Goal: Task Accomplishment & Management: Manage account settings

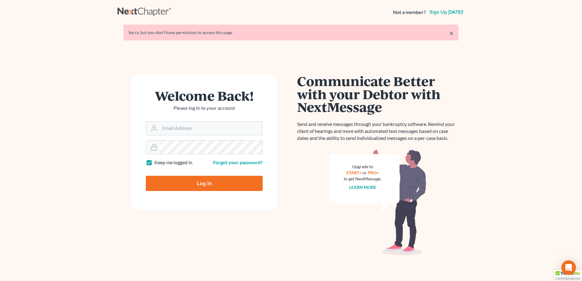
type input "[PERSON_NAME][EMAIL_ADDRESS][DOMAIN_NAME]"
click at [211, 185] on input "Log In" at bounding box center [204, 183] width 117 height 15
type input "Thinking..."
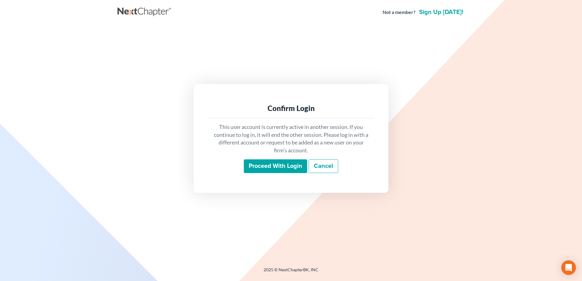
click at [275, 163] on input "Proceed with login" at bounding box center [275, 167] width 63 height 14
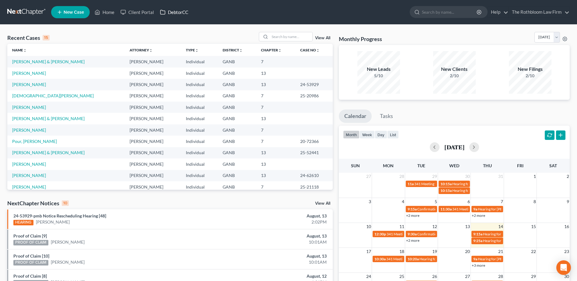
click at [168, 11] on link "DebtorCC" at bounding box center [174, 12] width 34 height 11
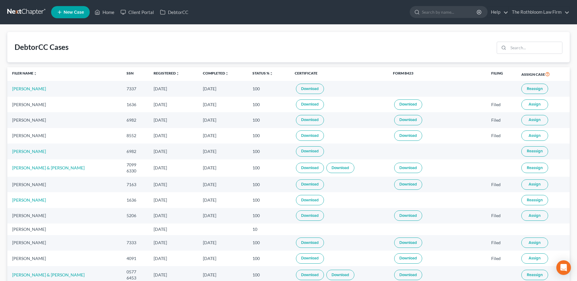
click at [304, 88] on link "Download" at bounding box center [310, 89] width 28 height 10
click at [107, 13] on link "Home" at bounding box center [105, 12] width 26 height 11
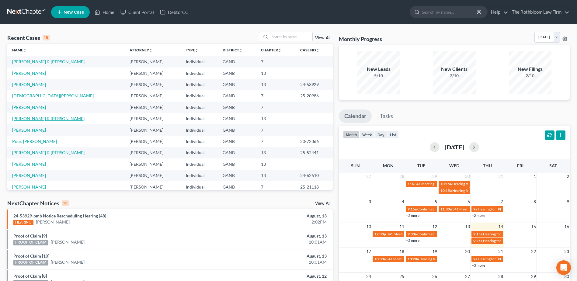
click at [20, 119] on link "[PERSON_NAME] & [PERSON_NAME]" at bounding box center [48, 118] width 72 height 5
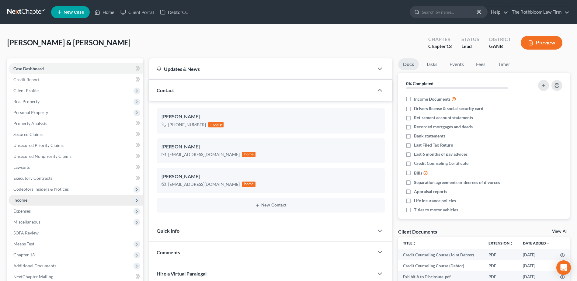
click at [36, 204] on span "Income" at bounding box center [76, 200] width 135 height 11
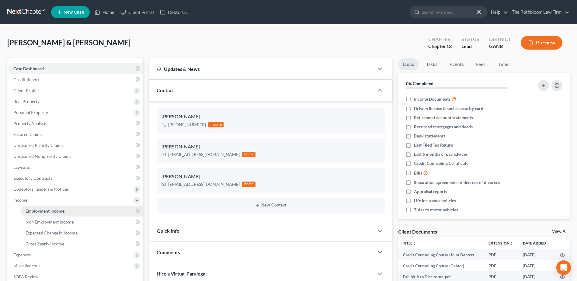
click at [33, 211] on span "Employment Income" at bounding box center [45, 211] width 39 height 5
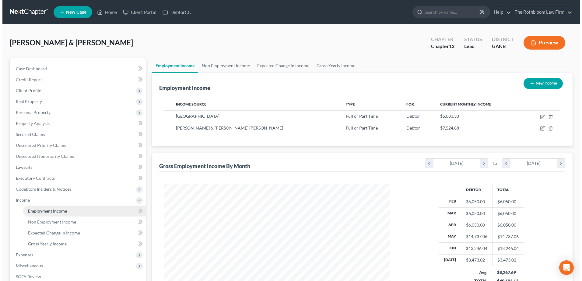
scroll to position [113, 238]
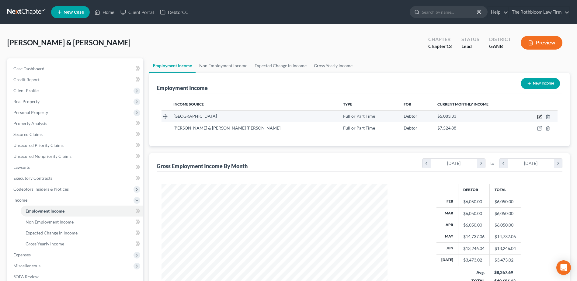
click at [540, 116] on icon "button" at bounding box center [540, 116] width 5 height 5
select select "0"
select select "10"
select select "0"
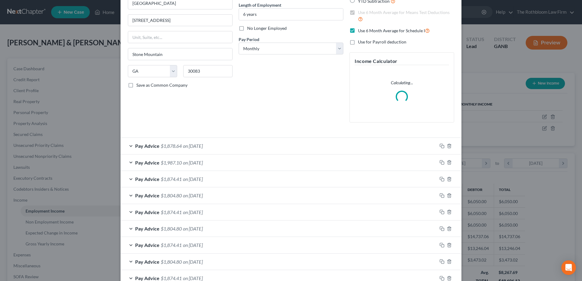
scroll to position [61, 0]
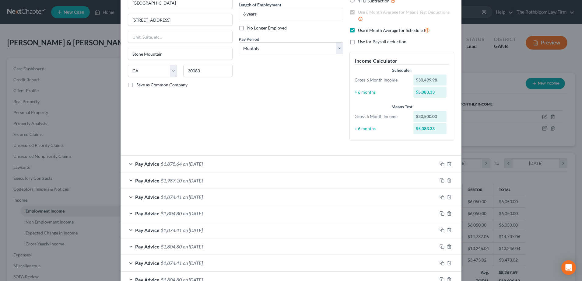
click at [185, 144] on div "Employment Type * Select Full or [DEMOGRAPHIC_DATA] Employment Self Employment …" at bounding box center [180, 56] width 111 height 178
click at [171, 167] on span "$1,878.64" at bounding box center [171, 164] width 21 height 6
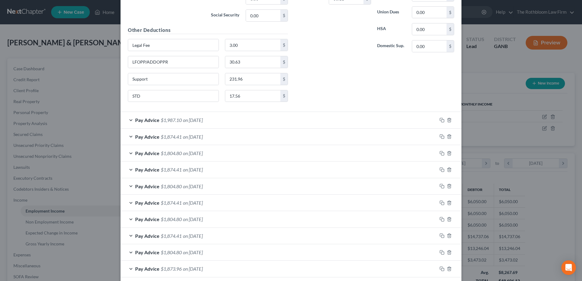
scroll to position [213, 0]
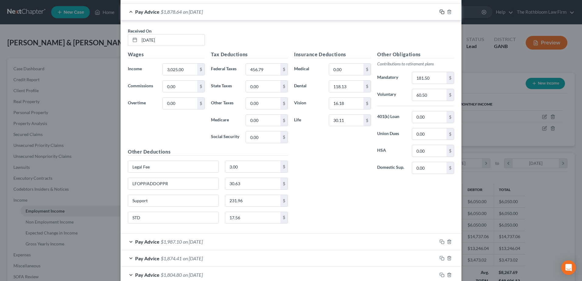
click at [441, 12] on icon "button" at bounding box center [442, 11] width 5 height 5
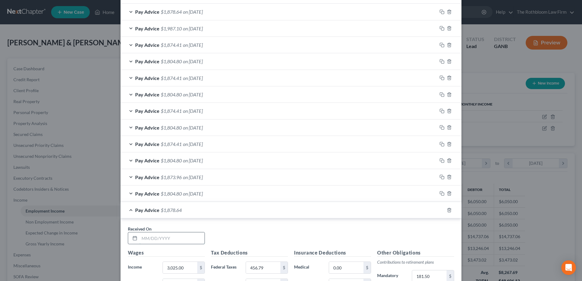
click at [149, 239] on input "text" at bounding box center [171, 239] width 65 height 12
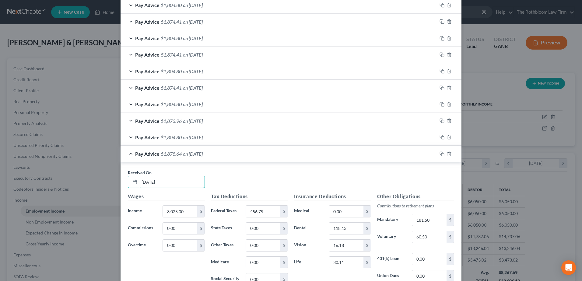
scroll to position [274, 0]
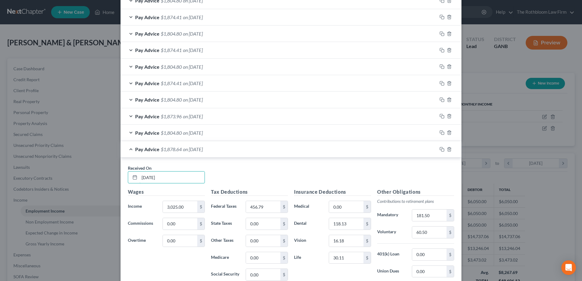
type input "[DATE]"
click at [272, 206] on input "456.79" at bounding box center [263, 207] width 34 height 12
type input "415.60"
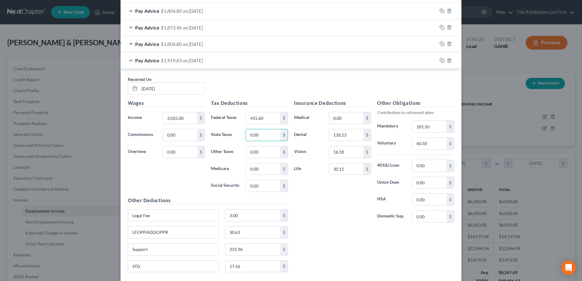
scroll to position [365, 0]
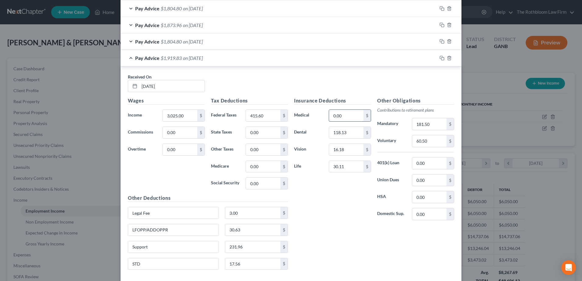
click at [352, 115] on input "0.00" at bounding box center [346, 116] width 34 height 12
type input "308.78"
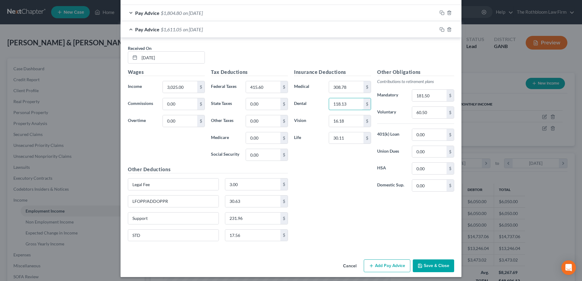
scroll to position [397, 0]
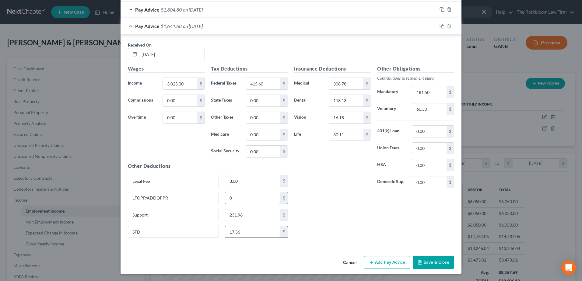
type input "0"
click at [370, 213] on div "Insurance Deductions Medical 308.78 $ Dental 118.13 $ Vision 16.18 $ Life 30.11…" at bounding box center [374, 154] width 166 height 178
type input "0"
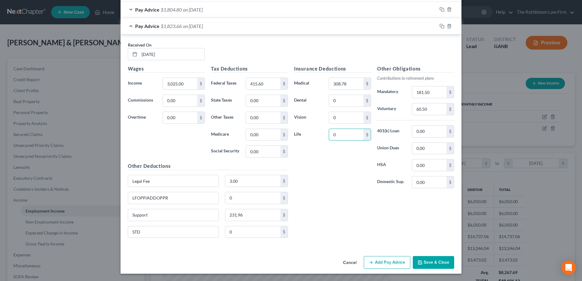
type input "0"
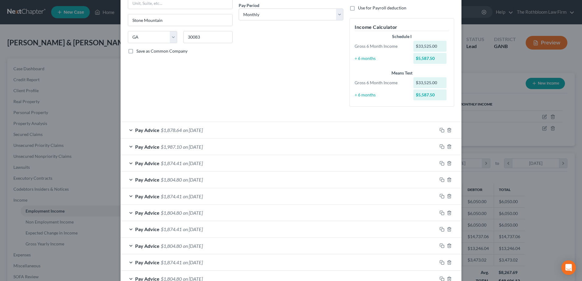
scroll to position [152, 0]
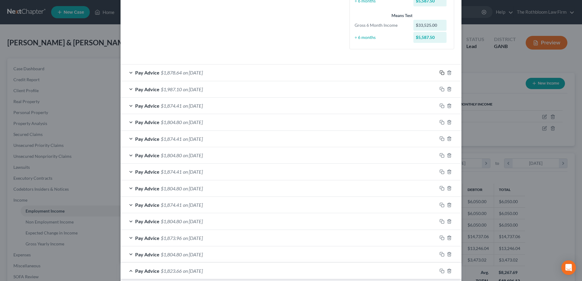
click at [440, 73] on icon "button" at bounding box center [442, 72] width 5 height 5
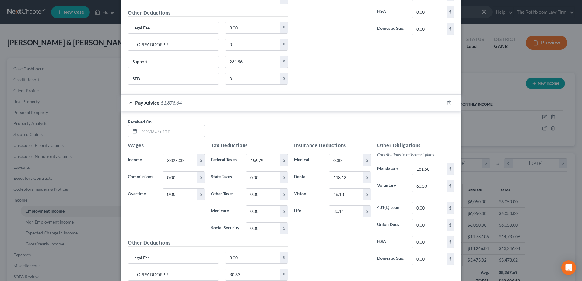
scroll to position [578, 0]
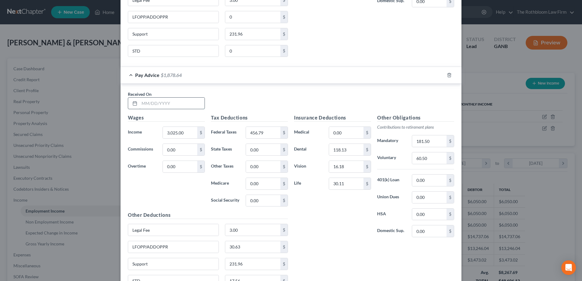
click at [151, 104] on input "text" at bounding box center [171, 104] width 65 height 12
type input "[DATE]"
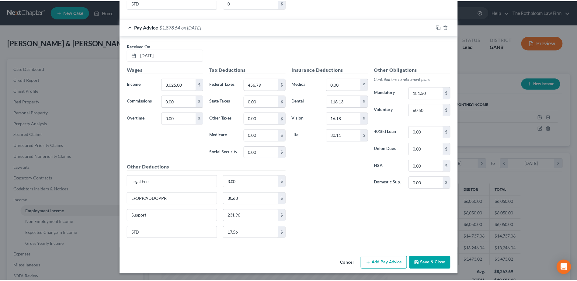
scroll to position [627, 0]
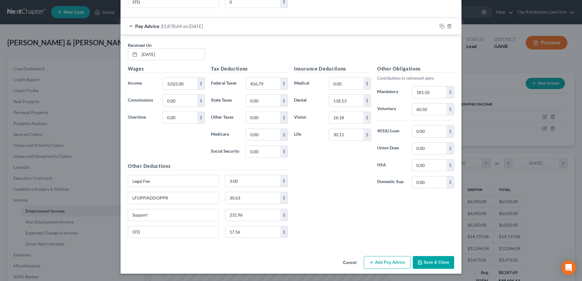
click at [433, 268] on button "Save & Close" at bounding box center [433, 262] width 41 height 13
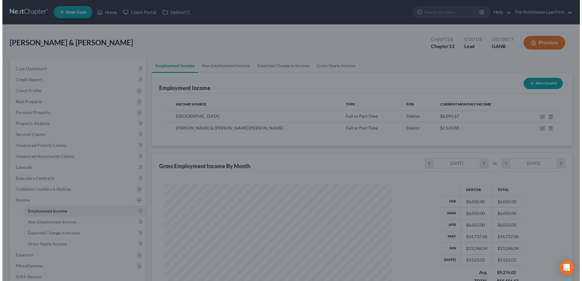
scroll to position [304291, 304166]
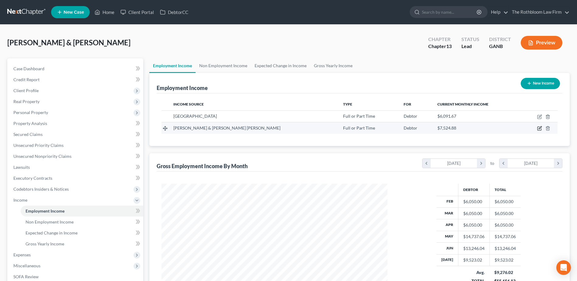
click at [539, 127] on icon "button" at bounding box center [540, 128] width 5 height 5
select select "0"
select select "10"
select select "2"
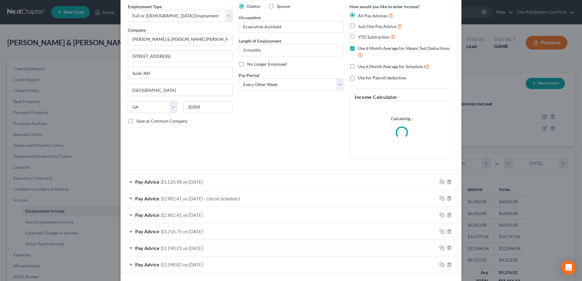
scroll to position [50, 0]
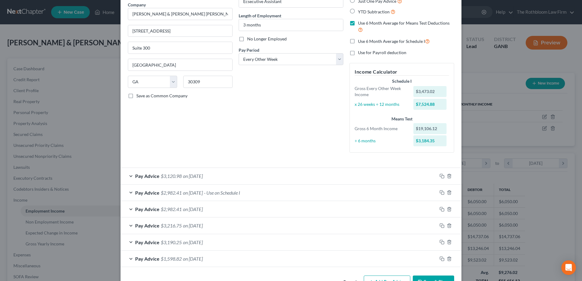
click at [182, 173] on div "Pay Advice $3,120.98 on [DATE]" at bounding box center [279, 176] width 317 height 16
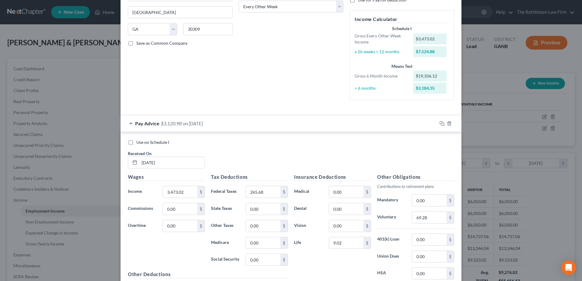
scroll to position [172, 0]
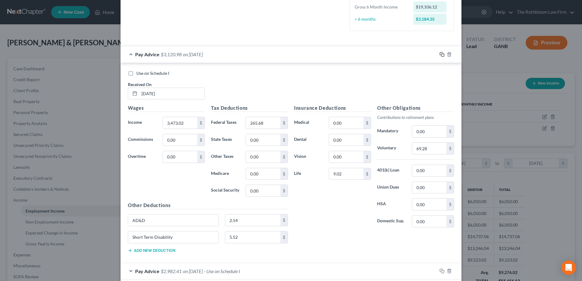
click at [441, 55] on rect "button" at bounding box center [442, 55] width 3 height 3
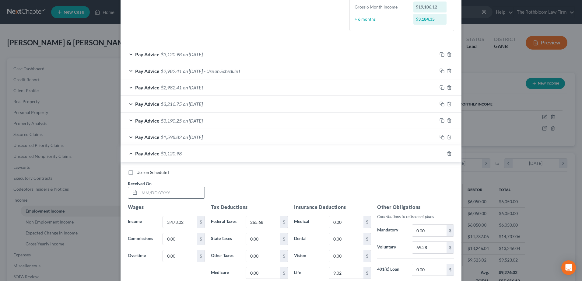
click at [166, 193] on input "text" at bounding box center [171, 193] width 65 height 12
type input "[DATE]"
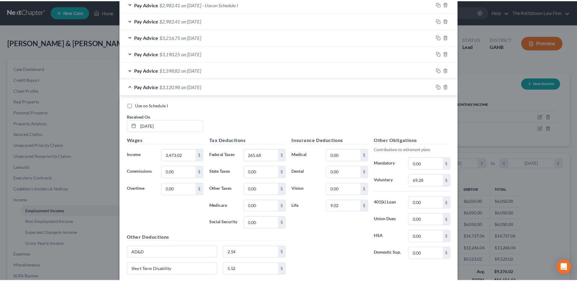
scroll to position [286, 0]
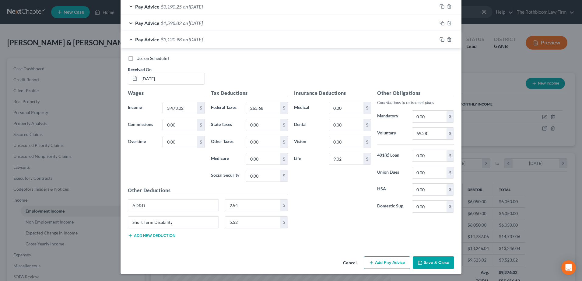
click at [434, 263] on button "Save & Close" at bounding box center [433, 263] width 41 height 13
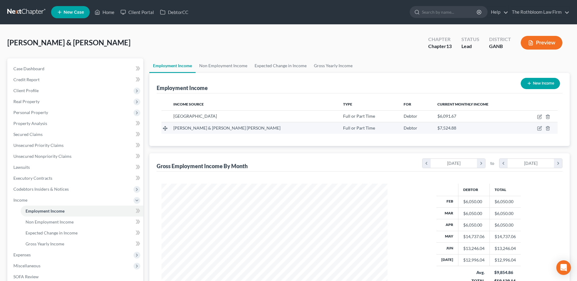
scroll to position [108, 0]
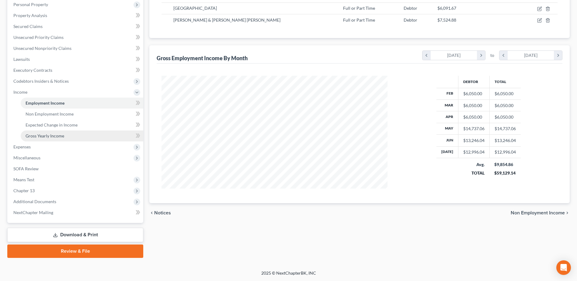
click at [50, 137] on span "Gross Yearly Income" at bounding box center [45, 135] width 39 height 5
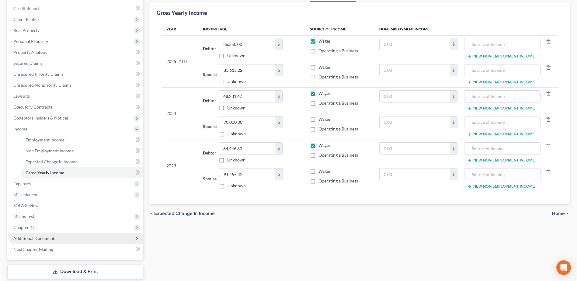
scroll to position [108, 0]
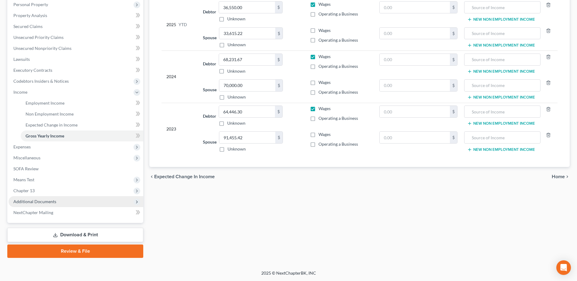
click at [35, 202] on span "Additional Documents" at bounding box center [34, 201] width 43 height 5
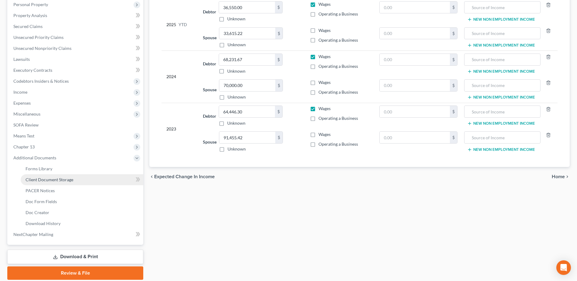
click at [58, 181] on span "Client Document Storage" at bounding box center [50, 179] width 48 height 5
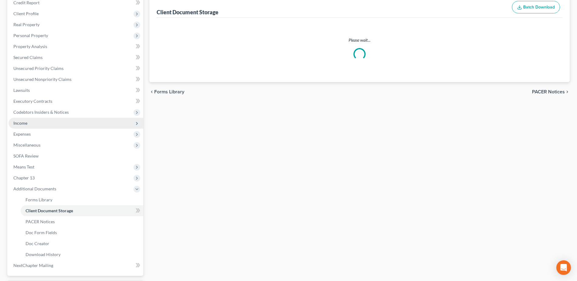
scroll to position [2, 0]
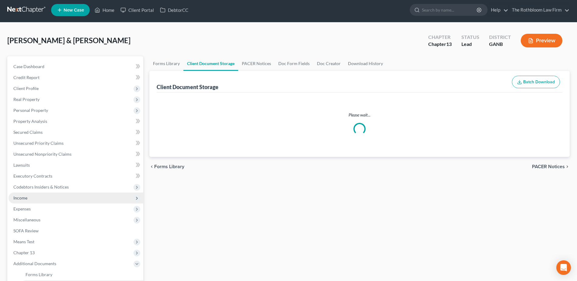
select select "5"
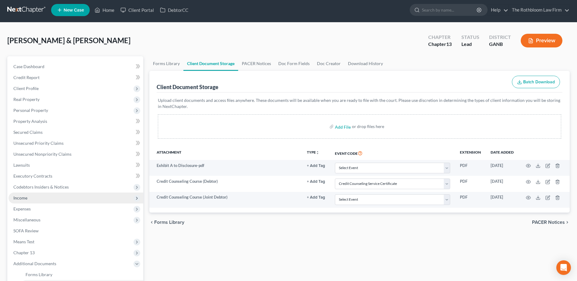
scroll to position [0, 0]
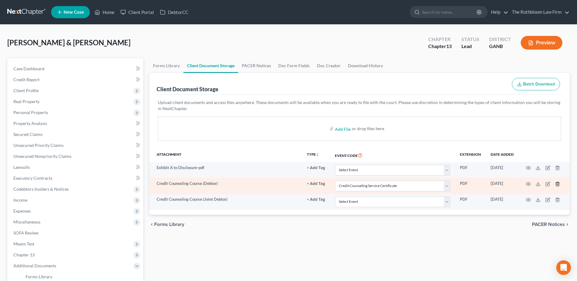
click at [557, 184] on icon "button" at bounding box center [557, 184] width 3 height 4
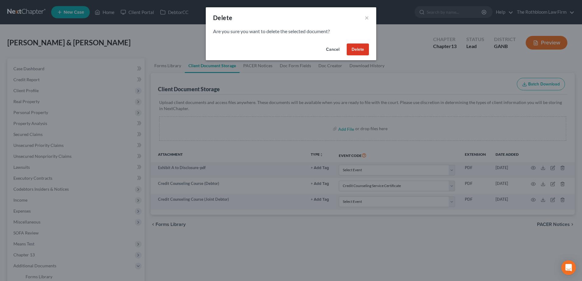
click at [356, 54] on button "Delete" at bounding box center [358, 50] width 22 height 12
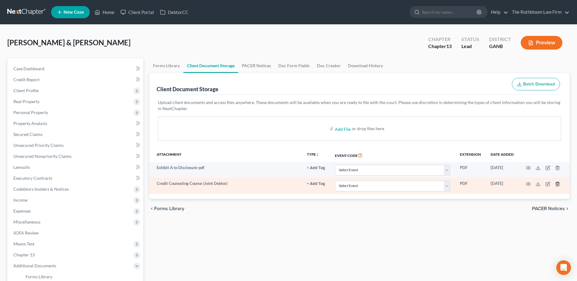
click at [556, 184] on icon "button" at bounding box center [558, 184] width 5 height 5
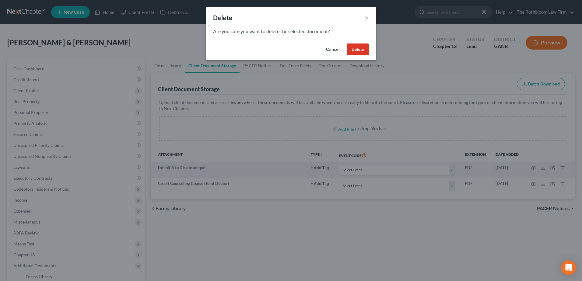
click at [356, 50] on button "Delete" at bounding box center [358, 50] width 22 height 12
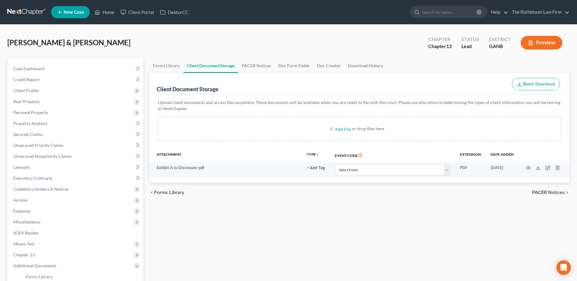
click at [351, 132] on label "Add File" at bounding box center [343, 129] width 17 height 11
click at [343, 131] on input "file" at bounding box center [342, 128] width 15 height 11
type input "C:\fakepath\[PERSON_NAME] CCC.pdf"
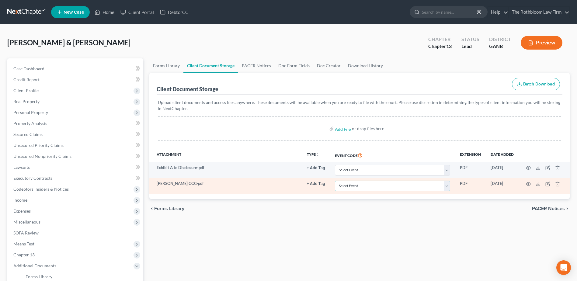
click at [447, 187] on select "Select Event 01 - Chapter 13 Plan - Initial Plan 02-Application to Pay Filing F…" at bounding box center [392, 186] width 115 height 11
select select "5"
click at [335, 181] on select "Select Event 01 - Chapter 13 Plan - Initial Plan 02-Application to Pay Filing F…" at bounding box center [392, 186] width 115 height 11
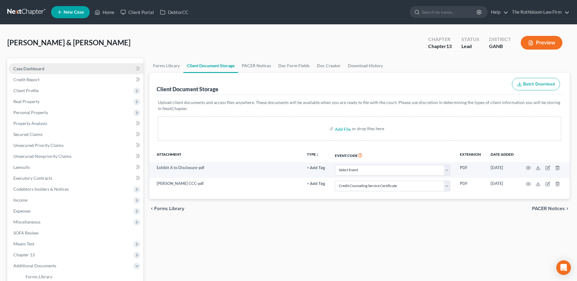
click at [14, 67] on span "Case Dashboard" at bounding box center [28, 68] width 31 height 5
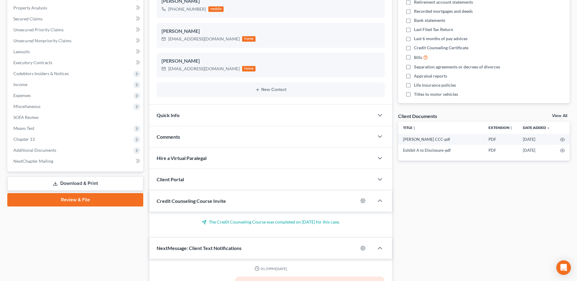
scroll to position [152, 0]
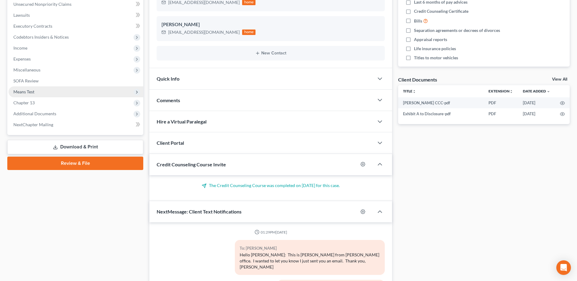
click at [26, 92] on span "Means Test" at bounding box center [23, 91] width 21 height 5
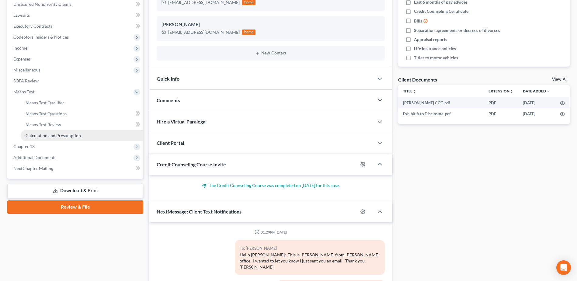
click at [50, 136] on span "Calculation and Presumption" at bounding box center [53, 135] width 55 height 5
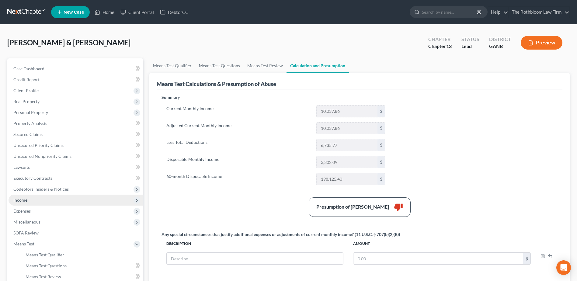
click at [19, 199] on span "Income" at bounding box center [20, 200] width 14 height 5
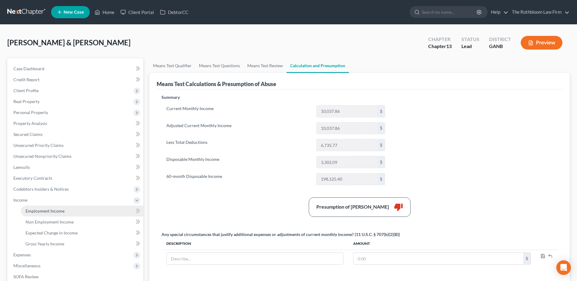
click at [41, 213] on span "Employment Income" at bounding box center [45, 211] width 39 height 5
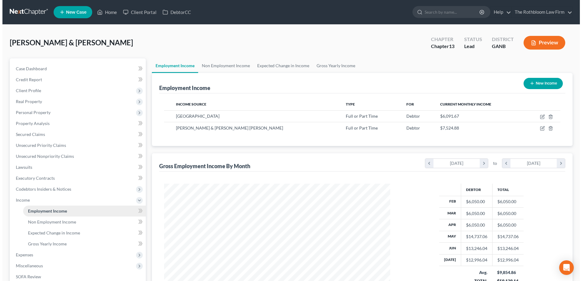
scroll to position [113, 238]
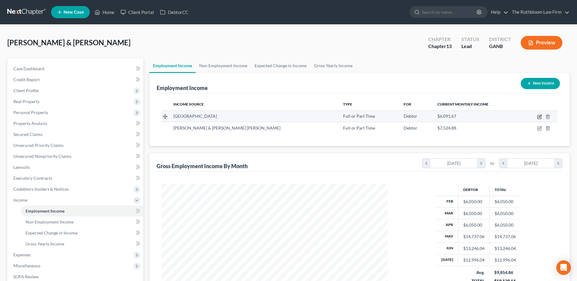
click at [539, 114] on icon "button" at bounding box center [540, 116] width 5 height 5
select select "0"
select select "10"
select select "0"
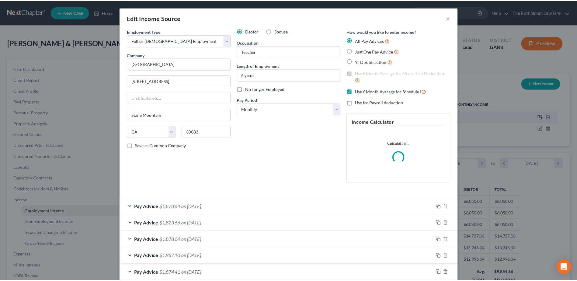
scroll to position [114, 240]
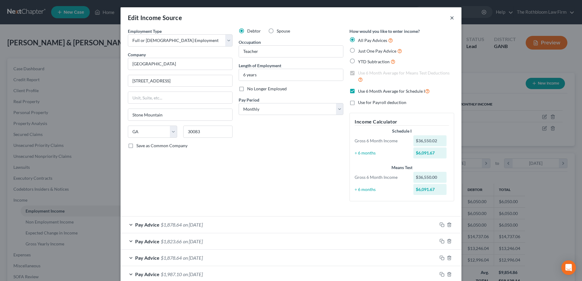
click at [450, 19] on button "×" at bounding box center [452, 17] width 4 height 7
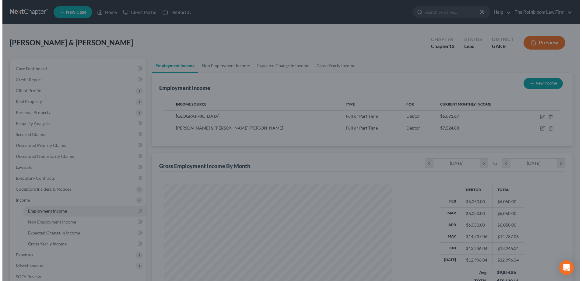
scroll to position [304291, 304166]
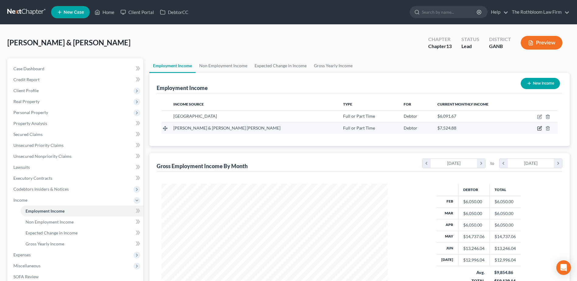
click at [541, 128] on icon "button" at bounding box center [540, 128] width 3 height 3
select select "0"
select select "10"
select select "2"
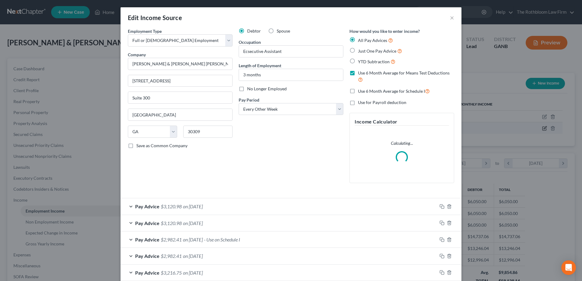
scroll to position [114, 240]
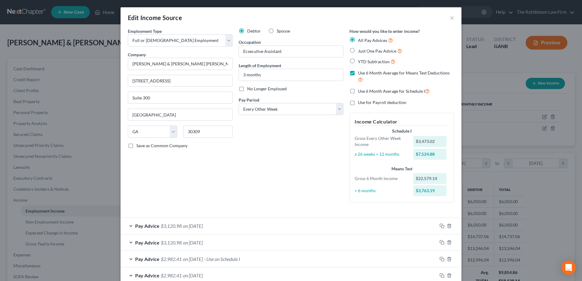
click at [358, 91] on label "Use 6 Month Average for Schedule I" at bounding box center [394, 91] width 72 height 7
click at [360, 91] on input "Use 6 Month Average for Schedule I" at bounding box center [362, 90] width 4 height 4
checkbox input "true"
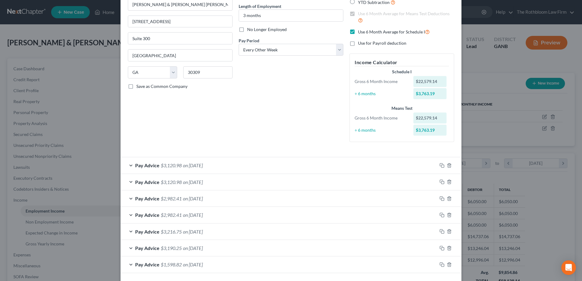
scroll to position [61, 0]
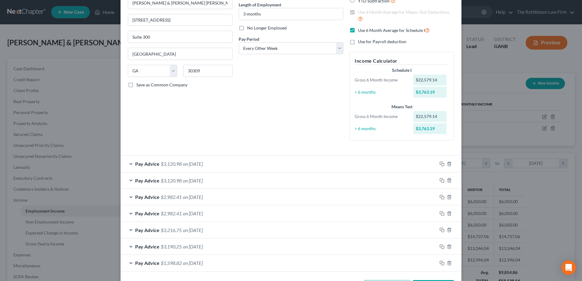
click at [164, 166] on span "$3,120.98" at bounding box center [171, 164] width 21 height 6
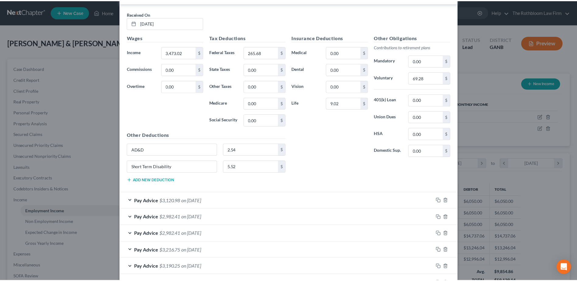
scroll to position [274, 0]
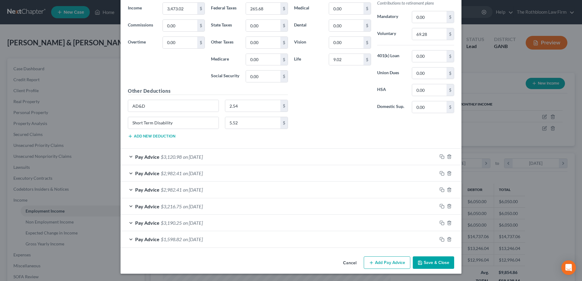
click at [435, 261] on button "Save & Close" at bounding box center [433, 263] width 41 height 13
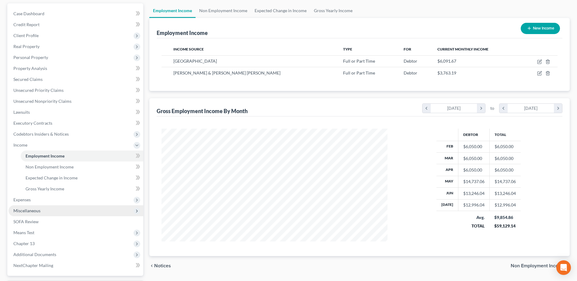
scroll to position [61, 0]
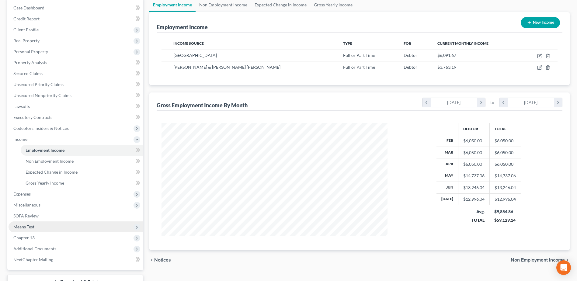
click at [31, 227] on span "Means Test" at bounding box center [23, 226] width 21 height 5
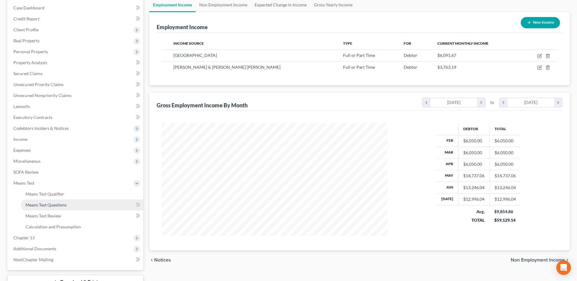
click at [44, 203] on span "Means Test Questions" at bounding box center [46, 204] width 41 height 5
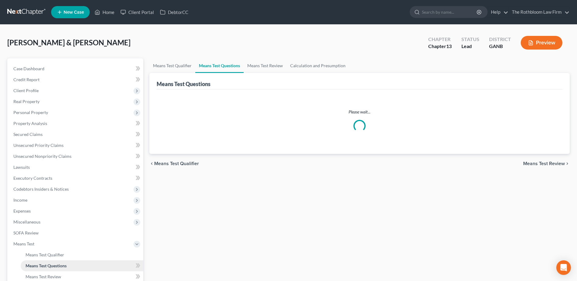
select select "1"
select select "60"
select select "0"
select select "60"
select select "0"
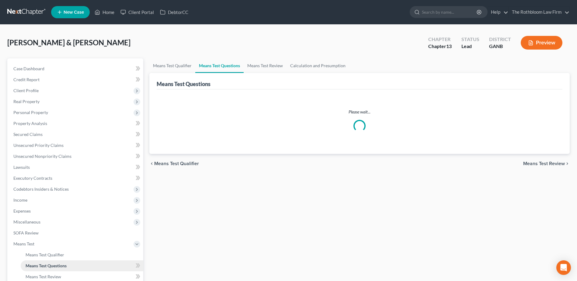
select select "60"
select select "2"
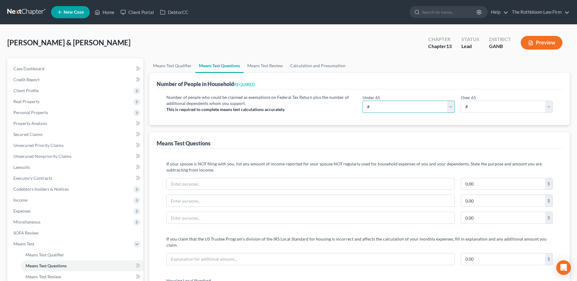
click at [374, 107] on select "# 0 1 2 3 4 5 6 7 8 9 10" at bounding box center [409, 107] width 92 height 12
select select "9"
click at [363, 101] on select "# 0 1 2 3 4 5 6 7 8 9 10" at bounding box center [409, 107] width 92 height 12
click at [260, 63] on link "Means Test Review" at bounding box center [265, 65] width 43 height 15
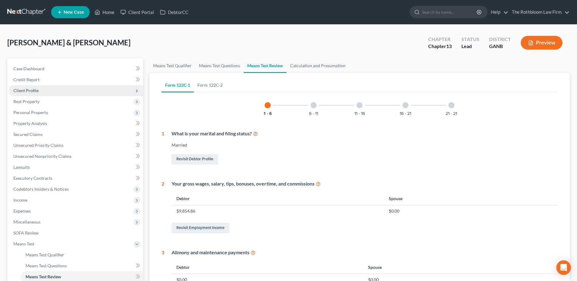
click at [19, 91] on span "Client Profile" at bounding box center [25, 90] width 25 height 5
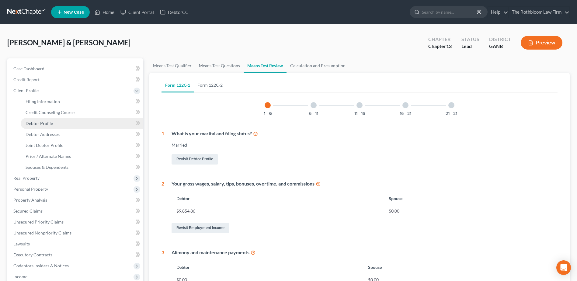
click at [38, 123] on span "Debtor Profile" at bounding box center [39, 123] width 27 height 5
select select "1"
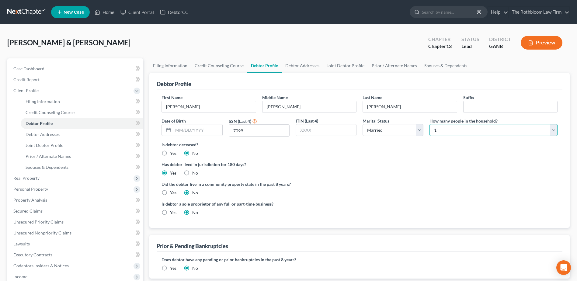
click at [555, 132] on select "Select 1 2 3 4 5 6 7 8 9 10 11 12 13 14 15 16 17 18 19 20" at bounding box center [494, 130] width 128 height 12
select select "8"
click at [430, 124] on select "Select 1 2 3 4 5 6 7 8 9 10 11 12 13 14 15 16 17 18 19 20" at bounding box center [494, 130] width 128 height 12
click at [48, 135] on span "Debtor Addresses" at bounding box center [43, 134] width 34 height 5
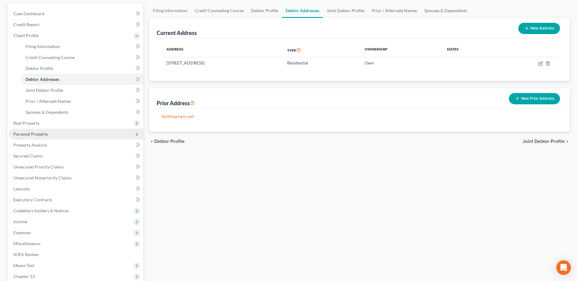
scroll to position [122, 0]
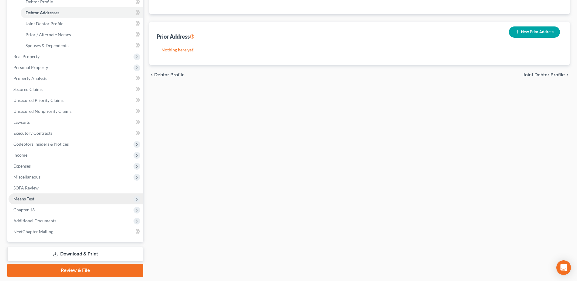
click at [23, 195] on span "Means Test" at bounding box center [76, 199] width 135 height 11
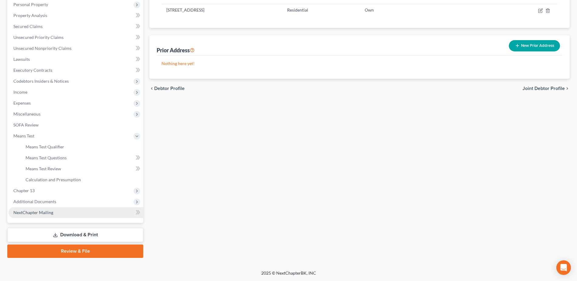
scroll to position [108, 0]
click at [55, 158] on span "Means Test Questions" at bounding box center [46, 157] width 41 height 5
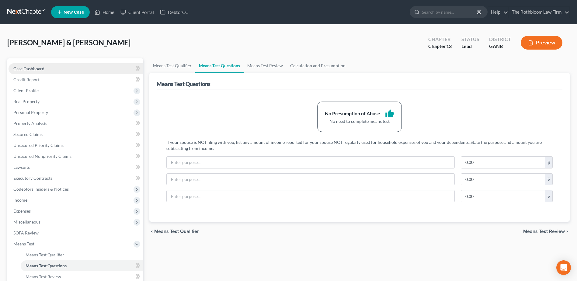
click at [27, 67] on span "Case Dashboard" at bounding box center [28, 68] width 31 height 5
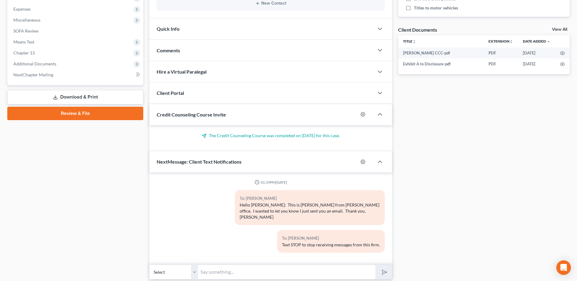
scroll to position [218, 0]
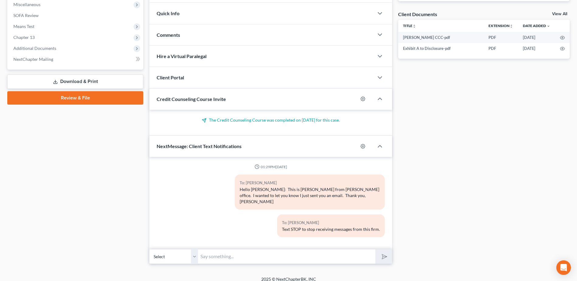
click at [220, 251] on input "text" at bounding box center [286, 256] width 177 height 15
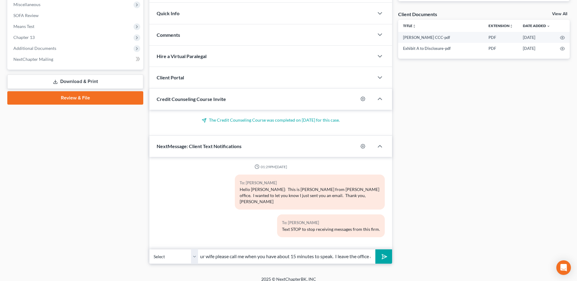
scroll to position [0, 87]
drag, startPoint x: 317, startPoint y: 254, endPoint x: 371, endPoint y: 253, distance: 54.5
click at [371, 253] on input "Hello [PERSON_NAME], would you or your wife please call me when you have about …" at bounding box center [286, 256] width 177 height 15
type input "Hello [PERSON_NAME], would you or your wife please call me when you have about …"
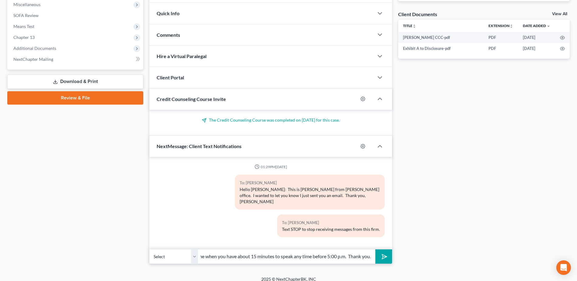
scroll to position [0, 0]
click at [381, 254] on icon "submit" at bounding box center [384, 257] width 6 height 6
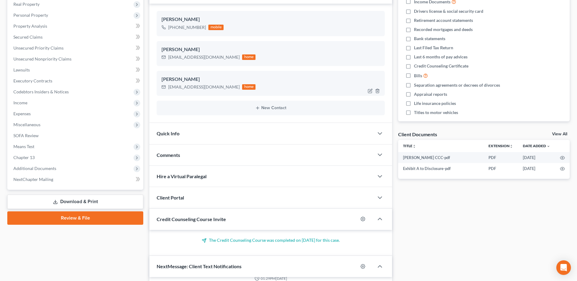
scroll to position [96, 0]
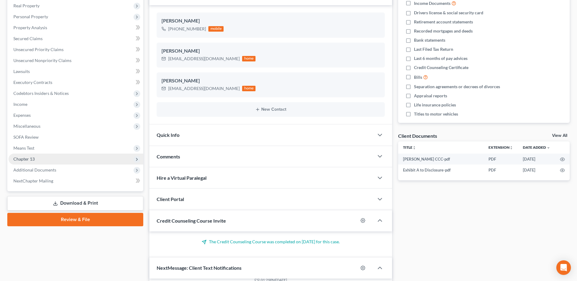
click at [27, 156] on span "Chapter 13" at bounding box center [23, 158] width 21 height 5
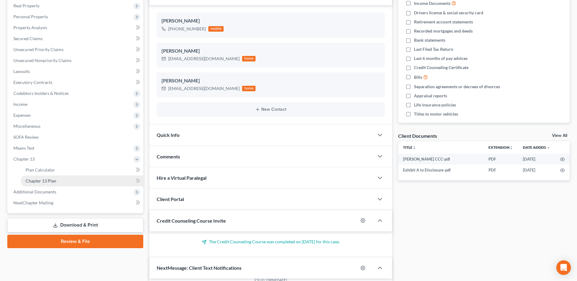
click at [40, 182] on span "Chapter 13 Plan" at bounding box center [41, 180] width 31 height 5
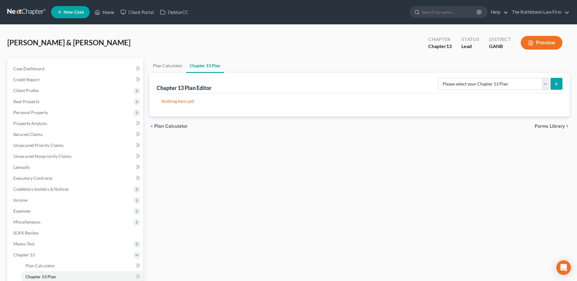
scroll to position [86, 0]
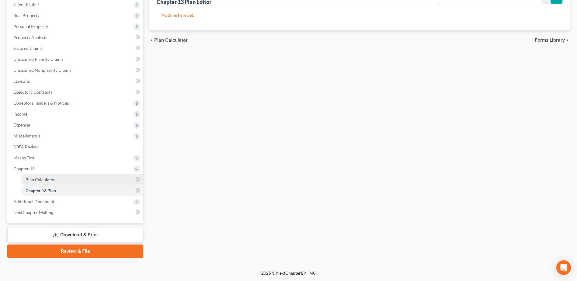
click at [40, 178] on span "Plan Calculator" at bounding box center [41, 179] width 30 height 5
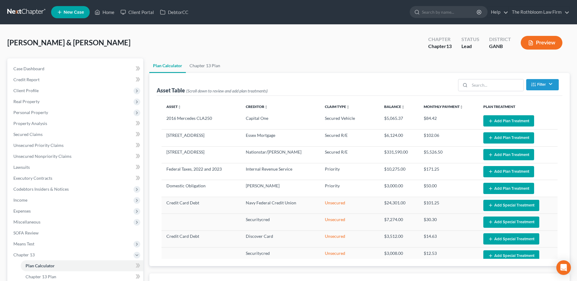
select select "59"
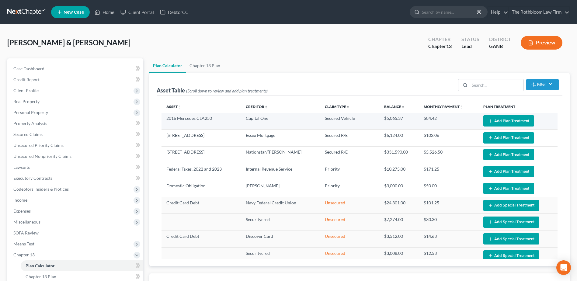
click at [503, 121] on button "Add Plan Treatment" at bounding box center [509, 120] width 51 height 11
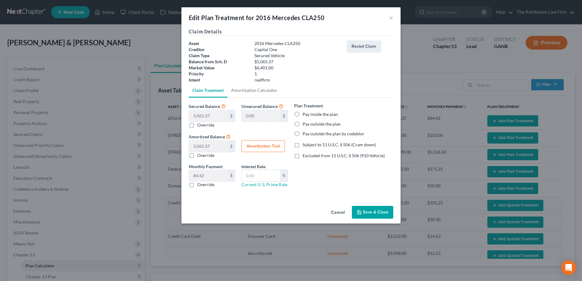
click at [303, 154] on label "Excluded from 11 U.S.C. § 506 (910 Vehicle)" at bounding box center [344, 156] width 82 height 6
click at [305, 154] on input "Excluded from 11 U.S.C. § 506 (910 Vehicle)" at bounding box center [307, 155] width 4 height 4
checkbox input "true"
click at [303, 115] on label "Pay inside the plan" at bounding box center [320, 114] width 35 height 6
click at [305, 115] on input "Pay inside the plan" at bounding box center [307, 113] width 4 height 4
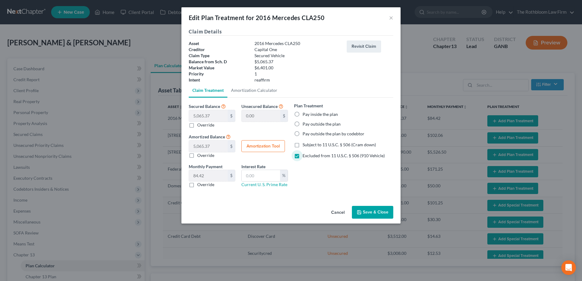
radio input "true"
click at [254, 181] on input "text" at bounding box center [261, 176] width 38 height 12
type input "2.9"
click at [248, 90] on link "Amortization Calculator" at bounding box center [254, 90] width 54 height 15
type input "5,065.37"
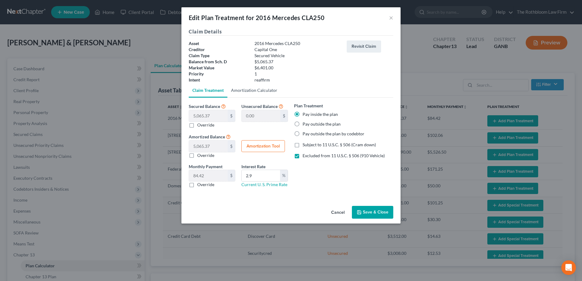
type input "2.9"
type input "60"
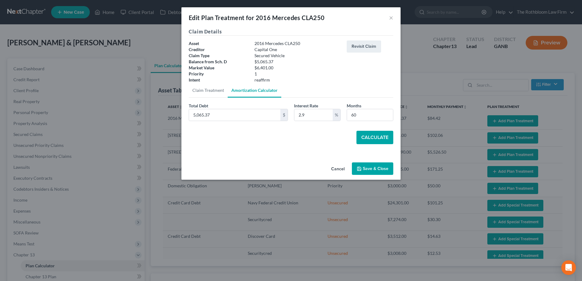
click at [377, 139] on button "Calculate" at bounding box center [374, 137] width 37 height 13
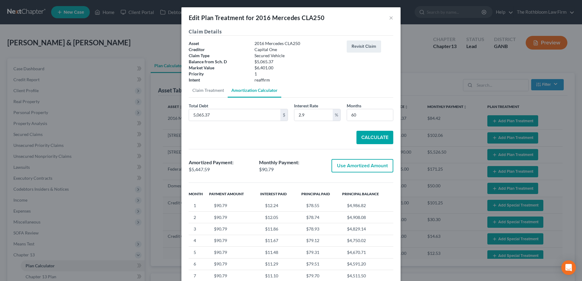
click at [357, 169] on button "Use Amortized Amount" at bounding box center [362, 165] width 62 height 13
type input "5,447.58"
checkbox input "true"
type input "90.79"
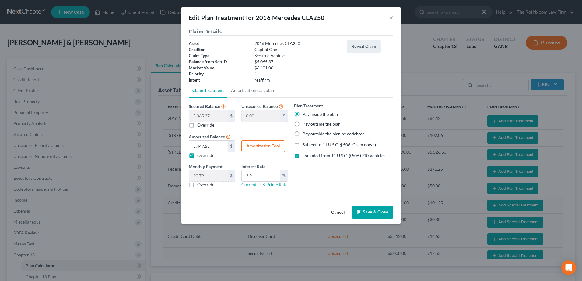
click at [368, 213] on button "Save & Close" at bounding box center [372, 212] width 41 height 13
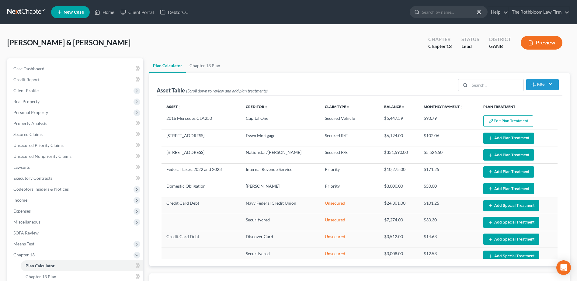
select select "59"
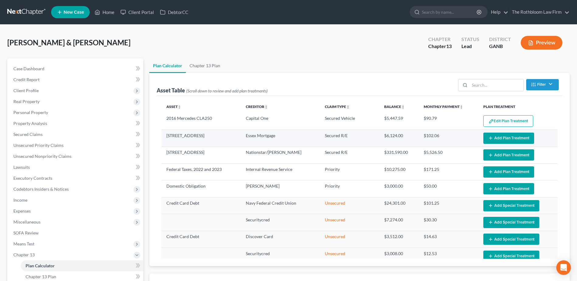
click at [500, 136] on button "Add Plan Treatment" at bounding box center [509, 138] width 51 height 11
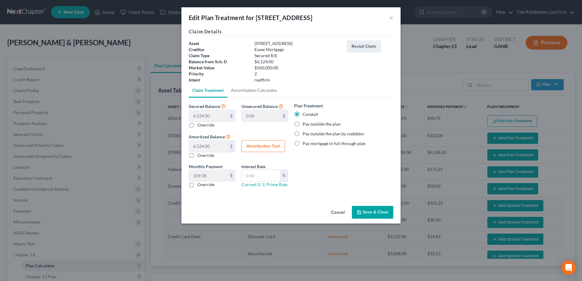
click at [303, 124] on label "Pay outside the plan" at bounding box center [322, 124] width 38 height 6
click at [305, 124] on input "Pay outside the plan" at bounding box center [307, 123] width 4 height 4
radio input "true"
click at [371, 216] on button "Save & Close" at bounding box center [372, 212] width 41 height 13
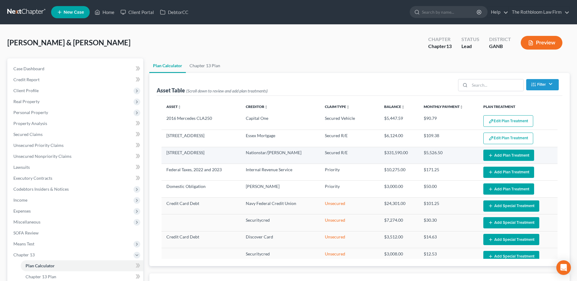
select select "59"
click at [498, 154] on button "Add Plan Treatment" at bounding box center [509, 155] width 51 height 11
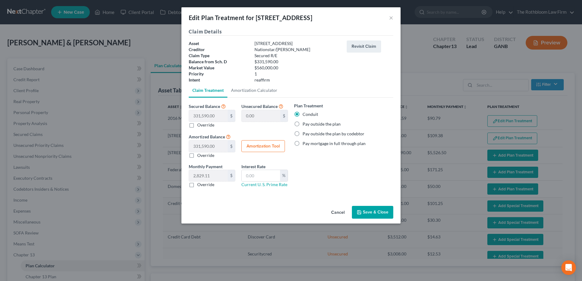
click at [303, 123] on label "Pay outside the plan" at bounding box center [322, 124] width 38 height 6
click at [305, 123] on input "Pay outside the plan" at bounding box center [307, 123] width 4 height 4
radio input "true"
click at [367, 211] on button "Save & Close" at bounding box center [372, 212] width 41 height 13
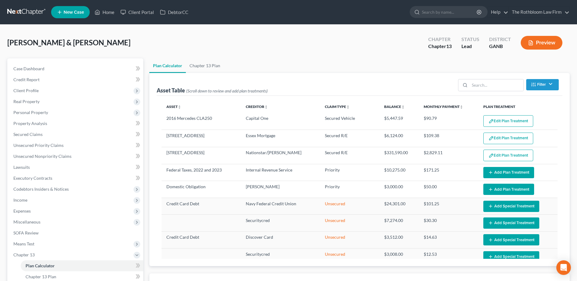
select select "59"
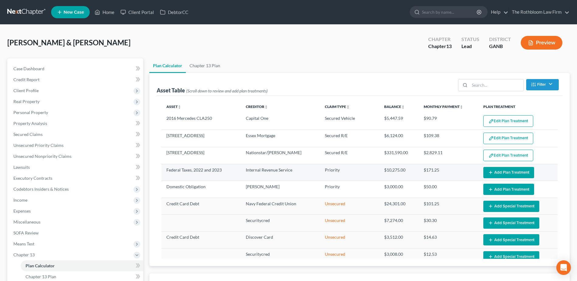
click at [496, 169] on button "Add Plan Treatment" at bounding box center [509, 172] width 51 height 11
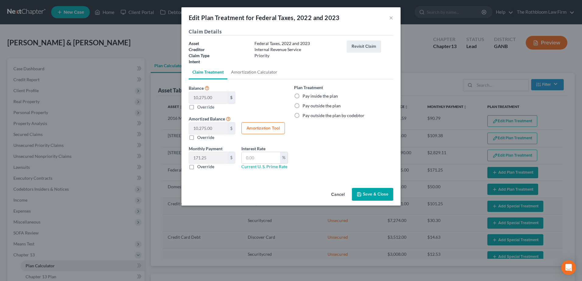
click at [303, 98] on label "Pay inside the plan" at bounding box center [320, 96] width 35 height 6
click at [305, 97] on input "Pay inside the plan" at bounding box center [307, 95] width 4 height 4
radio input "true"
click at [377, 192] on button "Save & Close" at bounding box center [372, 194] width 41 height 13
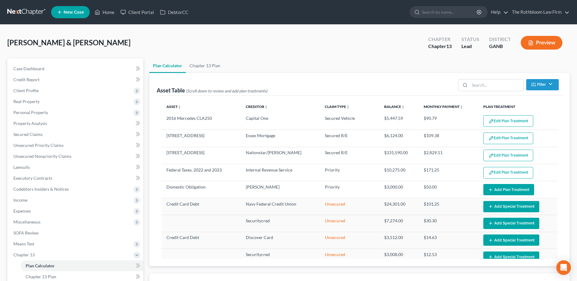
select select "59"
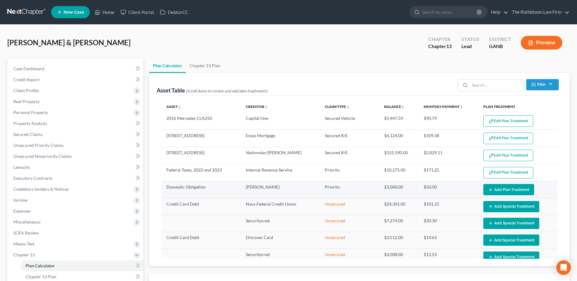
click at [503, 190] on button "Add Plan Treatment" at bounding box center [509, 189] width 51 height 11
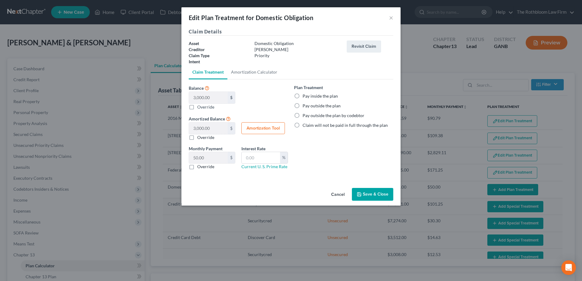
click at [303, 97] on label "Pay inside the plan" at bounding box center [320, 96] width 35 height 6
click at [305, 97] on input "Pay inside the plan" at bounding box center [307, 95] width 4 height 4
radio input "true"
click at [377, 195] on button "Save & Close" at bounding box center [372, 194] width 41 height 13
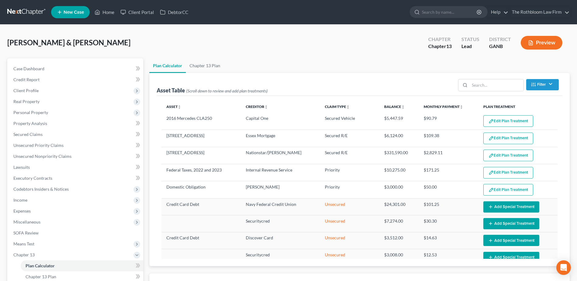
select select "59"
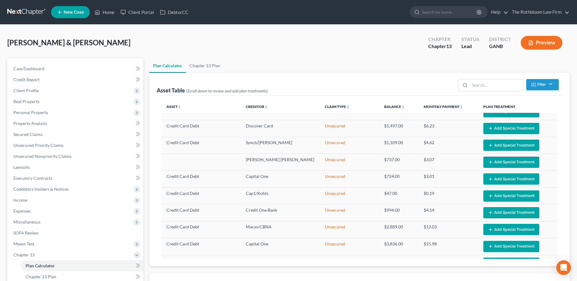
scroll to position [274, 0]
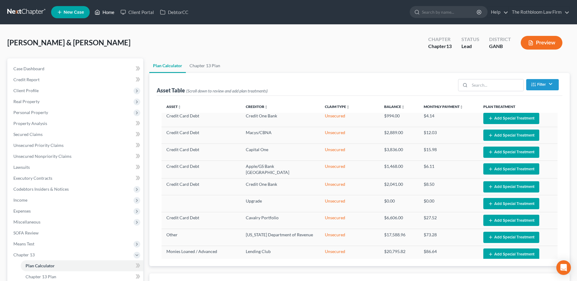
click at [101, 11] on link "Home" at bounding box center [105, 12] width 26 height 11
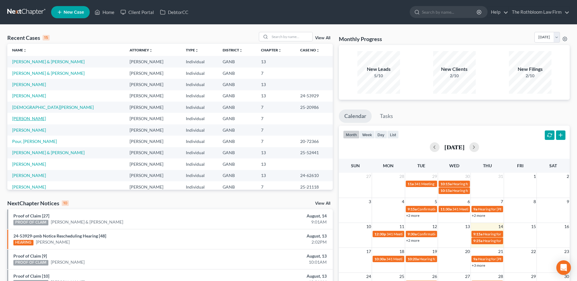
click at [27, 117] on link "[PERSON_NAME]" at bounding box center [29, 118] width 34 height 5
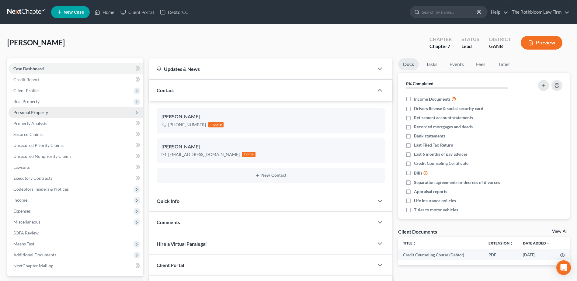
click at [26, 113] on span "Personal Property" at bounding box center [30, 112] width 35 height 5
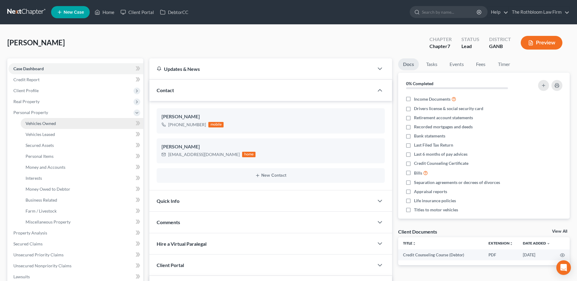
click at [45, 125] on span "Vehicles Owned" at bounding box center [41, 123] width 30 height 5
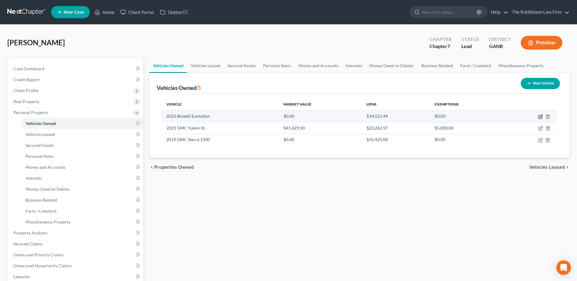
click at [541, 117] on icon "button" at bounding box center [541, 116] width 3 height 3
select select "7"
select select "3"
select select "2"
select select "0"
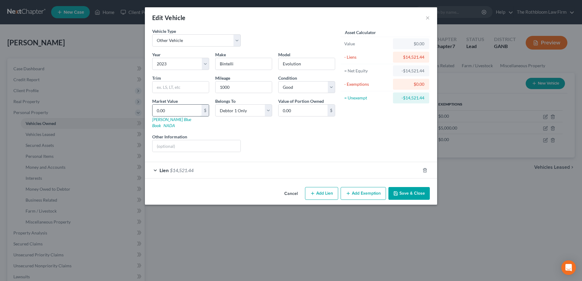
click at [177, 112] on input "0.00" at bounding box center [177, 111] width 49 height 12
type input "1"
type input "1.00"
type input "11"
type input "11.00"
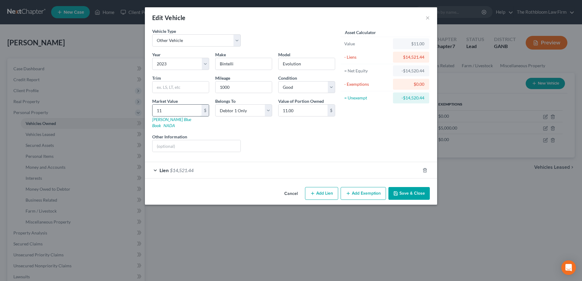
type input "110"
type input "110.00"
type input "1100"
type input "1,100.00"
type input "1,1000"
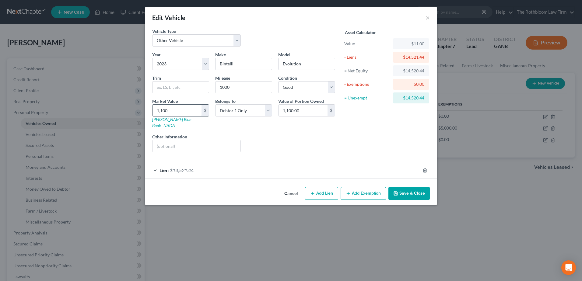
type input "11,000.00"
click at [408, 187] on button "Save & Close" at bounding box center [408, 193] width 41 height 13
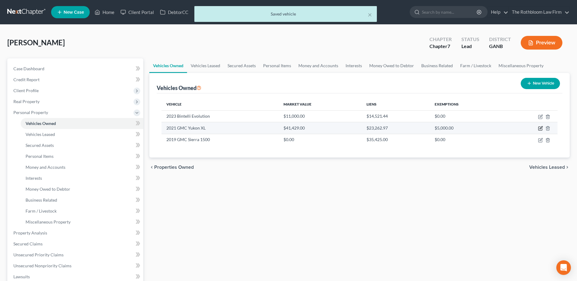
click at [540, 129] on icon "button" at bounding box center [540, 128] width 5 height 5
select select "0"
select select "5"
select select "2"
select select "3"
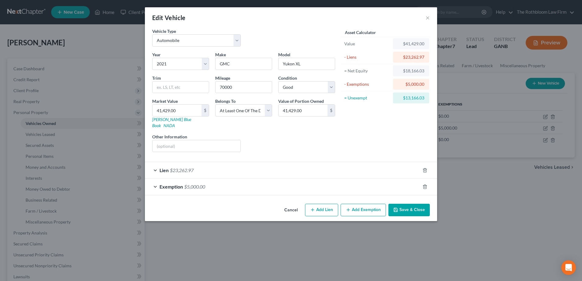
click at [171, 167] on span "$23,262.97" at bounding box center [182, 170] width 24 height 6
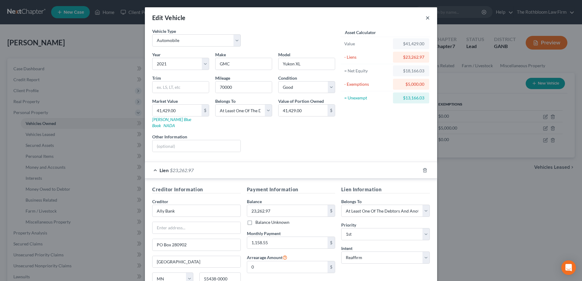
click at [426, 18] on button "×" at bounding box center [428, 17] width 4 height 7
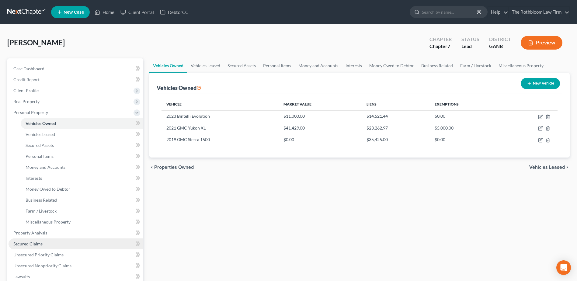
click at [31, 245] on span "Secured Claims" at bounding box center [27, 243] width 29 height 5
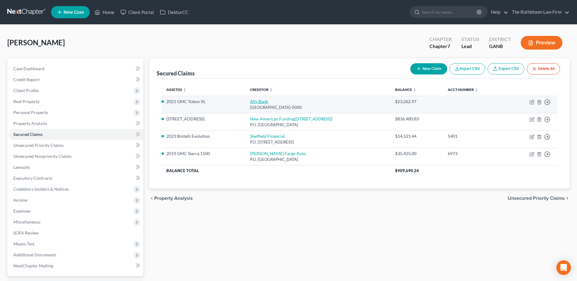
click at [265, 102] on link "Ally Bank" at bounding box center [259, 101] width 18 height 5
select select "24"
select select "2"
select select "3"
select select "0"
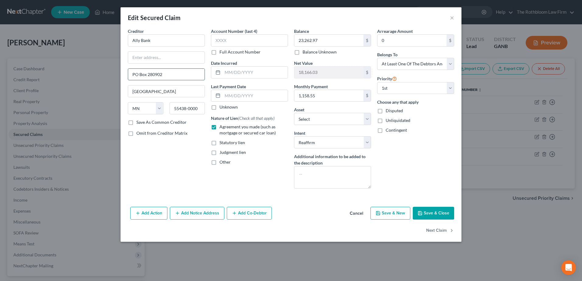
click at [135, 76] on input "PO Box 280902" at bounding box center [166, 75] width 76 height 12
type input "P.O. Box 280902"
click at [248, 212] on button "Add Co-Debtor" at bounding box center [249, 213] width 45 height 13
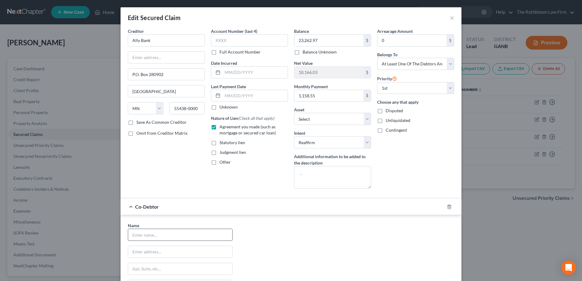
click at [158, 235] on input "text" at bounding box center [180, 235] width 104 height 12
type input "C"
type input "[PERSON_NAME]"
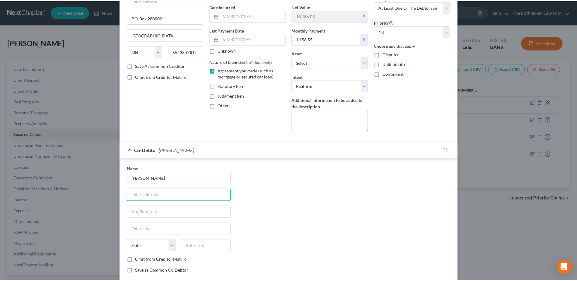
scroll to position [110, 0]
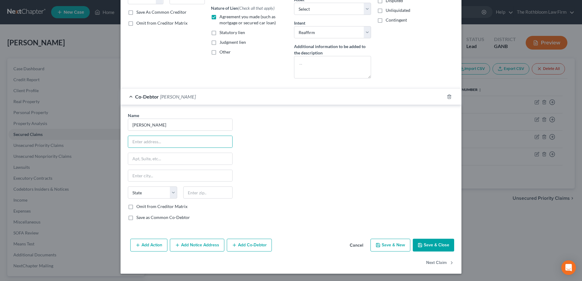
click at [428, 244] on button "Save & Close" at bounding box center [433, 245] width 41 height 13
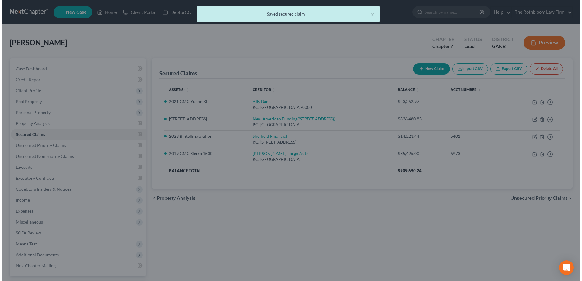
scroll to position [0, 0]
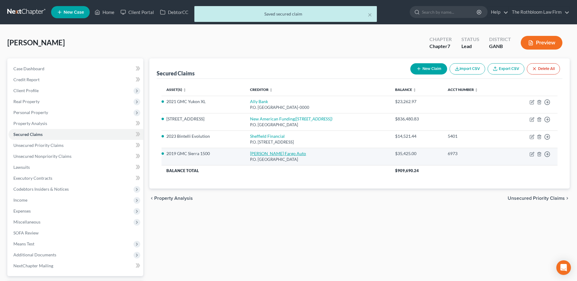
click at [264, 155] on link "[PERSON_NAME] Fargo Auto" at bounding box center [278, 153] width 56 height 5
select select "28"
select select "2"
select select "0"
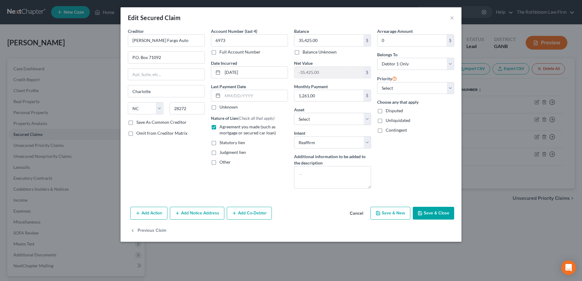
click at [263, 214] on button "Add Co-Debtor" at bounding box center [249, 213] width 45 height 13
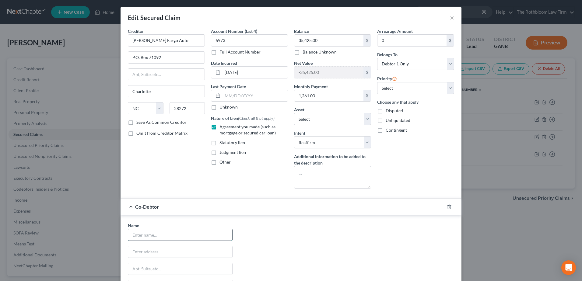
click at [143, 237] on input "text" at bounding box center [180, 235] width 104 height 12
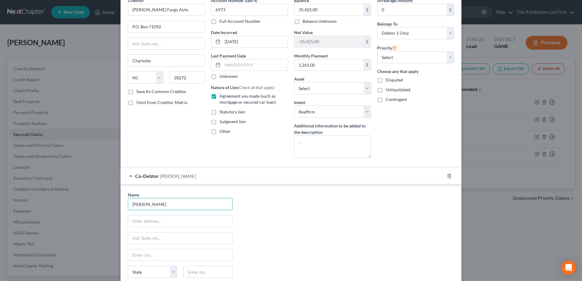
scroll to position [91, 0]
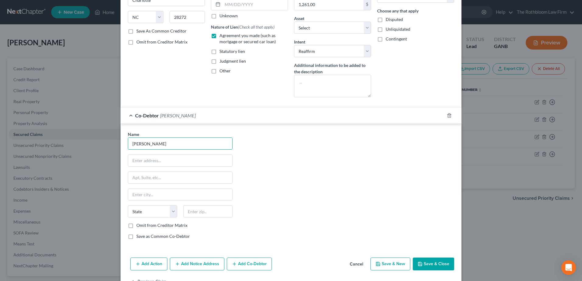
type input "[PERSON_NAME]"
click at [442, 260] on button "Save & Close" at bounding box center [433, 264] width 41 height 13
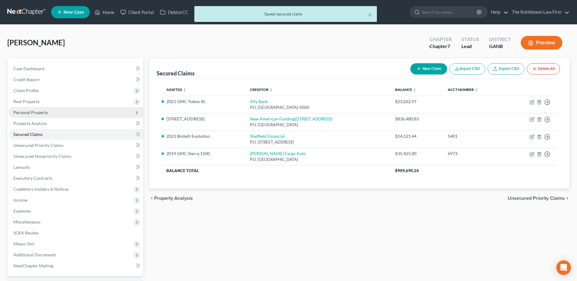
click at [36, 115] on span "Personal Property" at bounding box center [30, 112] width 35 height 5
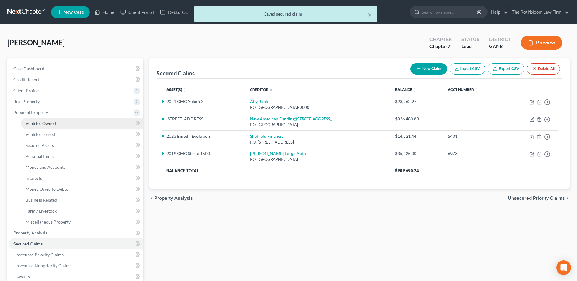
click at [43, 124] on span "Vehicles Owned" at bounding box center [41, 123] width 30 height 5
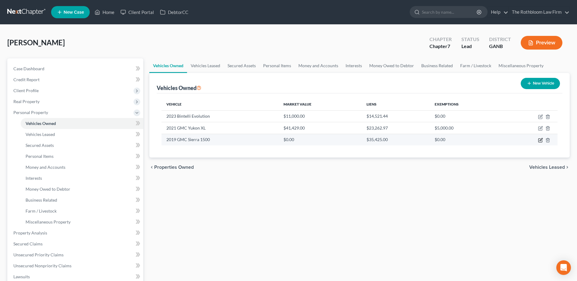
click at [542, 140] on icon "button" at bounding box center [541, 139] width 3 height 3
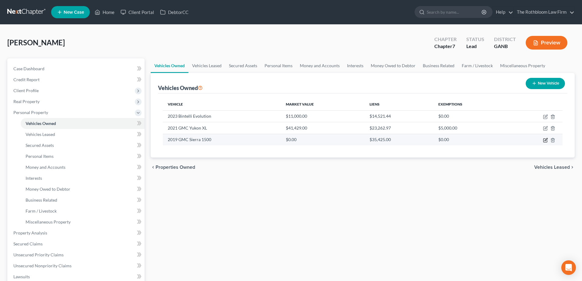
select select "0"
select select "7"
select select "2"
select select "3"
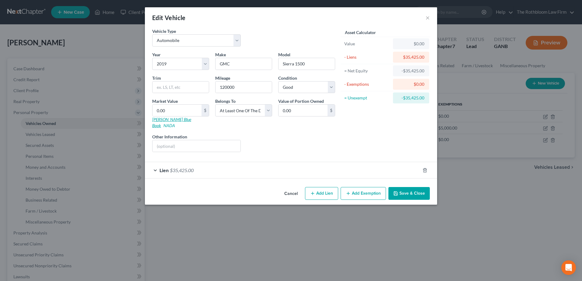
click at [165, 120] on link "[PERSON_NAME] Blue Book" at bounding box center [171, 122] width 39 height 11
click at [174, 114] on input "0.00" at bounding box center [177, 111] width 49 height 12
type input "2"
type input "2.00"
type input "27"
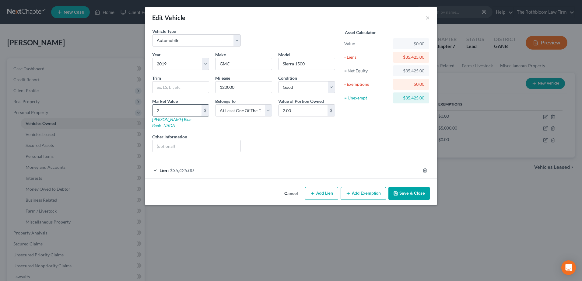
type input "27.00"
type input "278"
type input "278.00"
type input "2785"
type input "2,785.00"
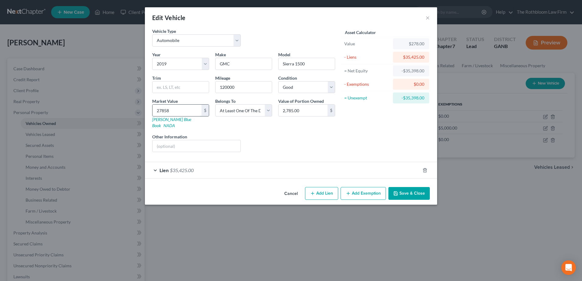
type input "27,858"
type input "27,858.00"
type input "27,858"
click at [366, 187] on button "Add Exemption" at bounding box center [363, 193] width 45 height 13
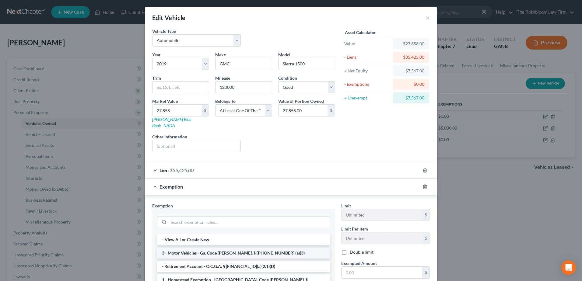
click at [213, 248] on li "3 - Motor Vehicles - Ga. Code [PERSON_NAME]. § [PHONE_NUMBER] (a)(3)" at bounding box center [243, 253] width 173 height 11
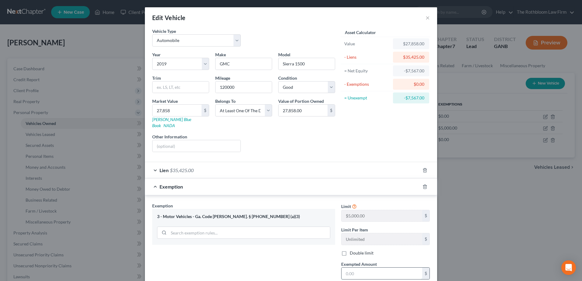
click at [357, 272] on input "text" at bounding box center [382, 274] width 81 height 12
type input "0"
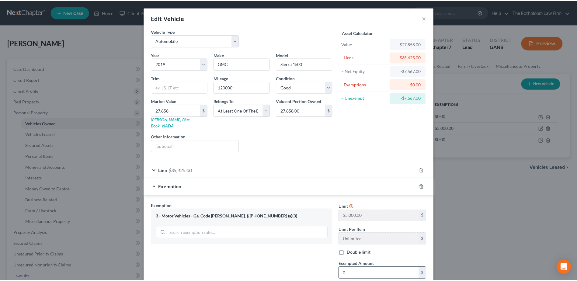
scroll to position [59, 0]
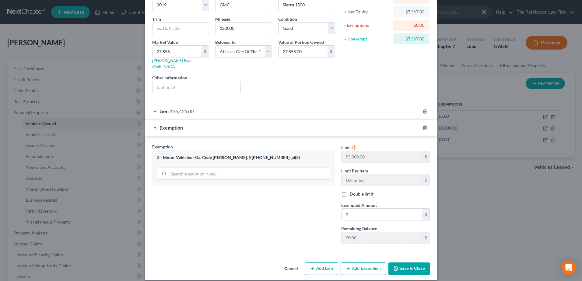
click at [404, 267] on button "Save & Close" at bounding box center [408, 269] width 41 height 13
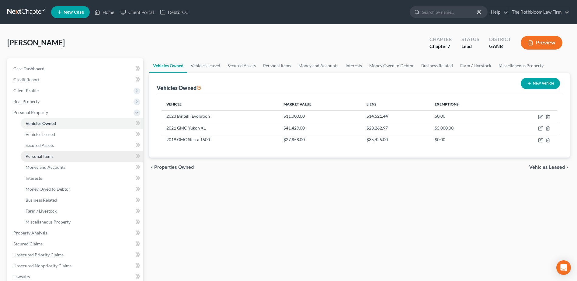
click at [38, 154] on span "Personal Items" at bounding box center [40, 156] width 28 height 5
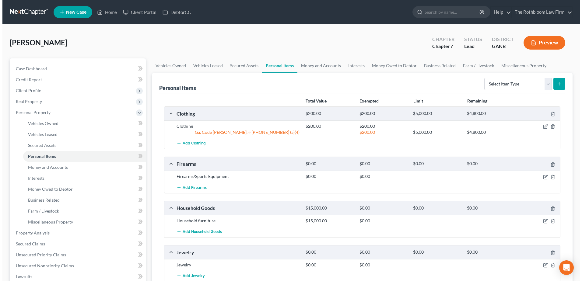
scroll to position [91, 0]
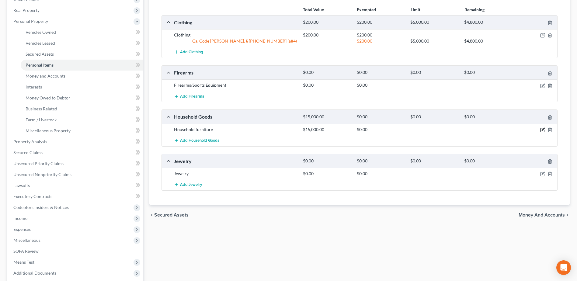
click at [542, 129] on icon "button" at bounding box center [543, 130] width 5 height 5
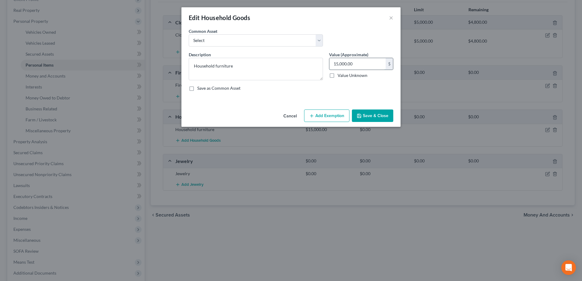
click at [362, 66] on input "15,000.00" at bounding box center [357, 64] width 56 height 12
type input "3,000"
click at [328, 115] on button "Add Exemption" at bounding box center [326, 116] width 45 height 13
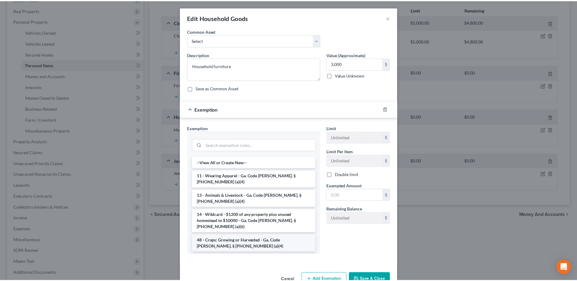
scroll to position [61, 0]
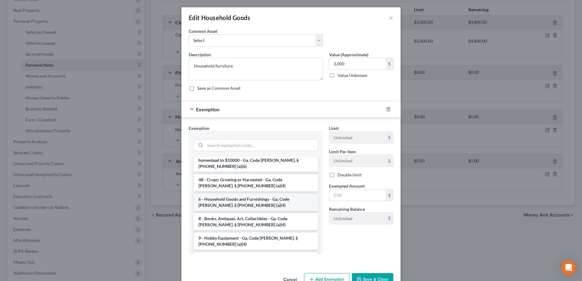
click at [237, 194] on li "6 - Household Goods and Furnishings - Ga. Code [PERSON_NAME]. § [PHONE_NUMBER] …" at bounding box center [256, 202] width 125 height 17
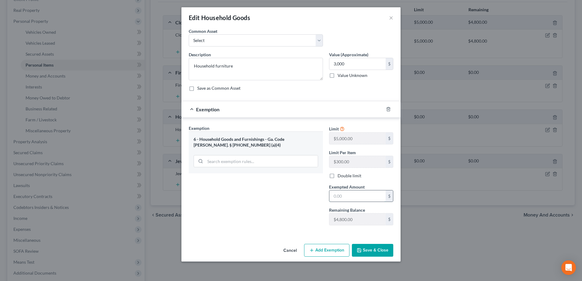
click at [351, 196] on input "text" at bounding box center [357, 197] width 56 height 12
type input "3,000"
click at [364, 251] on button "Save & Close" at bounding box center [372, 250] width 41 height 13
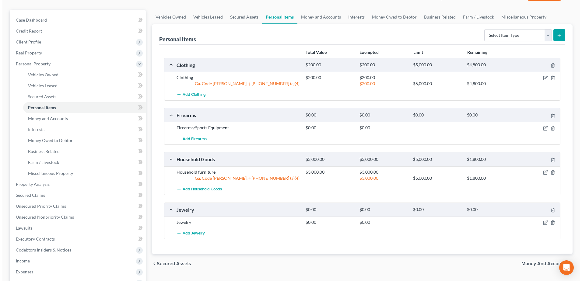
scroll to position [0, 0]
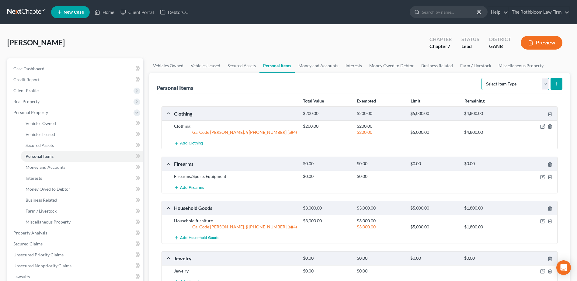
click at [549, 82] on select "Select Item Type Clothing Collectibles Of Value Electronics Firearms Household …" at bounding box center [516, 84] width 68 height 12
select select "electronics"
click at [482, 78] on select "Select Item Type Clothing Collectibles Of Value Electronics Firearms Household …" at bounding box center [516, 84] width 68 height 12
click at [559, 81] on button "submit" at bounding box center [557, 84] width 12 height 12
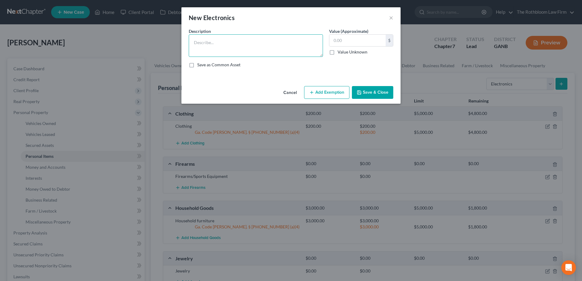
click at [219, 44] on textarea at bounding box center [256, 45] width 134 height 23
type textarea "Electronics"
type input "1,000"
click at [329, 93] on button "Add Exemption" at bounding box center [326, 92] width 45 height 13
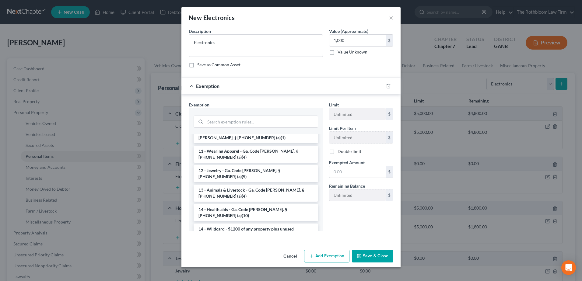
scroll to position [61, 0]
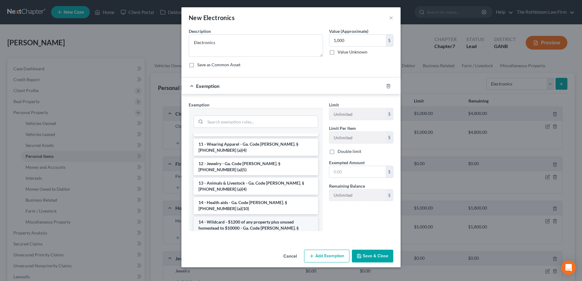
click at [238, 217] on li "14 - Wildcard - $1200 of any property plus unused homestead to $10000 - Ga. Cod…" at bounding box center [256, 228] width 125 height 23
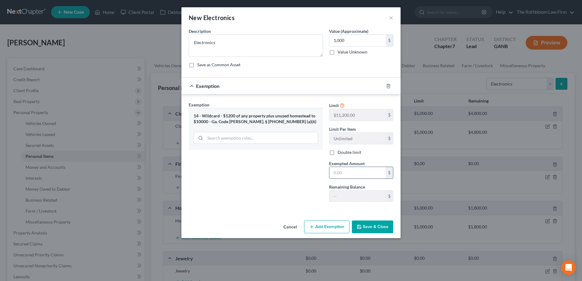
click at [343, 175] on input "text" at bounding box center [357, 173] width 56 height 12
type input "1,000"
click at [381, 226] on button "Save & Close" at bounding box center [372, 227] width 41 height 13
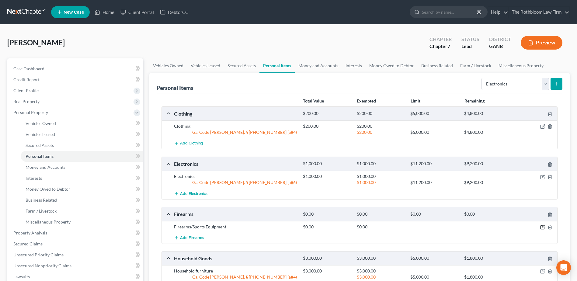
click at [543, 228] on icon "button" at bounding box center [543, 227] width 5 height 5
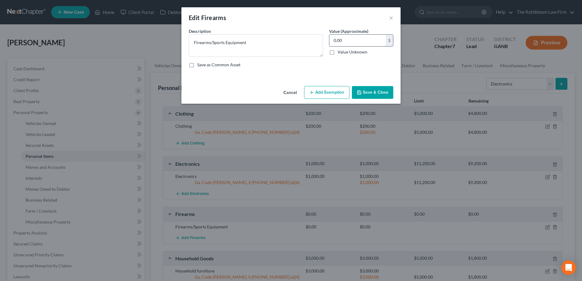
click at [343, 39] on input "0.00" at bounding box center [357, 41] width 56 height 12
drag, startPoint x: 209, startPoint y: 42, endPoint x: 249, endPoint y: 44, distance: 39.7
click at [249, 44] on textarea "Firearms/Sports Equipment" at bounding box center [256, 45] width 134 height 23
type textarea "Firearm"
click at [345, 43] on input "0.00" at bounding box center [357, 41] width 56 height 12
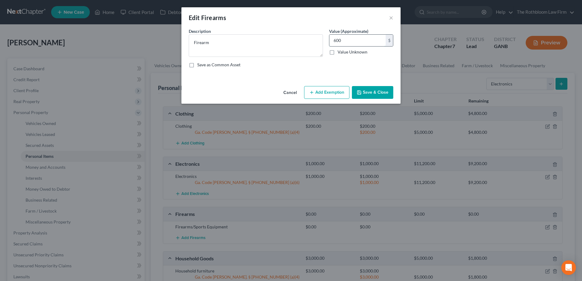
type input "600"
click at [325, 92] on button "Add Exemption" at bounding box center [326, 92] width 45 height 13
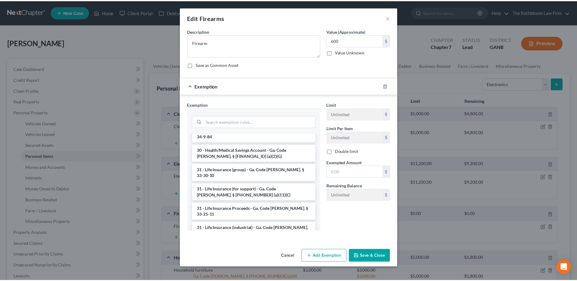
scroll to position [822, 0]
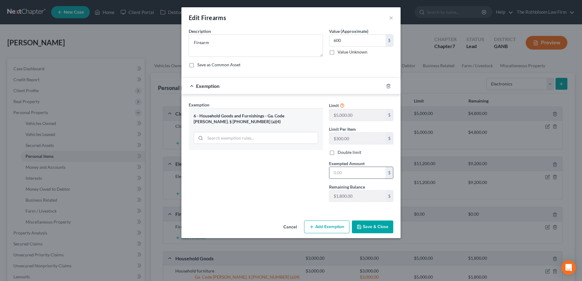
click at [343, 172] on input "text" at bounding box center [357, 173] width 56 height 12
type input "600"
click at [370, 224] on button "Save & Close" at bounding box center [372, 227] width 41 height 13
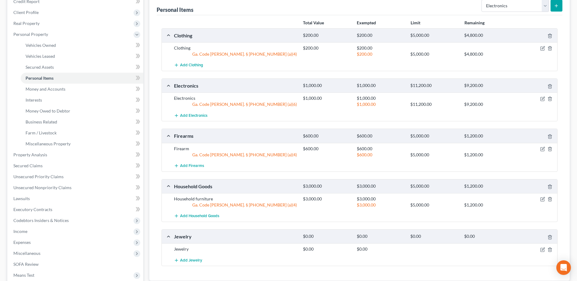
scroll to position [91, 0]
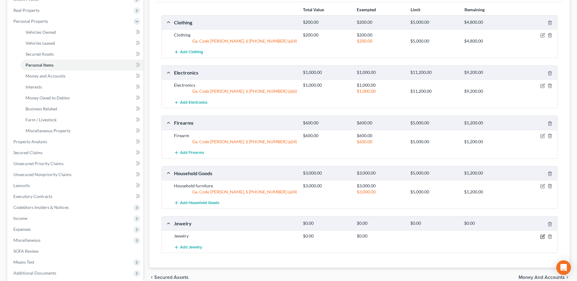
click at [542, 235] on icon "button" at bounding box center [543, 236] width 5 height 5
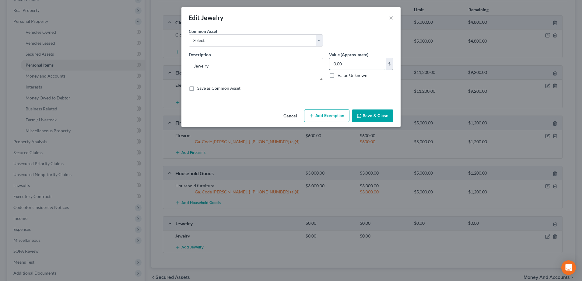
click at [364, 65] on input "0.00" at bounding box center [357, 64] width 56 height 12
type input "100"
click at [321, 116] on button "Add Exemption" at bounding box center [326, 116] width 45 height 13
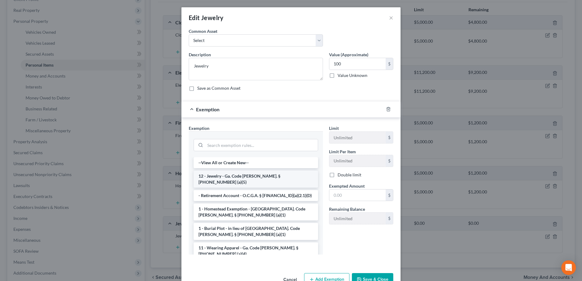
click at [240, 181] on li "12 - Jewelry - Ga. Code [PERSON_NAME]. § [PHONE_NUMBER] (a)(5)" at bounding box center [256, 179] width 125 height 17
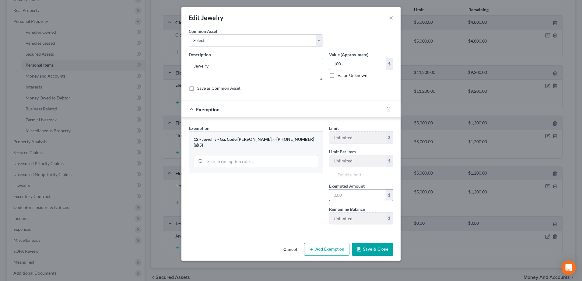
click at [353, 195] on input "text" at bounding box center [357, 196] width 56 height 12
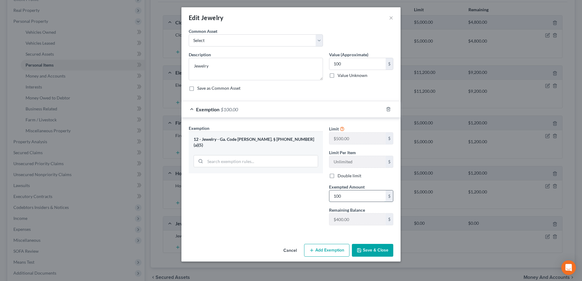
type input "100"
click at [360, 250] on icon "button" at bounding box center [359, 250] width 5 height 5
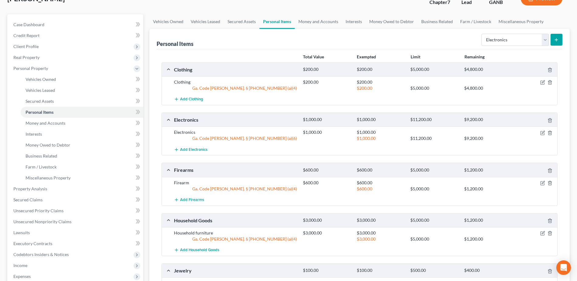
scroll to position [41, 0]
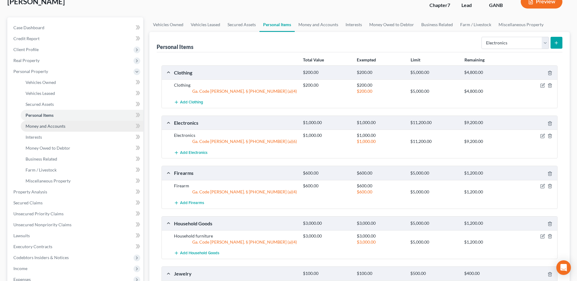
click at [53, 127] on span "Money and Accounts" at bounding box center [46, 126] width 40 height 5
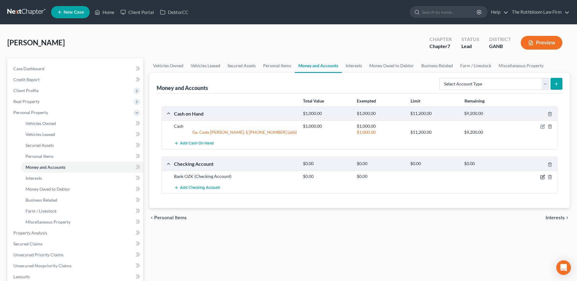
click at [544, 177] on icon "button" at bounding box center [543, 176] width 3 height 3
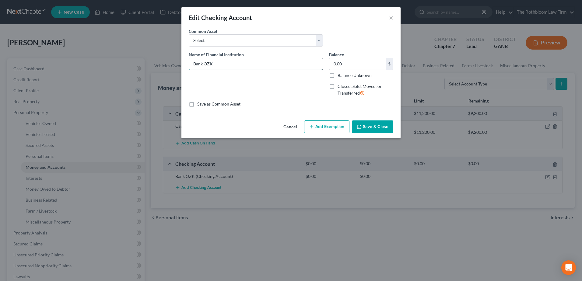
click at [222, 63] on input "Bank OZK" at bounding box center [256, 64] width 134 height 12
type input "Bank OZK (Joint Checking)"
click at [385, 128] on button "Save & Close" at bounding box center [372, 127] width 41 height 13
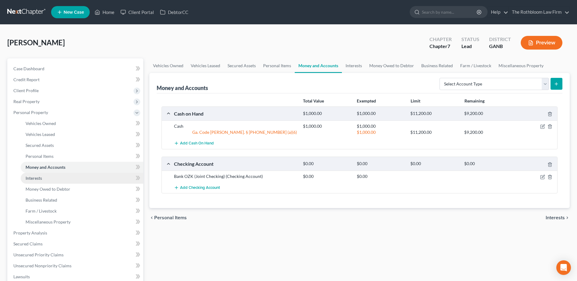
click at [45, 180] on link "Interests" at bounding box center [82, 178] width 123 height 11
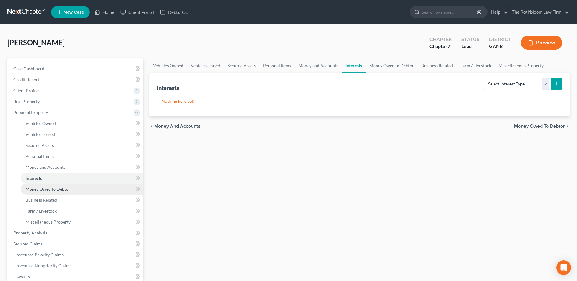
click at [47, 189] on span "Money Owed to Debtor" at bounding box center [48, 189] width 45 height 5
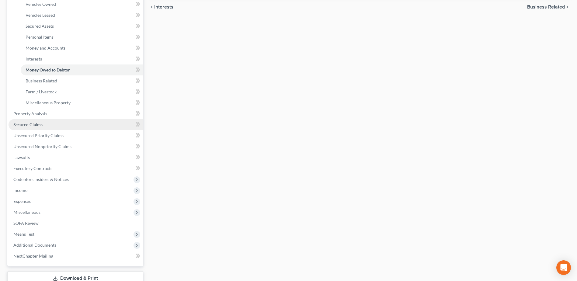
scroll to position [122, 0]
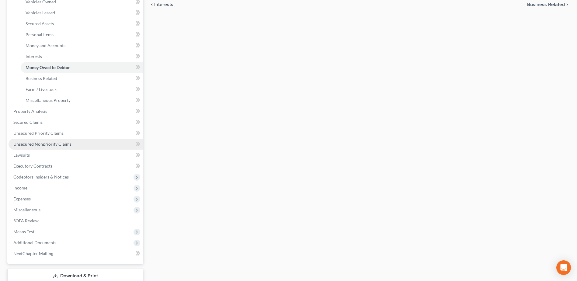
click at [31, 146] on span "Unsecured Nonpriority Claims" at bounding box center [42, 144] width 58 height 5
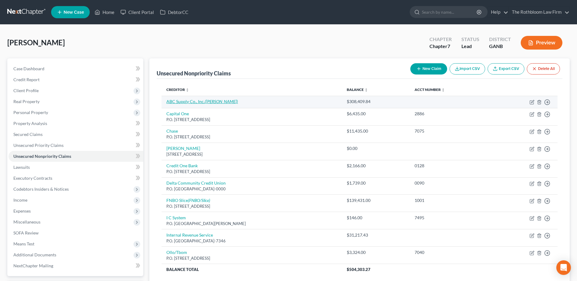
click at [182, 100] on link "ABC Supply Co., Inc. ([PERSON_NAME])" at bounding box center [203, 101] width 72 height 5
select select "14"
select select "0"
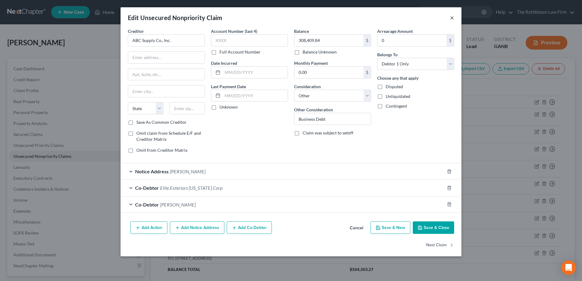
click at [451, 18] on button "×" at bounding box center [452, 17] width 4 height 7
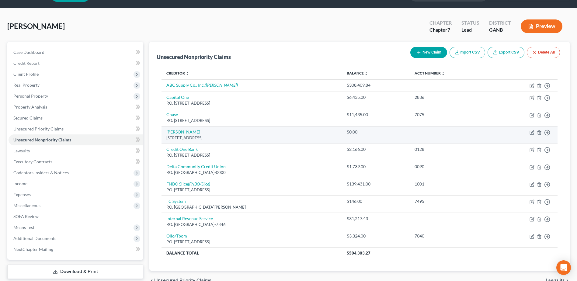
scroll to position [30, 0]
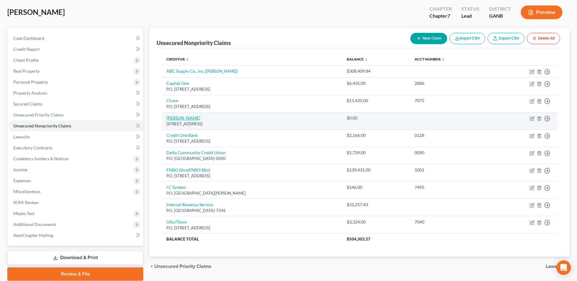
click at [187, 115] on link "[PERSON_NAME]" at bounding box center [184, 117] width 34 height 5
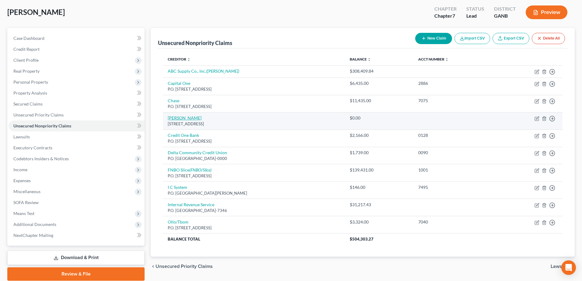
select select "10"
select select "14"
select select "0"
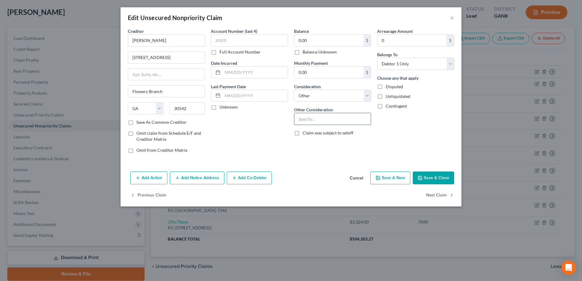
click at [325, 118] on input "text" at bounding box center [332, 119] width 76 height 12
type input "Notice Only"
click at [432, 176] on button "Save & Close" at bounding box center [433, 178] width 41 height 13
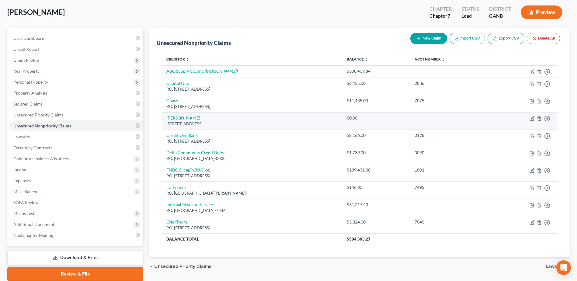
scroll to position [53, 0]
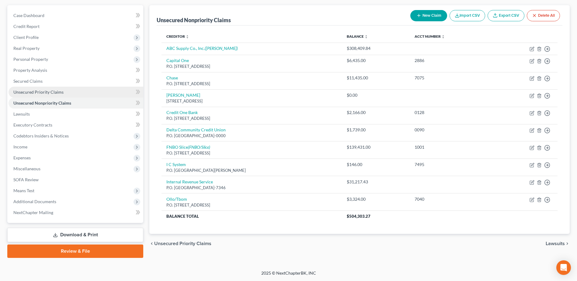
drag, startPoint x: 42, startPoint y: 89, endPoint x: 81, endPoint y: 88, distance: 38.4
click at [42, 89] on link "Unsecured Priority Claims" at bounding box center [76, 92] width 135 height 11
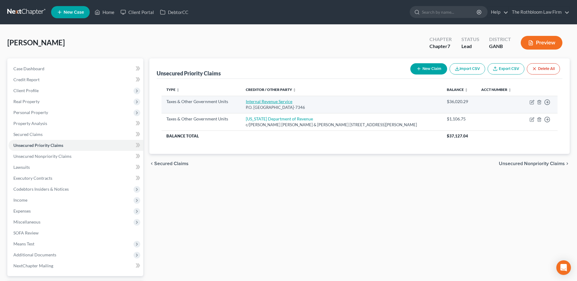
click at [275, 103] on link "Internal Revenue Service" at bounding box center [269, 101] width 47 height 5
select select "0"
select select "39"
select select "3"
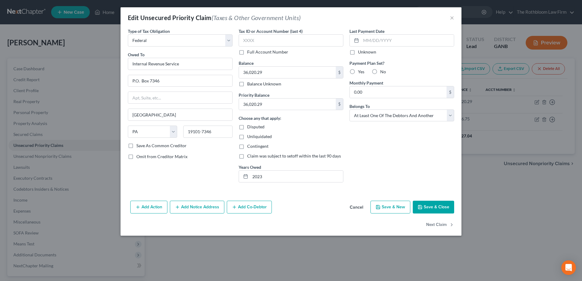
click at [245, 207] on button "Add Co-Debtor" at bounding box center [249, 207] width 45 height 13
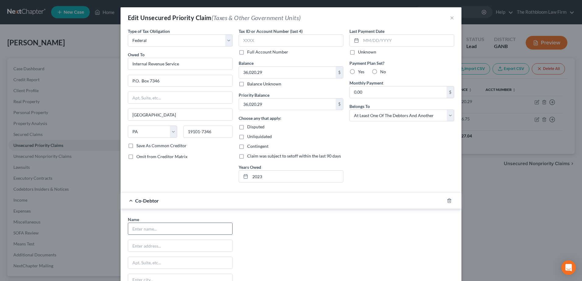
click at [143, 230] on input "text" at bounding box center [180, 229] width 104 height 12
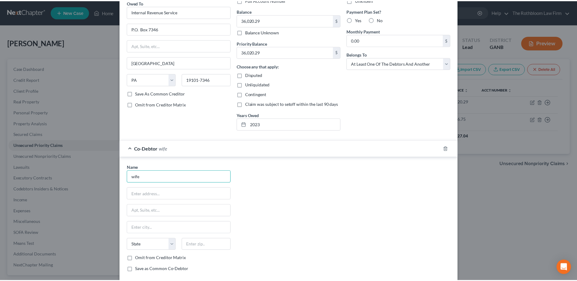
scroll to position [104, 0]
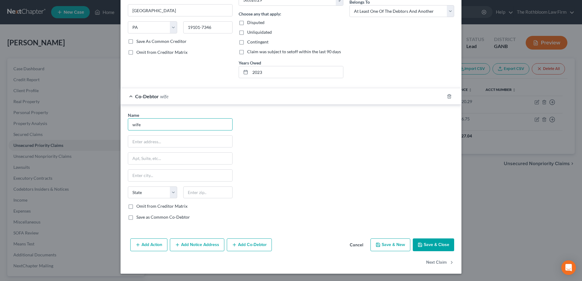
type input "wife"
click at [427, 243] on button "Save & Close" at bounding box center [433, 245] width 41 height 13
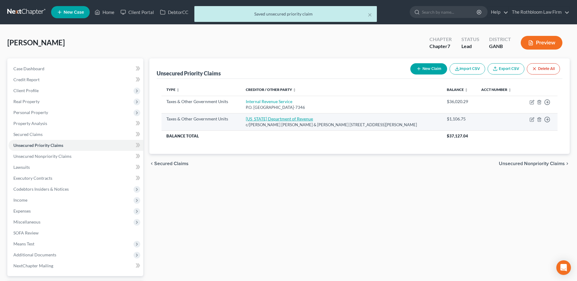
click at [286, 119] on link "[US_STATE] Department of Revenue" at bounding box center [279, 118] width 67 height 5
select select "2"
select select "36"
select select "0"
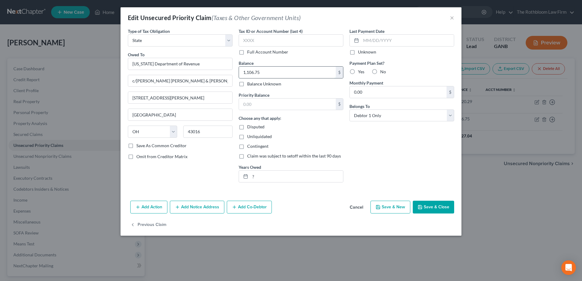
drag, startPoint x: 248, startPoint y: 72, endPoint x: 254, endPoint y: 75, distance: 7.2
click at [248, 72] on input "1,106.75" at bounding box center [287, 73] width 97 height 12
click at [250, 70] on input "1,106.75" at bounding box center [287, 73] width 97 height 12
click at [254, 71] on input "1,106.75" at bounding box center [287, 73] width 97 height 12
type input "11,065.75"
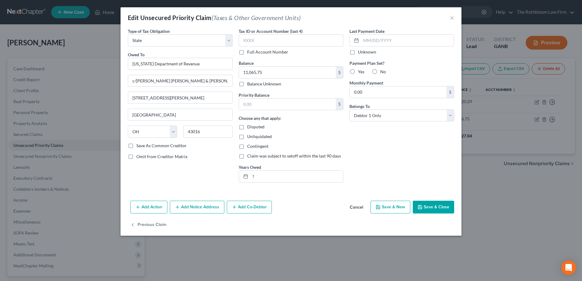
click at [443, 206] on button "Save & Close" at bounding box center [433, 207] width 41 height 13
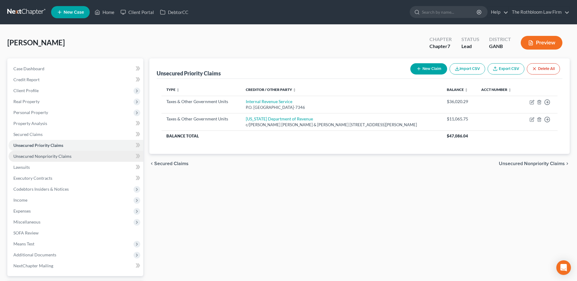
click at [45, 153] on link "Unsecured Nonpriority Claims" at bounding box center [76, 156] width 135 height 11
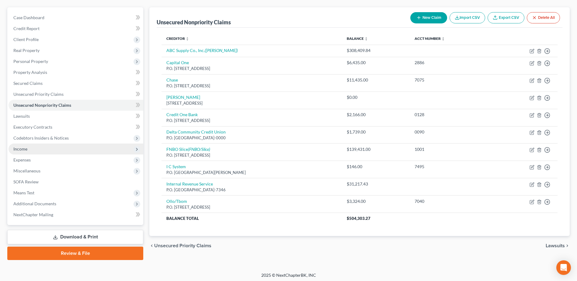
scroll to position [53, 0]
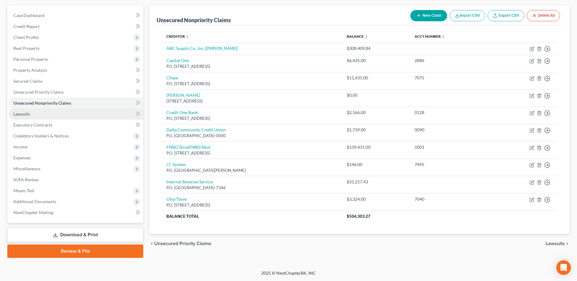
click at [27, 114] on span "Lawsuits" at bounding box center [21, 113] width 16 height 5
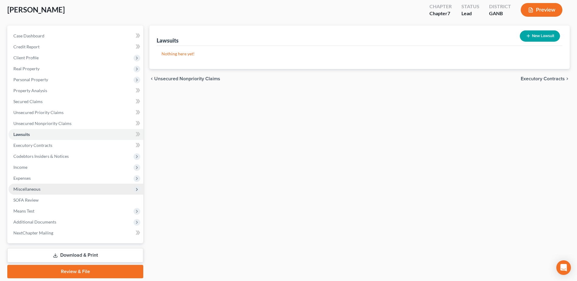
scroll to position [53, 0]
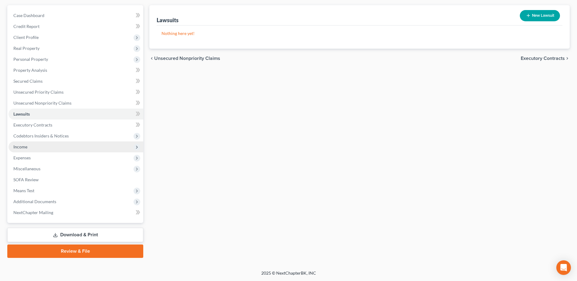
click at [28, 147] on span "Income" at bounding box center [76, 147] width 135 height 11
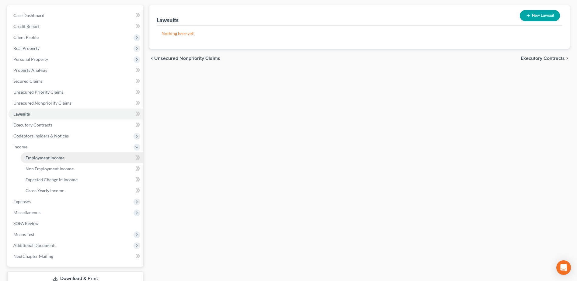
click at [54, 158] on span "Employment Income" at bounding box center [45, 157] width 39 height 5
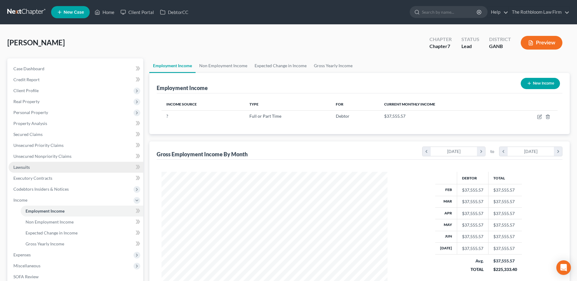
scroll to position [91, 0]
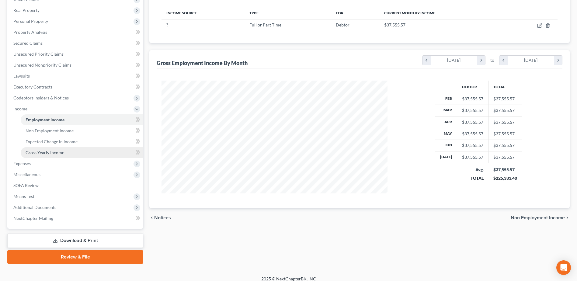
click at [52, 154] on span "Gross Yearly Income" at bounding box center [45, 152] width 39 height 5
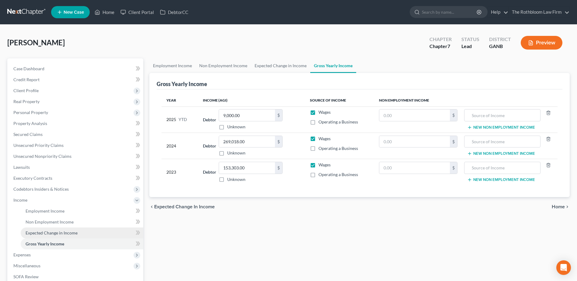
scroll to position [97, 0]
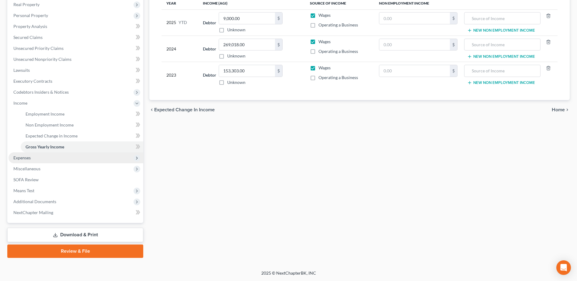
click at [26, 157] on span "Expenses" at bounding box center [21, 157] width 17 height 5
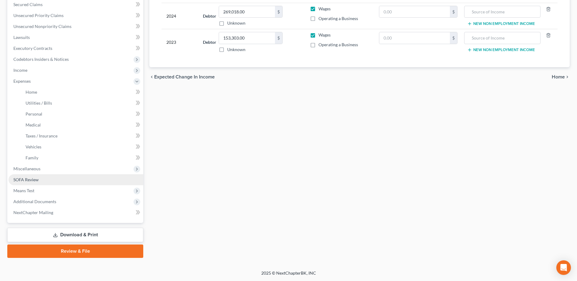
click at [29, 182] on span "SOFA Review" at bounding box center [25, 179] width 25 height 5
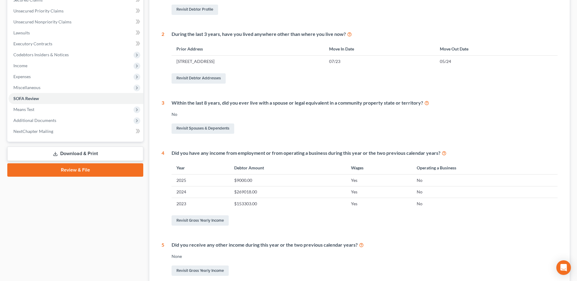
scroll to position [134, 0]
click at [427, 104] on icon at bounding box center [427, 103] width 5 height 6
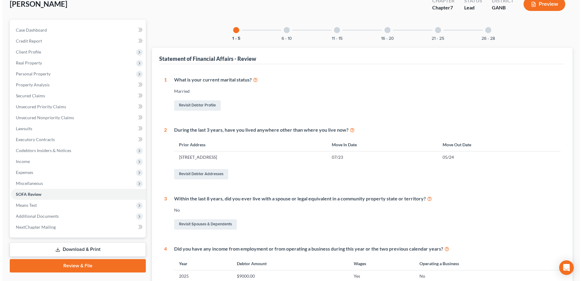
scroll to position [0, 0]
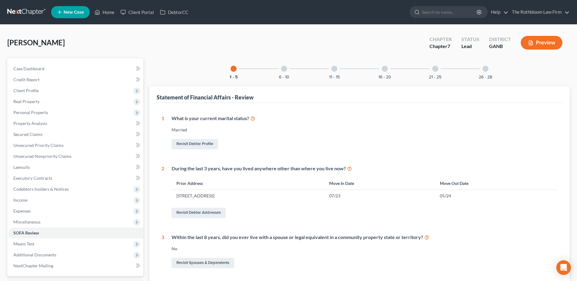
click at [284, 70] on div at bounding box center [284, 69] width 6 height 6
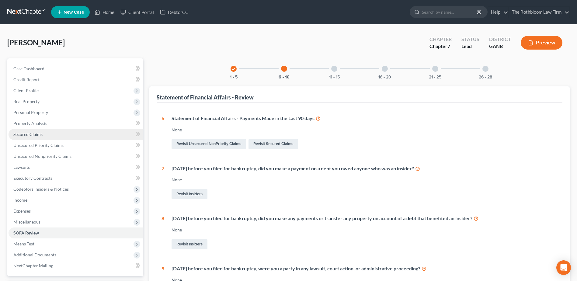
click at [34, 137] on span "Secured Claims" at bounding box center [27, 134] width 29 height 5
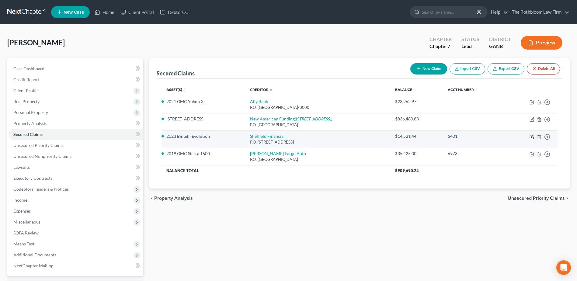
click at [531, 136] on icon "button" at bounding box center [532, 137] width 5 height 5
select select "28"
select select "0"
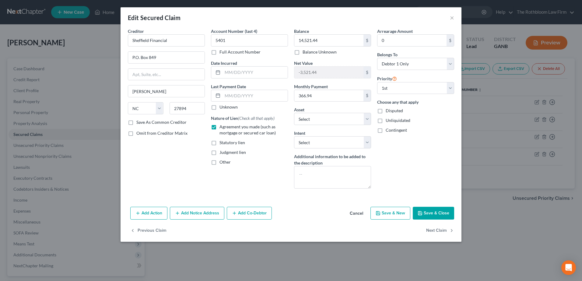
click at [433, 215] on button "Save & Close" at bounding box center [433, 213] width 41 height 13
select select "4"
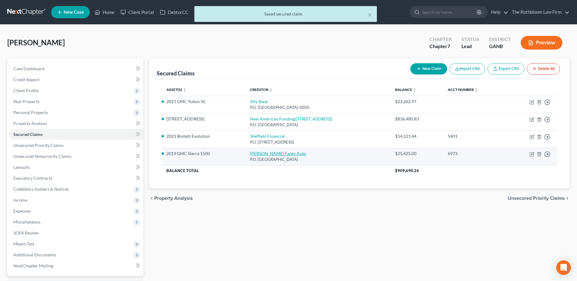
click at [279, 153] on link "[PERSON_NAME] Fargo Auto" at bounding box center [278, 153] width 56 height 5
select select "28"
select select "11"
select select "2"
select select "0"
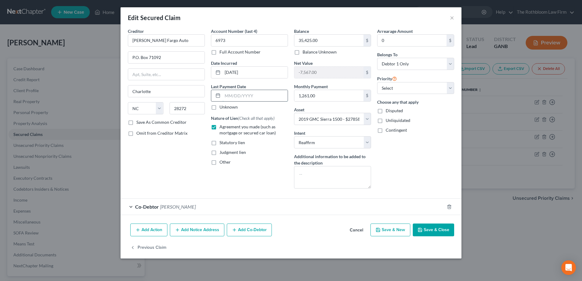
click at [235, 97] on input "text" at bounding box center [255, 96] width 65 height 12
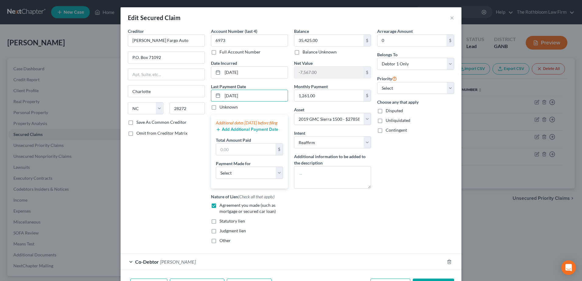
type input "[DATE]"
click at [229, 132] on button "Add Additional Payment Date" at bounding box center [247, 129] width 62 height 5
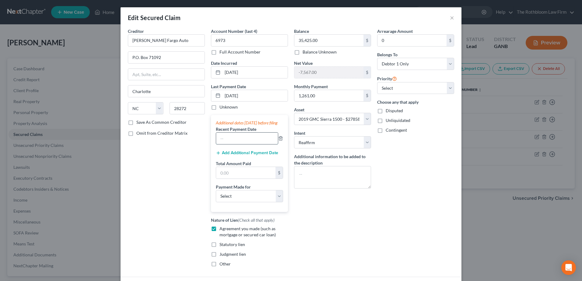
click at [225, 144] on input "text" at bounding box center [247, 139] width 62 height 12
type input "07/"
drag, startPoint x: 250, startPoint y: 95, endPoint x: 211, endPoint y: 96, distance: 39.3
click at [211, 96] on div "[DATE]" at bounding box center [249, 96] width 77 height 12
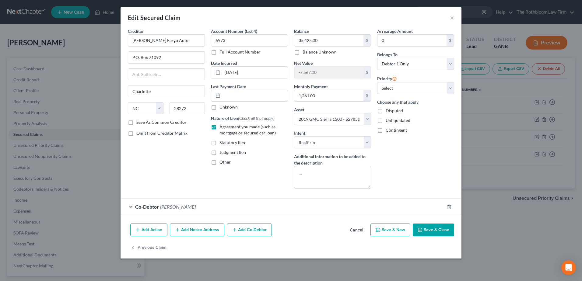
click at [430, 230] on button "Save & Close" at bounding box center [433, 230] width 41 height 13
select select
select select "11"
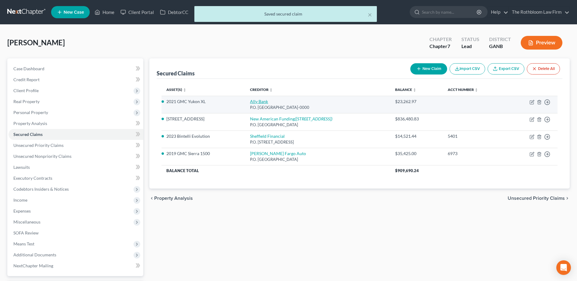
click at [268, 100] on link "Ally Bank" at bounding box center [259, 101] width 18 height 5
select select "24"
select select "2"
select select "3"
select select "0"
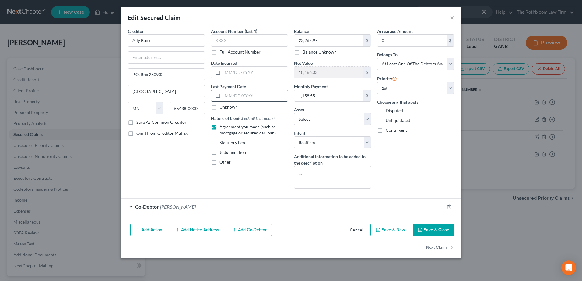
click at [241, 96] on input "text" at bounding box center [255, 96] width 65 height 12
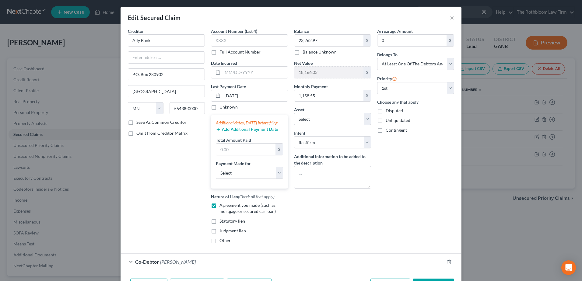
click at [222, 123] on div "Additional dates [DATE] before filing" at bounding box center [249, 123] width 67 height 6
click at [237, 132] on button "Add Additional Payment Date" at bounding box center [247, 129] width 62 height 5
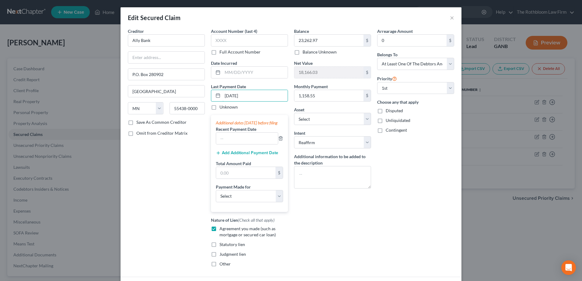
drag, startPoint x: 257, startPoint y: 98, endPoint x: 204, endPoint y: 92, distance: 53.3
click at [204, 92] on div "Creditor * Ally Bank P.O. Box 280902 [GEOGRAPHIC_DATA] [US_STATE] AK AR AZ CA C…" at bounding box center [291, 150] width 332 height 244
type input "[DATE]"
click at [238, 144] on input "text" at bounding box center [247, 139] width 62 height 12
type input "1158.55"
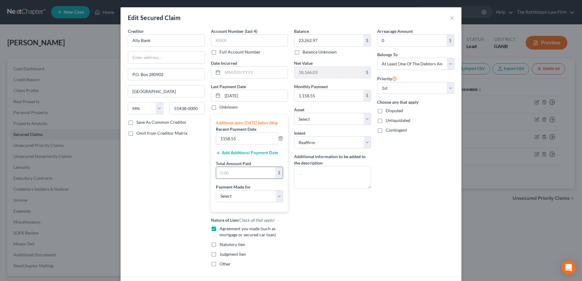
click at [238, 179] on input "text" at bounding box center [245, 173] width 59 height 12
click at [240, 144] on input "1158.55" at bounding box center [247, 139] width 62 height 12
drag, startPoint x: 244, startPoint y: 146, endPoint x: 201, endPoint y: 146, distance: 43.5
click at [201, 146] on div "Creditor * Ally Bank P.O. Box 280902 [GEOGRAPHIC_DATA] [US_STATE] AK AR AZ CA C…" at bounding box center [291, 150] width 332 height 244
click at [230, 179] on input "text" at bounding box center [245, 173] width 59 height 12
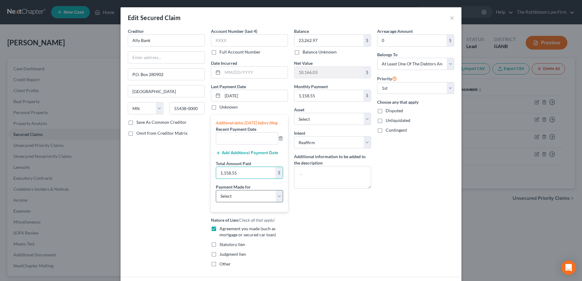
type input "1,158.55"
click at [234, 202] on select "Select Car Credit Card Loan Repayment Mortgage Other Suppliers Or Vendors" at bounding box center [249, 196] width 67 height 12
select select "0"
click at [216, 196] on select "Select Car Credit Card Loan Repayment Mortgage Other Suppliers Or Vendors" at bounding box center [249, 196] width 67 height 12
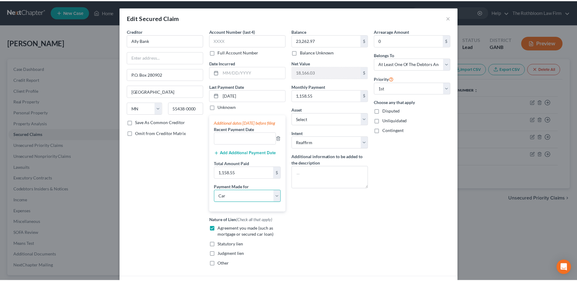
scroll to position [69, 0]
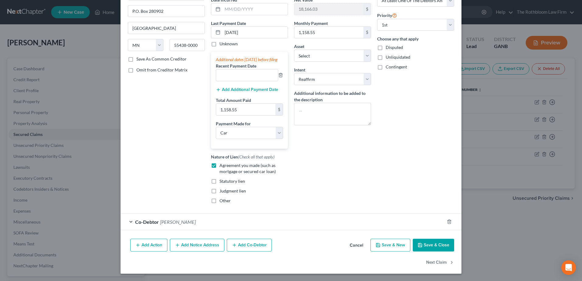
click at [429, 240] on button "Save & Close" at bounding box center [433, 245] width 41 height 13
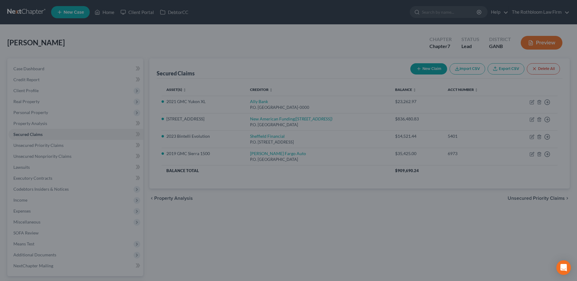
scroll to position [0, 0]
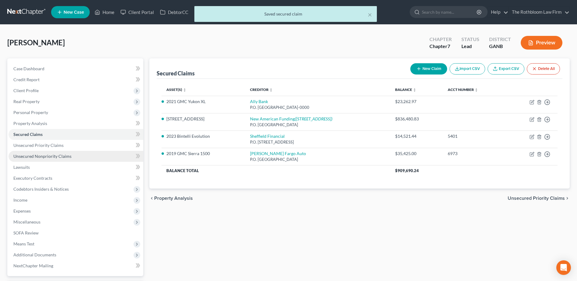
click at [57, 157] on span "Unsecured Nonpriority Claims" at bounding box center [42, 156] width 58 height 5
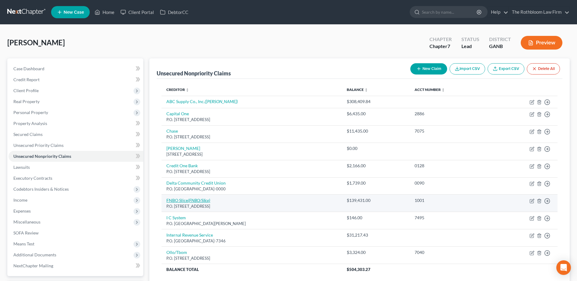
click at [181, 198] on link "FNBO Slice (FNBO/Slice)" at bounding box center [189, 200] width 44 height 5
select select "30"
select select "10"
select select "0"
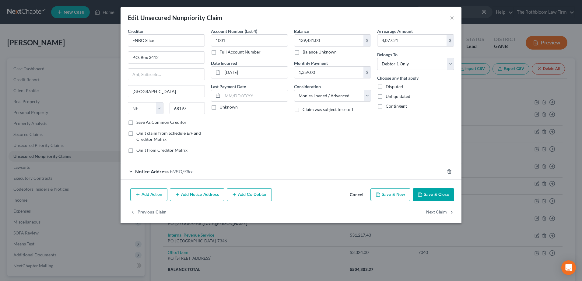
click at [232, 103] on div "Last Payment Date Unknown" at bounding box center [249, 96] width 77 height 27
click at [231, 99] on input "text" at bounding box center [255, 96] width 65 height 12
type input "0"
click at [427, 191] on button "Save & Close" at bounding box center [433, 194] width 41 height 13
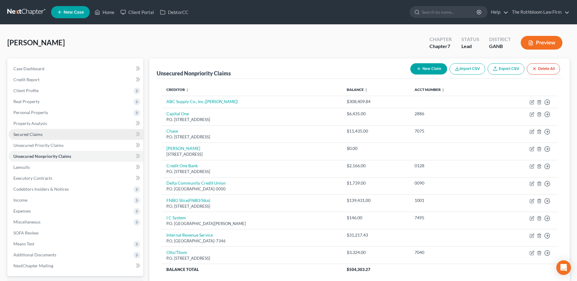
click at [16, 135] on span "Secured Claims" at bounding box center [27, 134] width 29 height 5
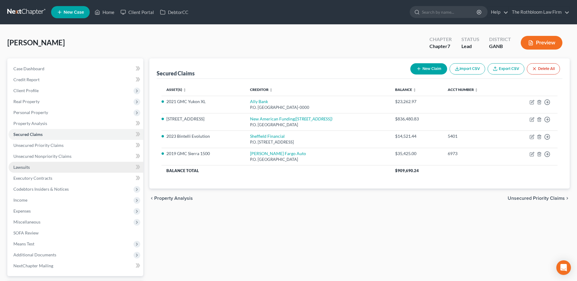
scroll to position [53, 0]
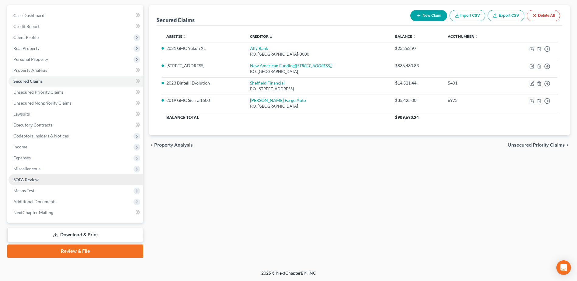
click at [26, 180] on span "SOFA Review" at bounding box center [25, 179] width 25 height 5
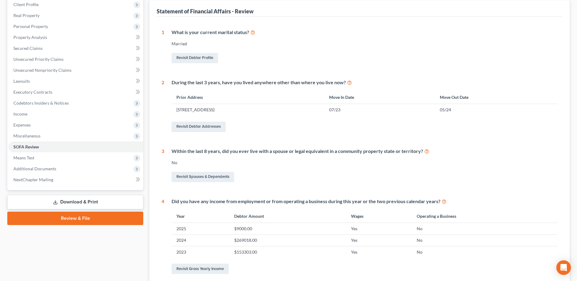
scroll to position [43, 0]
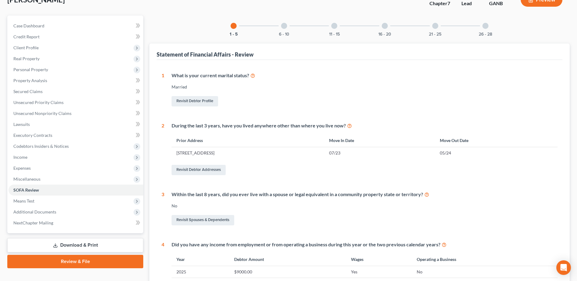
click at [285, 29] on div "6 - 10" at bounding box center [284, 26] width 21 height 21
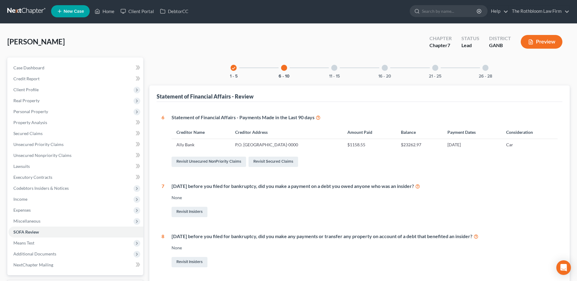
scroll to position [0, 0]
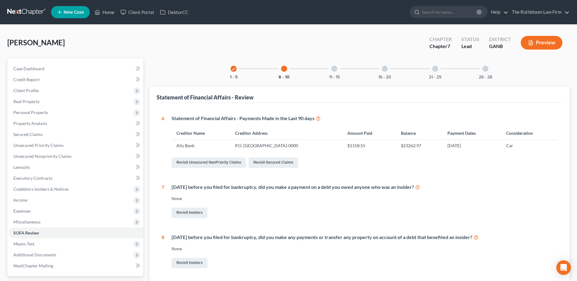
click at [333, 72] on div at bounding box center [334, 69] width 6 height 6
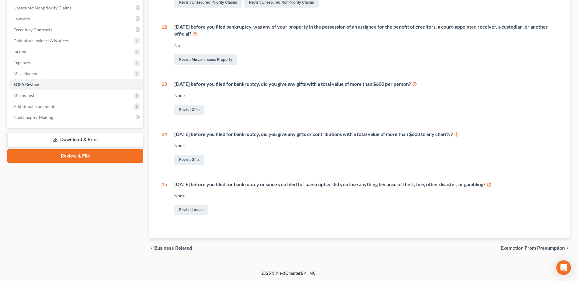
scroll to position [27, 0]
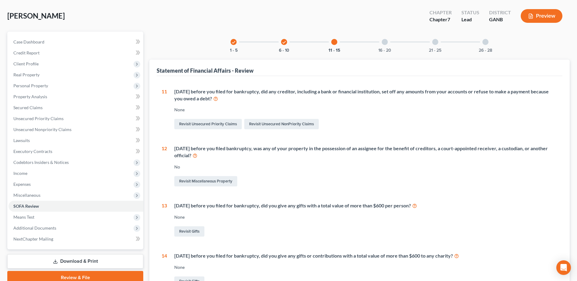
click at [385, 45] on div at bounding box center [385, 42] width 6 height 6
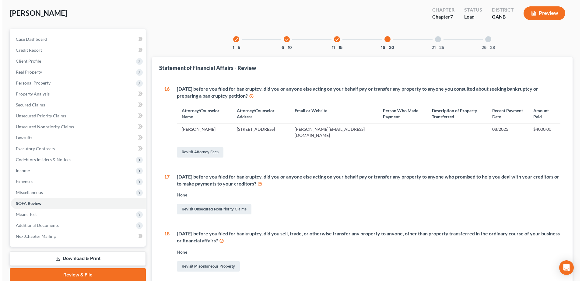
scroll to position [0, 0]
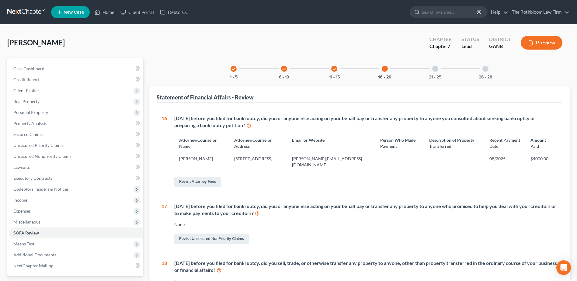
click at [434, 68] on div at bounding box center [436, 69] width 6 height 6
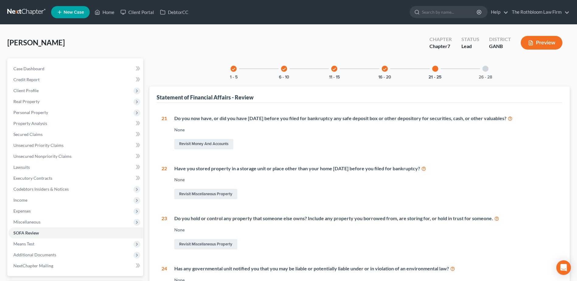
click at [486, 68] on div at bounding box center [486, 69] width 6 height 6
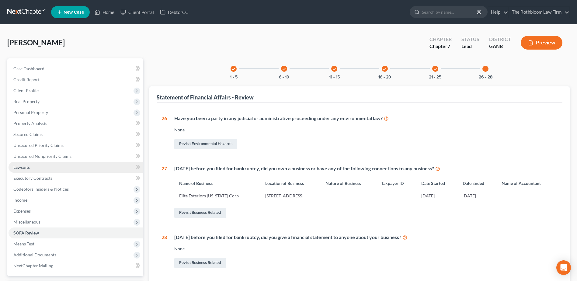
click at [28, 167] on span "Lawsuits" at bounding box center [21, 167] width 16 height 5
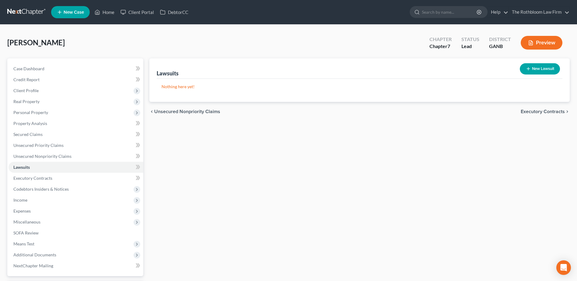
click at [545, 69] on button "New Lawsuit" at bounding box center [540, 68] width 40 height 11
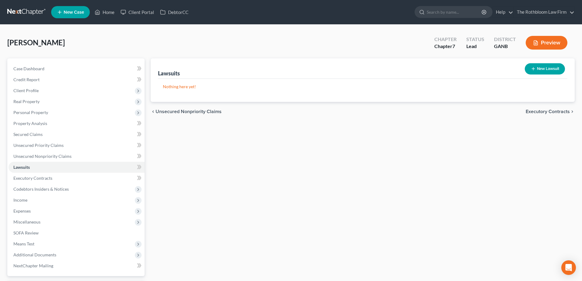
select select "0"
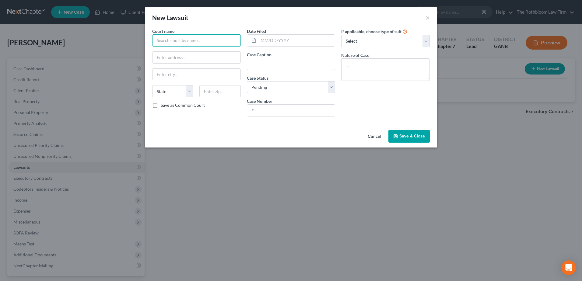
click at [184, 39] on input "text" at bounding box center [196, 40] width 89 height 12
type input "Superior Court of [GEOGRAPHIC_DATA]"
click at [276, 40] on input "text" at bounding box center [296, 41] width 77 height 12
type input "[DATE]"
click at [275, 65] on input "text" at bounding box center [291, 64] width 88 height 12
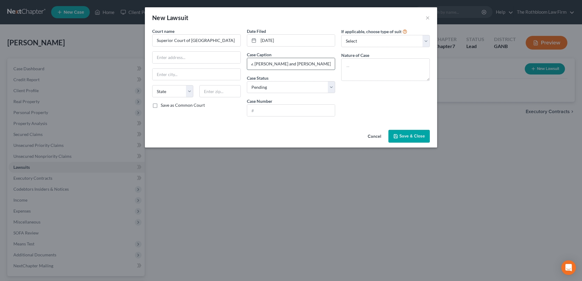
scroll to position [0, 151]
type input "American Builders and Contractors Supply Coi., Inc. a/k/a ABC Supply Co., Inc. …"
click at [263, 110] on input "text" at bounding box center [291, 111] width 88 height 12
type input "25CV0500"
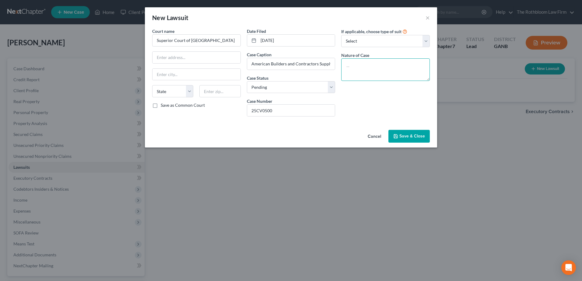
click at [383, 73] on textarea at bounding box center [385, 69] width 89 height 23
type textarea "Complaint for Damages"
click at [408, 137] on span "Save & Close" at bounding box center [412, 136] width 26 height 5
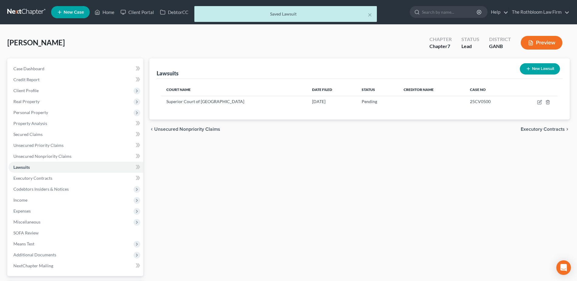
click at [537, 39] on button "Preview" at bounding box center [542, 43] width 42 height 14
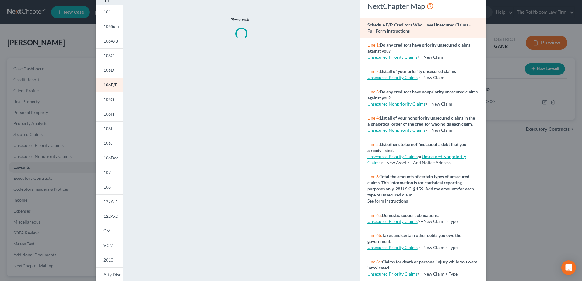
scroll to position [56, 0]
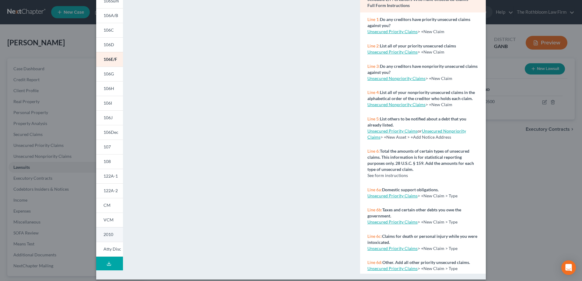
click at [105, 235] on span "2010" at bounding box center [108, 234] width 10 height 5
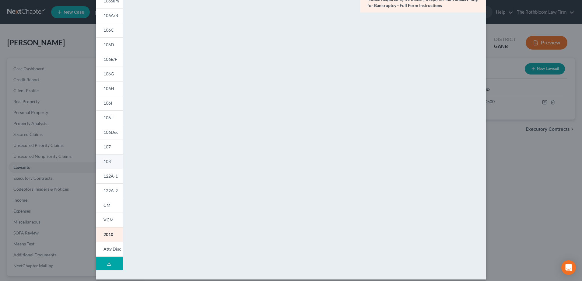
click at [104, 163] on span "108" at bounding box center [106, 161] width 7 height 5
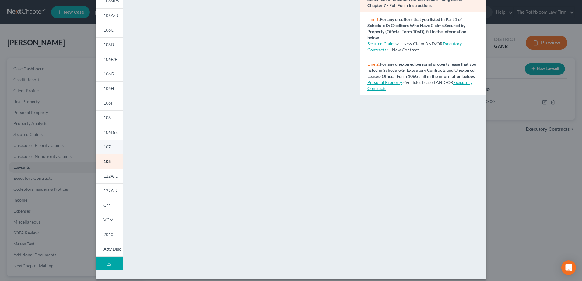
click at [105, 143] on link "107" at bounding box center [109, 147] width 27 height 15
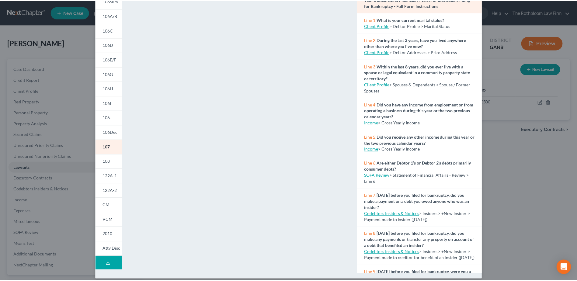
scroll to position [0, 0]
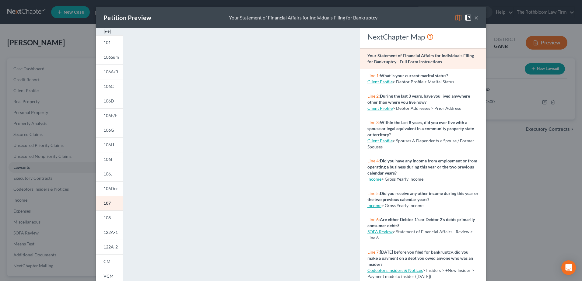
click at [474, 19] on button "×" at bounding box center [476, 17] width 4 height 7
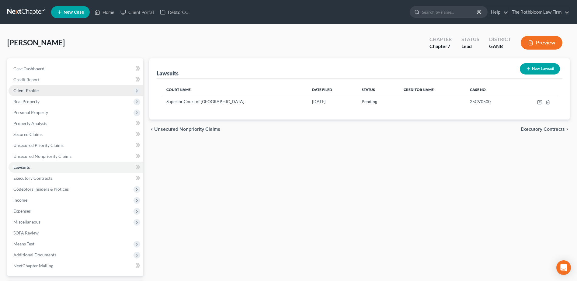
click at [32, 91] on span "Client Profile" at bounding box center [25, 90] width 25 height 5
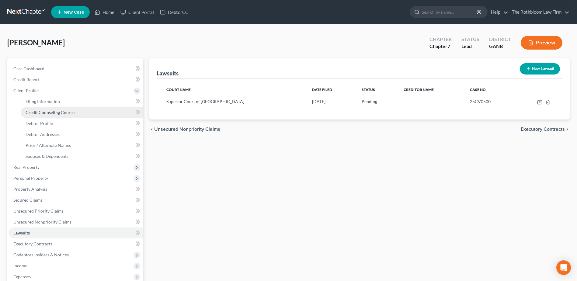
click at [32, 112] on span "Credit Counseling Course" at bounding box center [50, 112] width 49 height 5
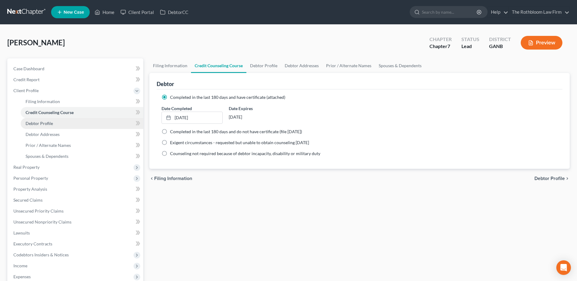
click at [43, 124] on span "Debtor Profile" at bounding box center [39, 123] width 27 height 5
select select "1"
select select "3"
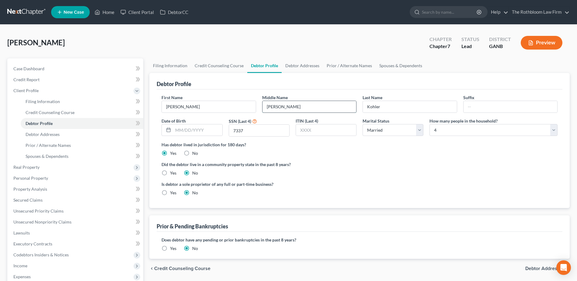
click at [304, 107] on input "[PERSON_NAME]" at bounding box center [310, 107] width 94 height 12
type input "Carlton"
click at [381, 165] on label "Did the debtor live in a community property state in the past 8 years?" at bounding box center [360, 164] width 396 height 6
click at [49, 135] on span "Debtor Addresses" at bounding box center [43, 134] width 34 height 5
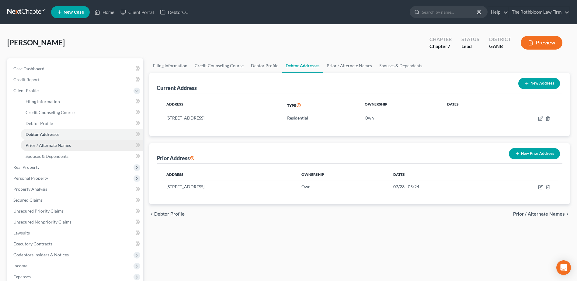
click at [51, 150] on link "Prior / Alternate Names" at bounding box center [82, 145] width 123 height 11
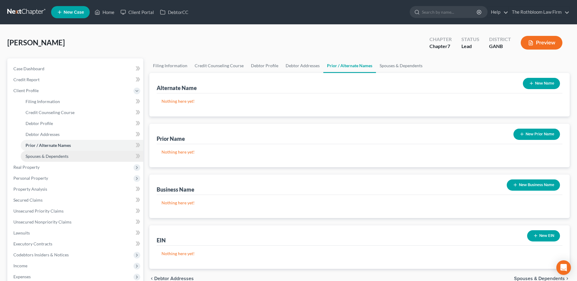
click at [48, 158] on span "Spouses & Dependents" at bounding box center [47, 156] width 43 height 5
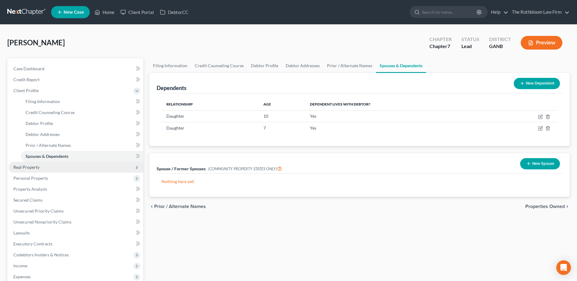
click at [27, 166] on span "Real Property" at bounding box center [26, 167] width 26 height 5
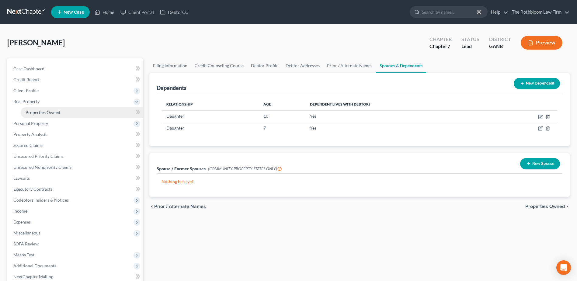
click at [41, 113] on span "Properties Owned" at bounding box center [43, 112] width 35 height 5
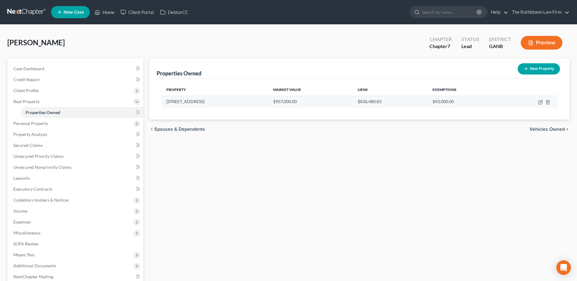
click at [536, 103] on td at bounding box center [530, 102] width 54 height 12
click at [539, 102] on icon "button" at bounding box center [540, 102] width 5 height 5
select select "10"
select select "3"
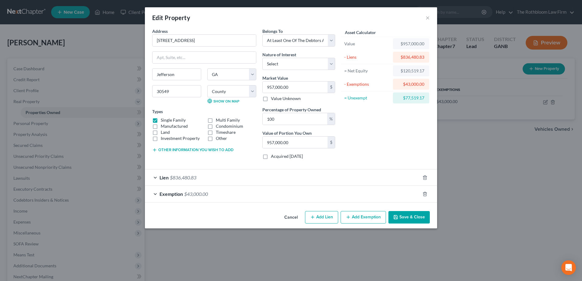
click at [412, 217] on button "Save & Close" at bounding box center [408, 217] width 41 height 13
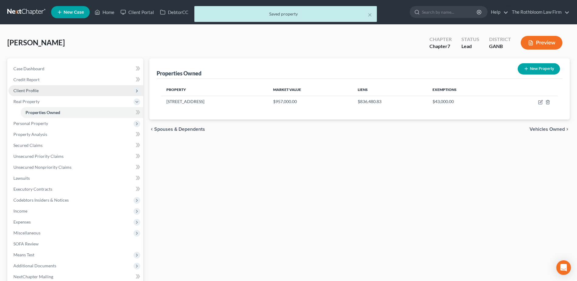
click at [34, 90] on span "Client Profile" at bounding box center [25, 90] width 25 height 5
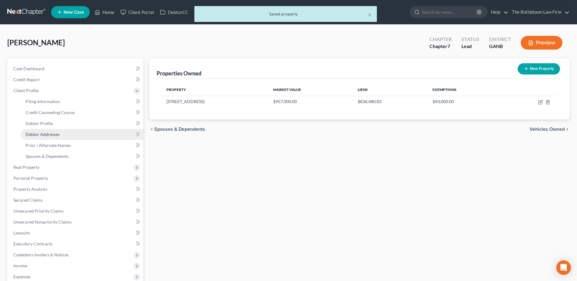
click at [47, 133] on span "Debtor Addresses" at bounding box center [43, 134] width 34 height 5
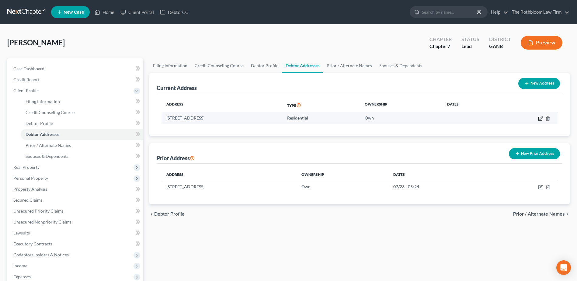
click at [540, 119] on icon "button" at bounding box center [541, 118] width 3 height 3
select select "10"
select select "77"
select select "0"
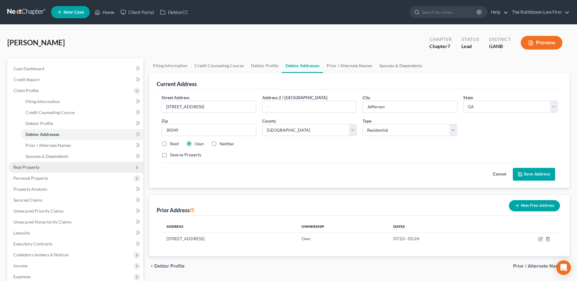
click at [19, 166] on span "Real Property" at bounding box center [26, 167] width 26 height 5
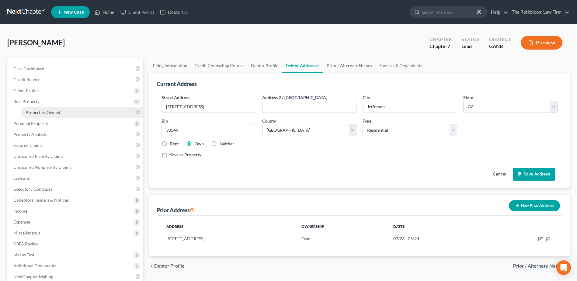
click at [36, 117] on link "Properties Owned" at bounding box center [82, 112] width 123 height 11
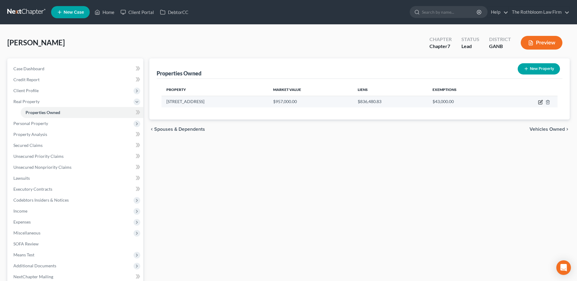
click at [540, 102] on icon "button" at bounding box center [540, 102] width 5 height 5
select select "10"
select select "77"
select select "3"
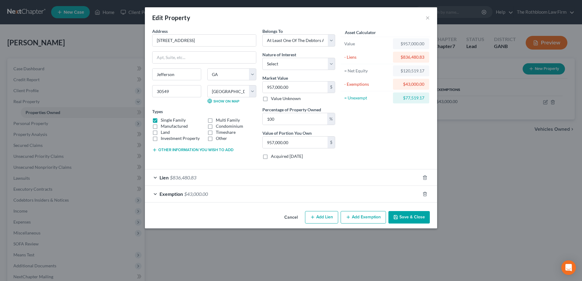
click at [205, 191] on span "$43,000.00" at bounding box center [196, 194] width 24 height 6
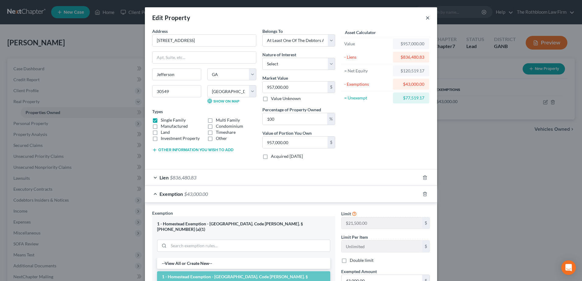
click at [426, 18] on button "×" at bounding box center [428, 17] width 4 height 7
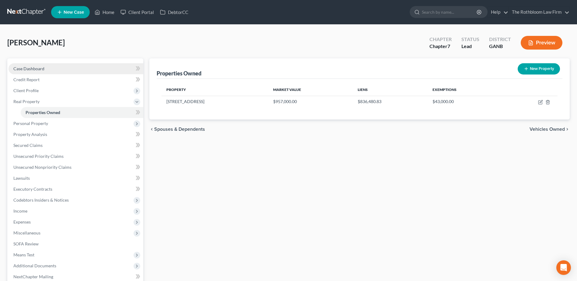
click at [38, 68] on span "Case Dashboard" at bounding box center [28, 68] width 31 height 5
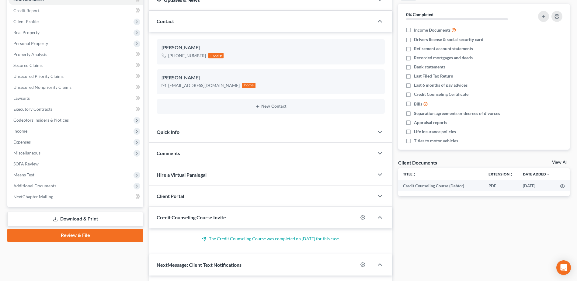
scroll to position [30, 0]
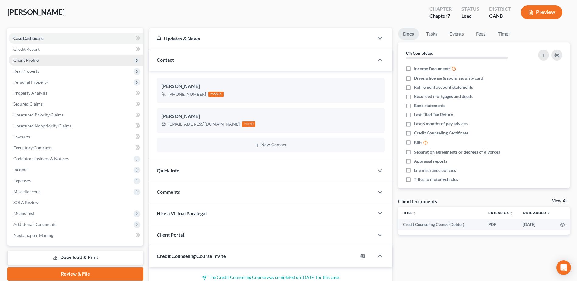
click at [26, 60] on span "Client Profile" at bounding box center [25, 60] width 25 height 5
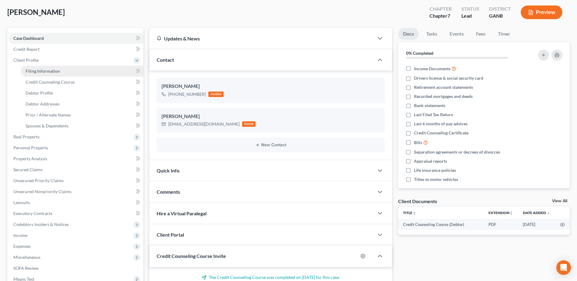
click at [33, 72] on span "Filing Information" at bounding box center [43, 70] width 34 height 5
select select "1"
select select "0"
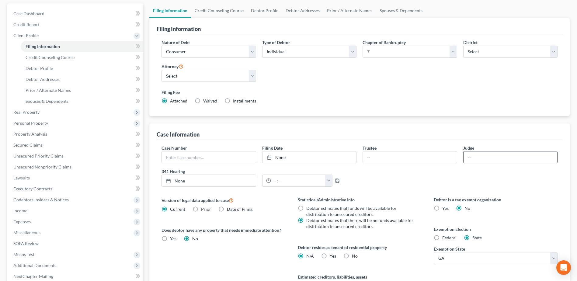
scroll to position [120, 0]
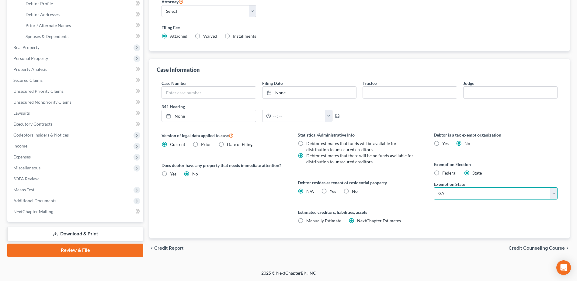
click at [557, 195] on select "State [US_STATE] AK AR AZ CA CO CT DE DC [GEOGRAPHIC_DATA] [GEOGRAPHIC_DATA] GU…" at bounding box center [496, 194] width 124 height 12
select select "9"
click at [434, 188] on select "State [US_STATE] AK AR AZ CA CO CT DE DC [GEOGRAPHIC_DATA] [GEOGRAPHIC_DATA] GU…" at bounding box center [496, 194] width 124 height 12
click at [48, 12] on span "Debtor Addresses" at bounding box center [43, 14] width 34 height 5
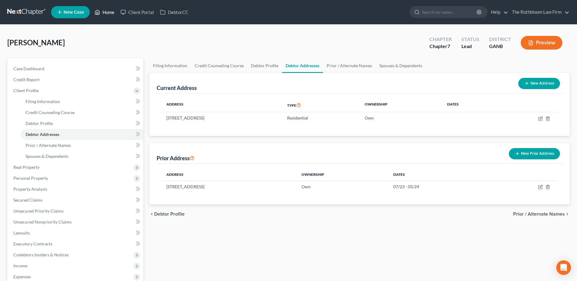
click at [113, 9] on link "Home" at bounding box center [105, 12] width 26 height 11
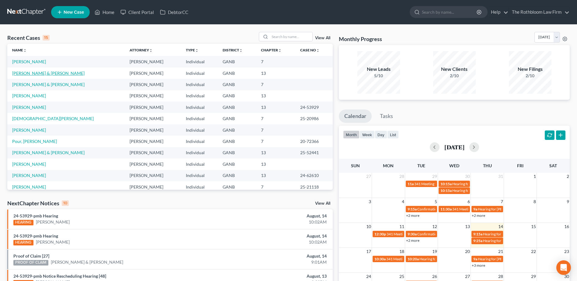
click at [32, 74] on link "[PERSON_NAME] & [PERSON_NAME]" at bounding box center [48, 73] width 72 height 5
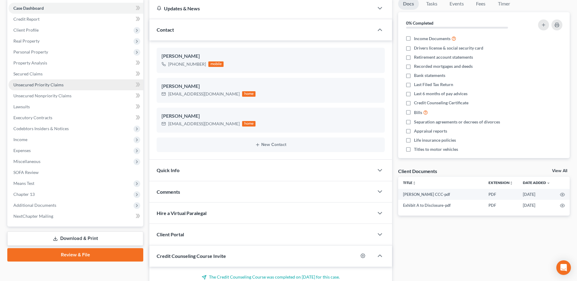
scroll to position [61, 0]
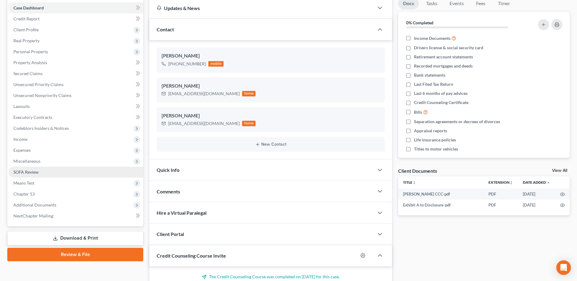
click at [38, 169] on link "SOFA Review" at bounding box center [76, 172] width 135 height 11
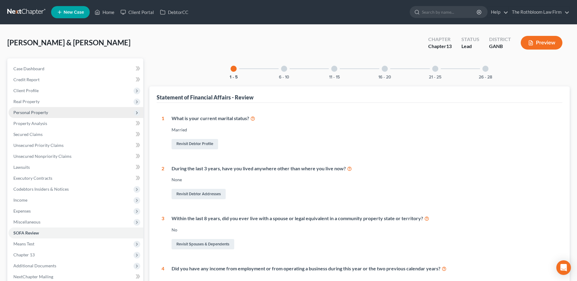
click at [37, 113] on span "Personal Property" at bounding box center [30, 112] width 35 height 5
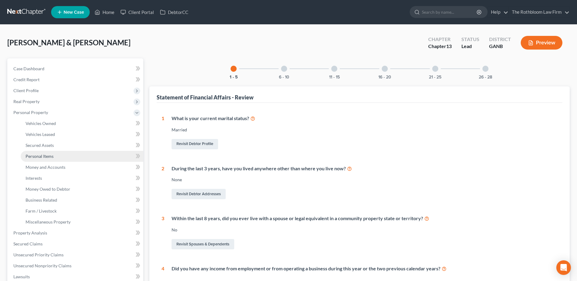
click at [44, 154] on span "Personal Items" at bounding box center [40, 156] width 28 height 5
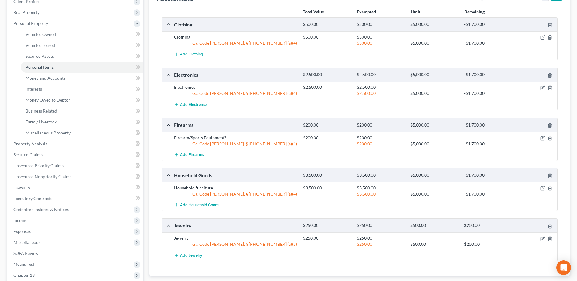
scroll to position [91, 0]
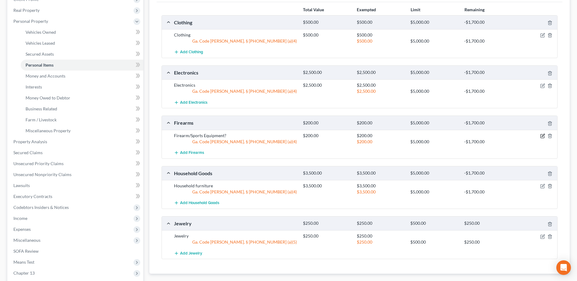
click at [543, 134] on icon "button" at bounding box center [543, 136] width 5 height 5
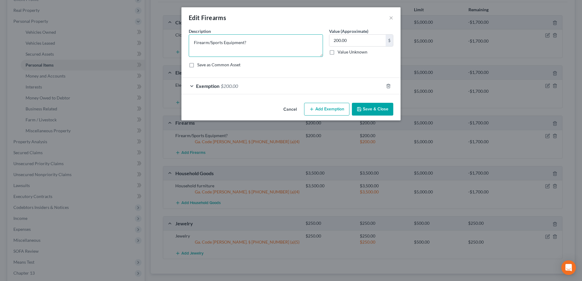
drag, startPoint x: 210, startPoint y: 42, endPoint x: 182, endPoint y: 38, distance: 28.9
click at [182, 38] on div "An exemption set must first be selected from the Filing Information section. Co…" at bounding box center [290, 64] width 219 height 72
click at [244, 45] on textarea "Sports Equipment?" at bounding box center [256, 45] width 134 height 23
type textarea "Sports Equipment"
click at [391, 19] on button "×" at bounding box center [391, 17] width 4 height 7
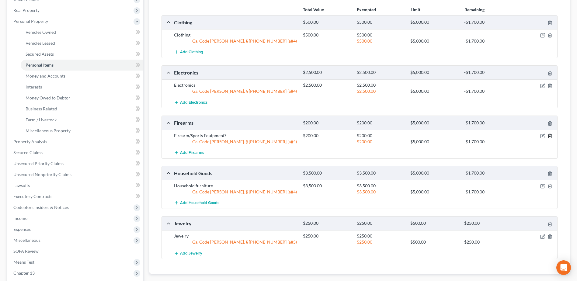
click at [551, 136] on line "button" at bounding box center [551, 136] width 0 height 1
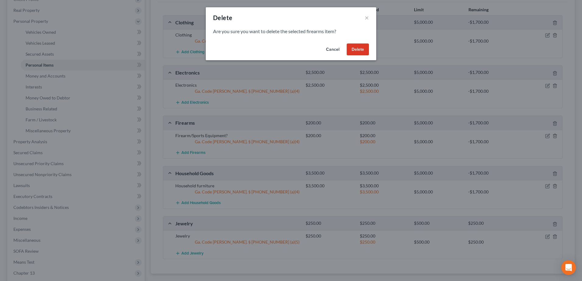
click at [356, 51] on button "Delete" at bounding box center [358, 50] width 22 height 12
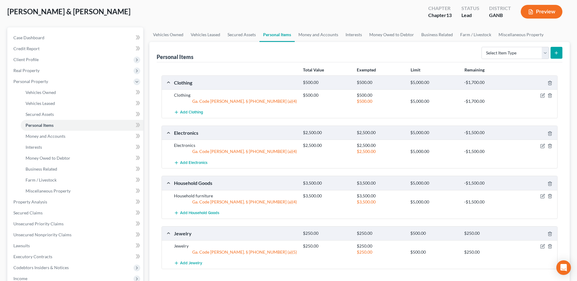
scroll to position [30, 0]
click at [55, 88] on link "Vehicles Owned" at bounding box center [82, 93] width 123 height 11
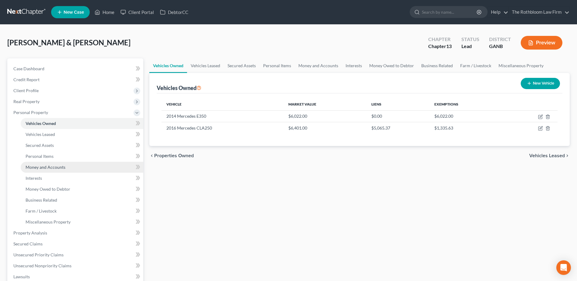
click at [52, 170] on link "Money and Accounts" at bounding box center [82, 167] width 123 height 11
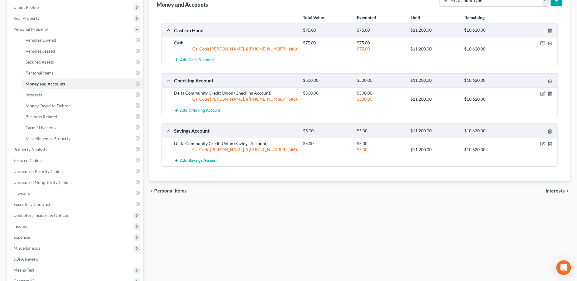
scroll to position [91, 0]
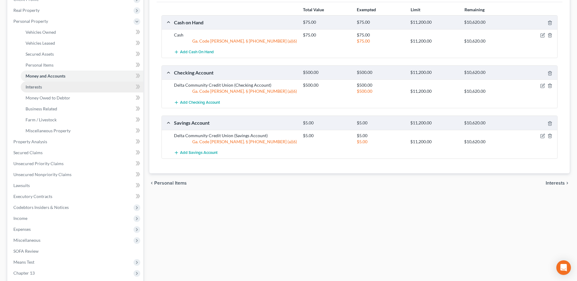
click at [38, 85] on span "Interests" at bounding box center [34, 86] width 16 height 5
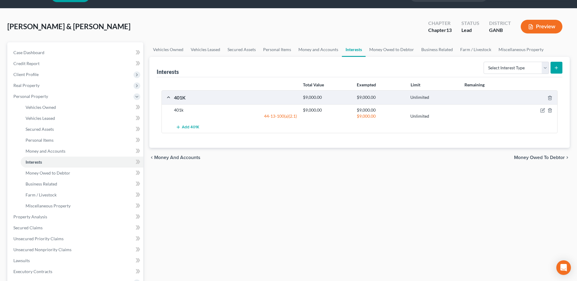
scroll to position [30, 0]
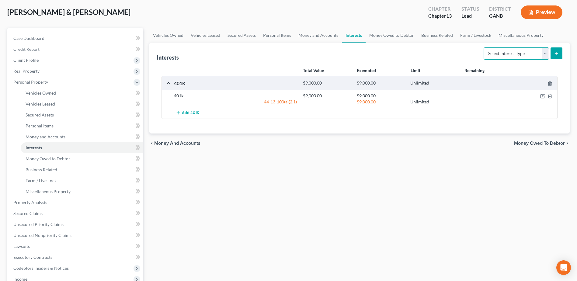
click at [546, 54] on select "Select Interest Type 401K Annuity Bond Education IRA Government Bond Government…" at bounding box center [516, 53] width 65 height 12
select select "ira"
click at [485, 47] on select "Select Interest Type 401K Annuity Bond Education IRA Government Bond Government…" at bounding box center [516, 53] width 65 height 12
click at [556, 56] on button "submit" at bounding box center [557, 53] width 12 height 12
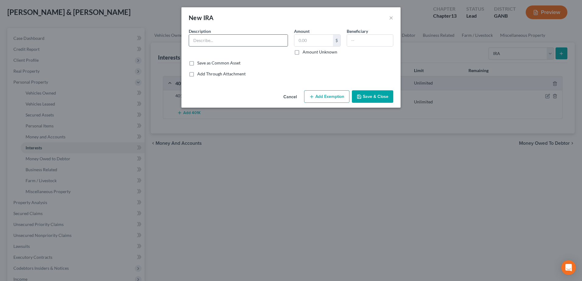
click at [213, 41] on input "text" at bounding box center [238, 41] width 99 height 12
type input "IRA"
type input "15,000"
click at [363, 94] on button "Save & Close" at bounding box center [372, 96] width 41 height 13
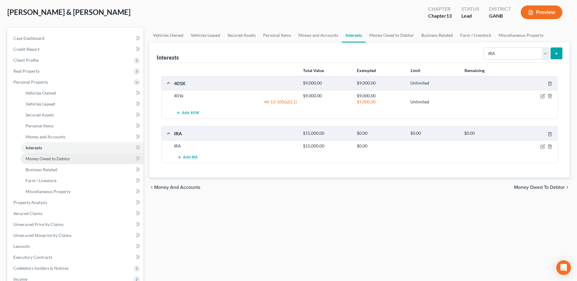
click at [43, 157] on span "Money Owed to Debtor" at bounding box center [48, 158] width 45 height 5
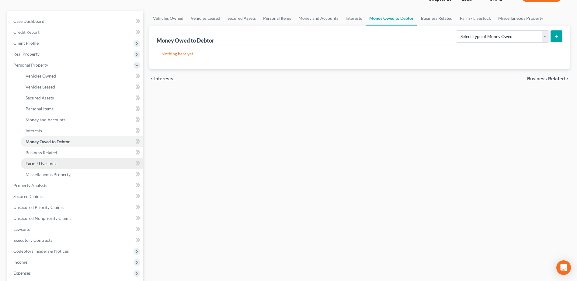
scroll to position [152, 0]
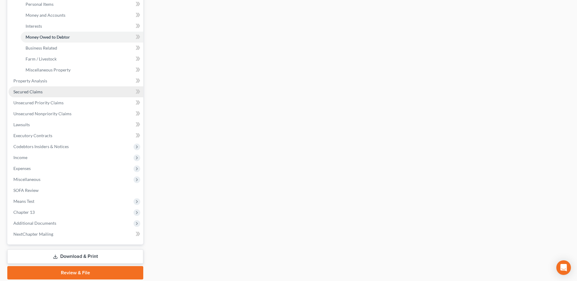
click at [29, 93] on span "Secured Claims" at bounding box center [27, 91] width 29 height 5
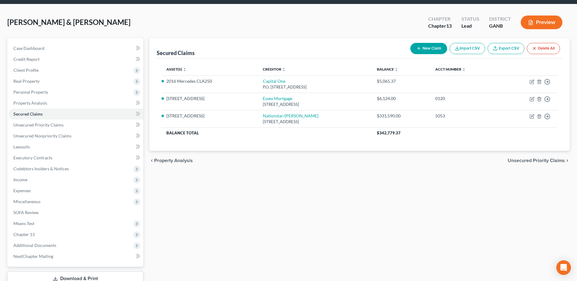
scroll to position [30, 0]
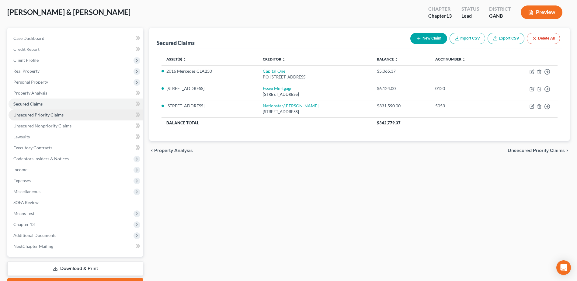
click at [42, 115] on span "Unsecured Priority Claims" at bounding box center [38, 114] width 50 height 5
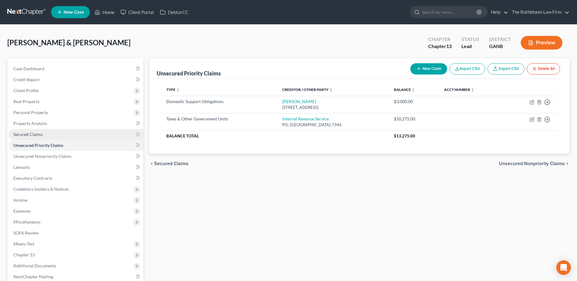
click at [26, 132] on span "Secured Claims" at bounding box center [27, 134] width 29 height 5
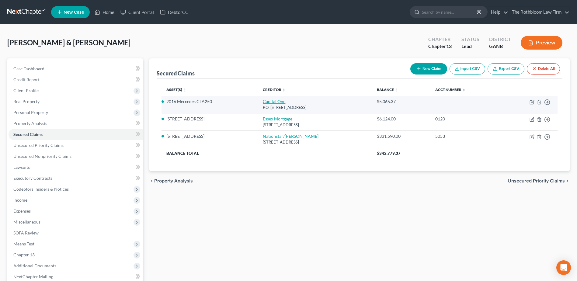
click at [265, 103] on link "Capital One" at bounding box center [274, 101] width 23 height 5
select select "4"
select select "0"
select select "2"
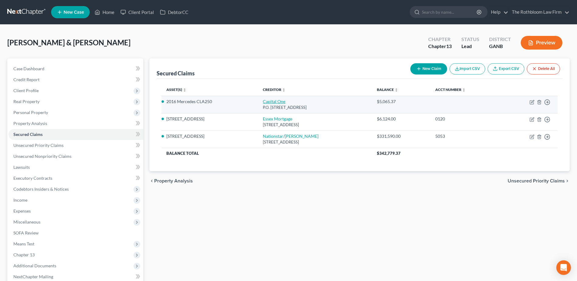
select select "0"
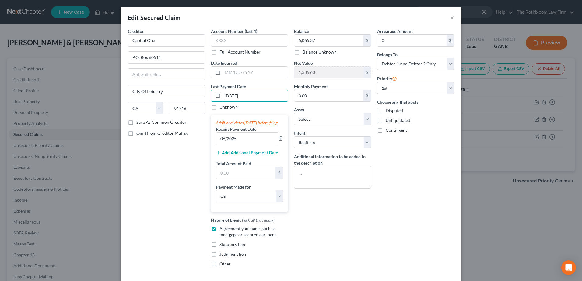
drag, startPoint x: 250, startPoint y: 96, endPoint x: 208, endPoint y: 98, distance: 42.1
click at [208, 98] on div "Account Number (last 4) Full Account Number Date Incurred Last Payment Date [DA…" at bounding box center [249, 150] width 83 height 244
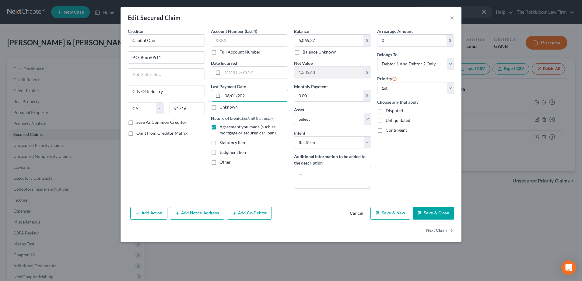
type input "[DATE]"
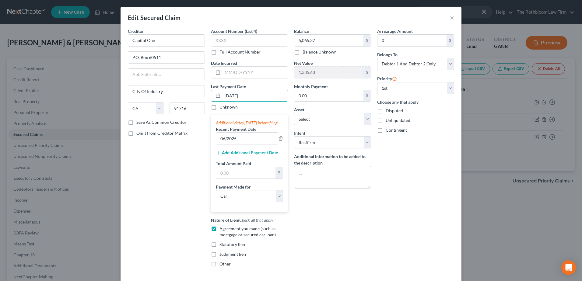
click at [325, 228] on div "Balance 5,065.37 $ Balance Unknown Balance Undetermined 5,065.37 $ Balance Unkn…" at bounding box center [332, 150] width 83 height 244
drag, startPoint x: 241, startPoint y: 147, endPoint x: 213, endPoint y: 146, distance: 28.0
click at [213, 146] on div "Additional dates [DATE] before filing Recent Payment Date 06/2025 Add Additiona…" at bounding box center [249, 163] width 77 height 97
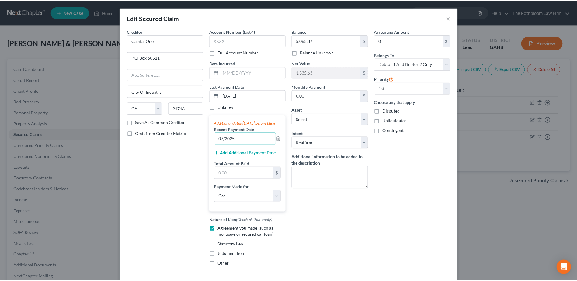
scroll to position [53, 0]
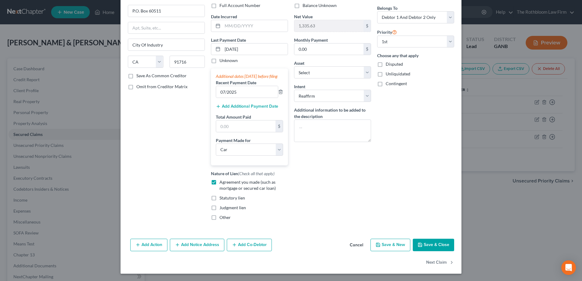
click at [433, 243] on button "Save & Close" at bounding box center [433, 245] width 41 height 13
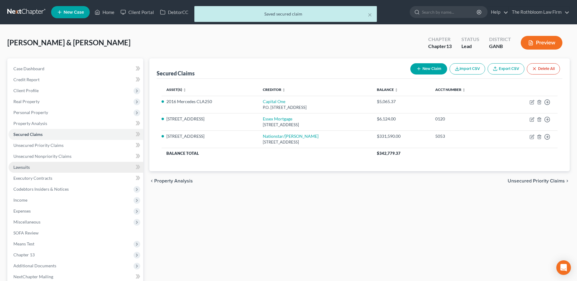
click at [30, 167] on link "Lawsuits" at bounding box center [76, 167] width 135 height 11
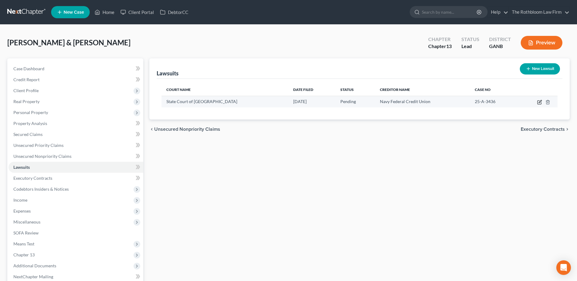
click at [539, 102] on icon "button" at bounding box center [540, 102] width 5 height 5
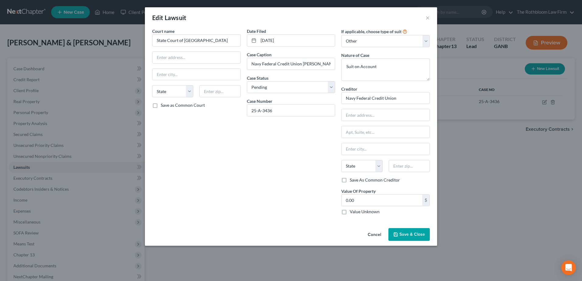
click at [412, 236] on span "Save & Close" at bounding box center [412, 234] width 26 height 5
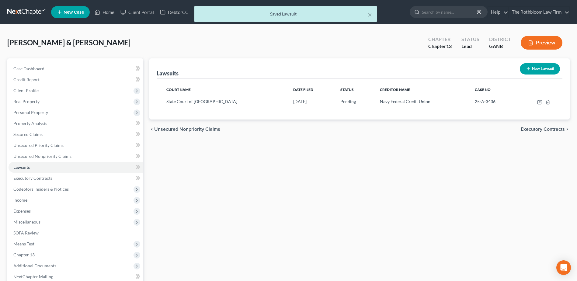
scroll to position [30, 0]
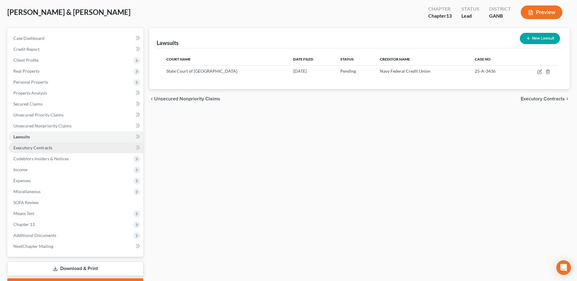
click at [28, 147] on span "Executory Contracts" at bounding box center [32, 147] width 39 height 5
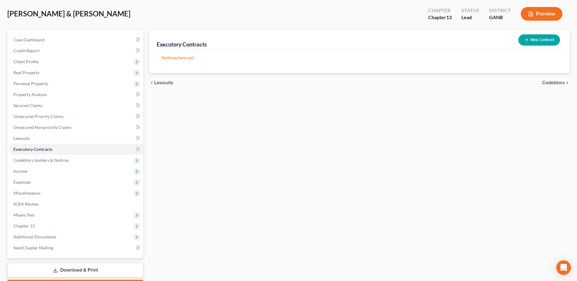
scroll to position [64, 0]
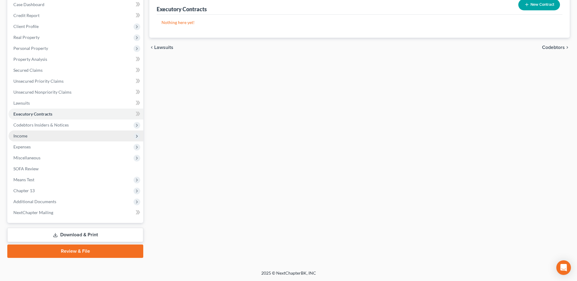
click at [30, 135] on span "Income" at bounding box center [76, 136] width 135 height 11
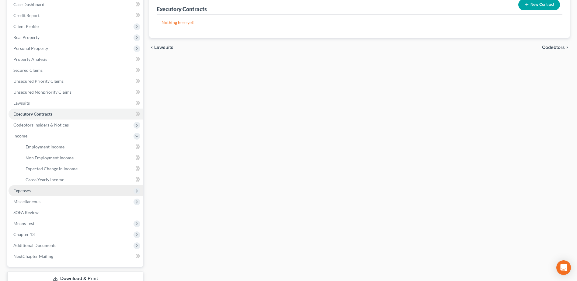
click at [25, 191] on span "Expenses" at bounding box center [21, 190] width 17 height 5
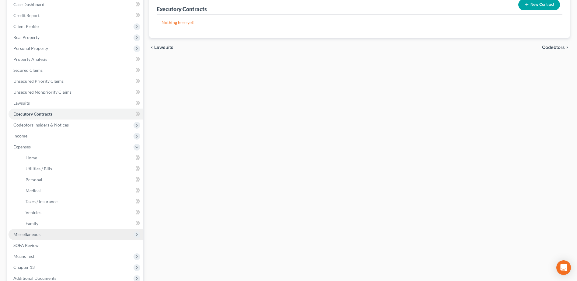
click at [30, 234] on span "Miscellaneous" at bounding box center [26, 234] width 27 height 5
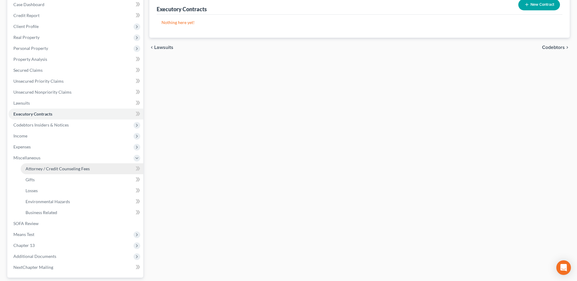
click at [42, 166] on span "Attorney / Credit Counseling Fees" at bounding box center [58, 168] width 64 height 5
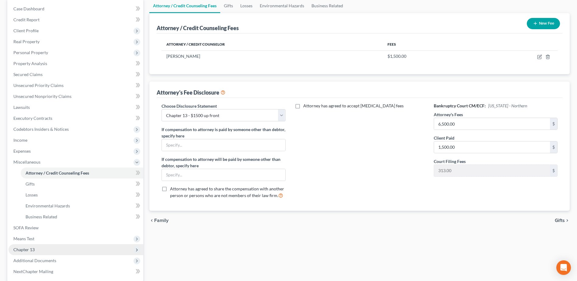
scroll to position [119, 0]
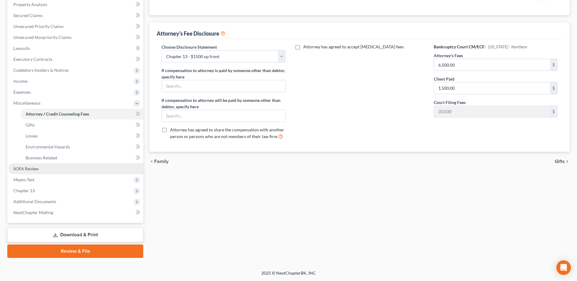
click at [32, 167] on span "SOFA Review" at bounding box center [25, 168] width 25 height 5
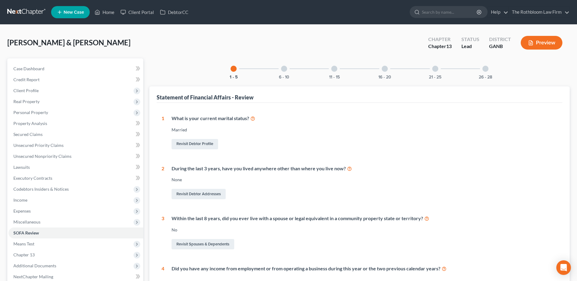
click at [282, 70] on div at bounding box center [284, 69] width 6 height 6
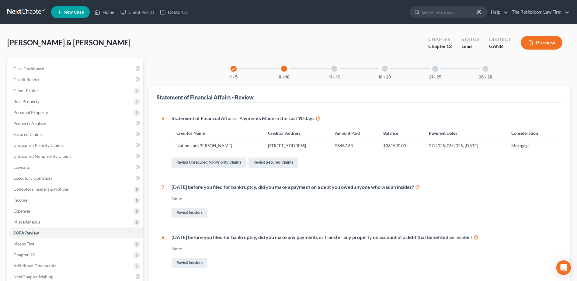
click at [333, 67] on div at bounding box center [334, 69] width 6 height 6
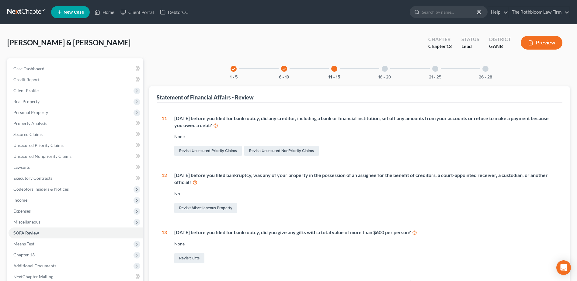
click at [385, 71] on div at bounding box center [385, 69] width 6 height 6
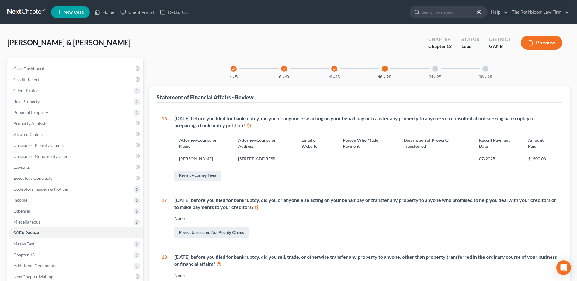
click at [437, 71] on div at bounding box center [436, 69] width 6 height 6
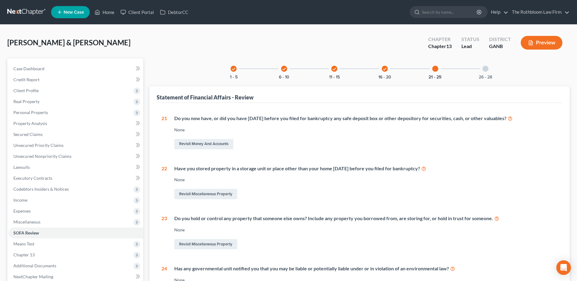
click at [384, 71] on icon "check" at bounding box center [385, 69] width 4 height 4
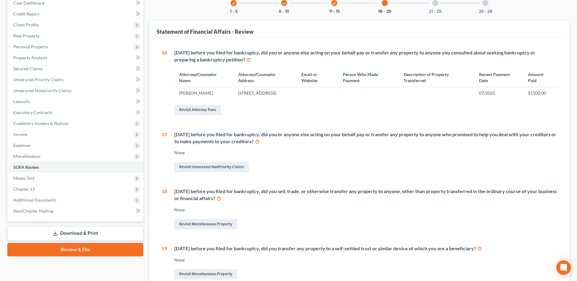
scroll to position [152, 0]
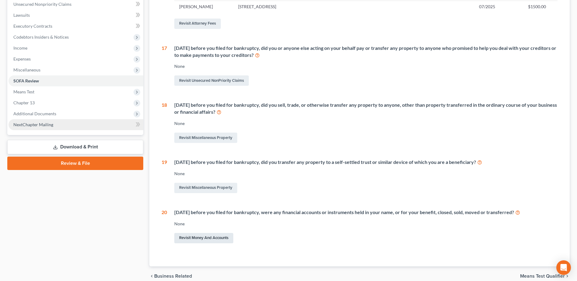
drag, startPoint x: 207, startPoint y: 245, endPoint x: 121, endPoint y: 215, distance: 91.0
click at [207, 244] on link "Revisit Money and Accounts" at bounding box center [203, 238] width 59 height 10
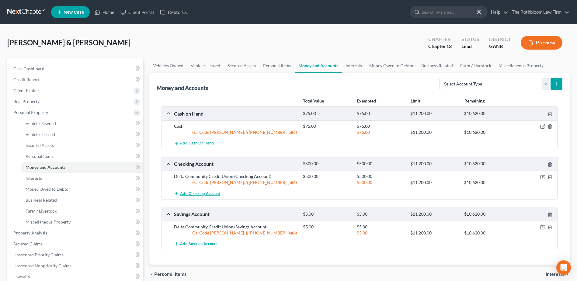
click at [200, 193] on span "Add Checking Account" at bounding box center [200, 193] width 40 height 5
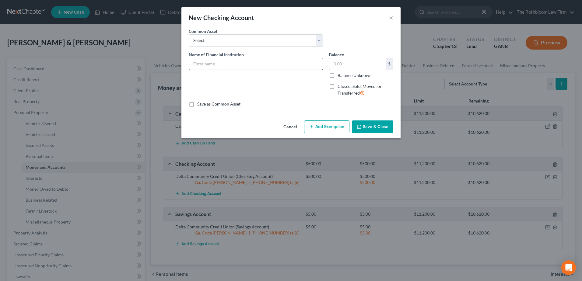
click at [214, 64] on input "text" at bounding box center [256, 64] width 134 height 12
click at [338, 85] on label "Closed, Sold, Moved, or Transferred" at bounding box center [366, 89] width 56 height 13
click at [340, 85] on input "Closed, Sold, Moved, or Transferred" at bounding box center [342, 85] width 4 height 4
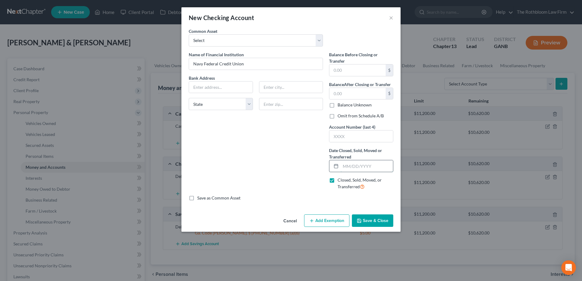
click at [343, 167] on input "text" at bounding box center [367, 166] width 52 height 12
click at [251, 176] on div "Name of Financial Institution * Navy Federal Credit Union Bank Address State [U…" at bounding box center [256, 123] width 140 height 144
click at [375, 223] on button "Save & Close" at bounding box center [372, 221] width 41 height 13
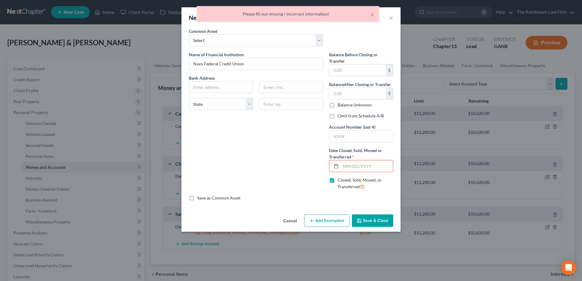
click at [345, 166] on input "text" at bounding box center [367, 166] width 52 height 12
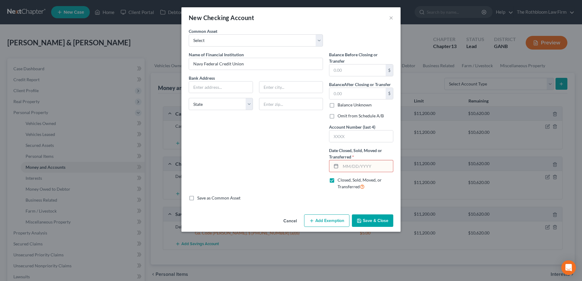
click at [378, 221] on button "Save & Close" at bounding box center [372, 221] width 41 height 13
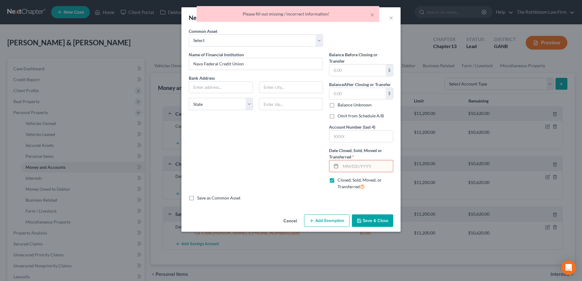
click at [371, 163] on input "text" at bounding box center [367, 166] width 52 height 12
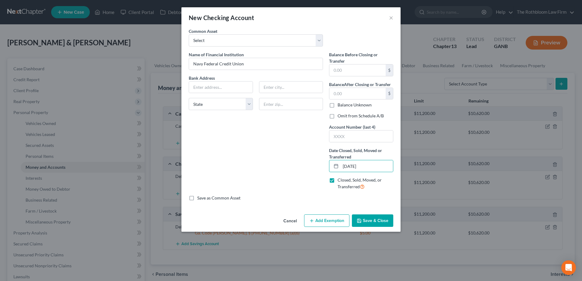
click at [379, 219] on button "Save & Close" at bounding box center [372, 221] width 41 height 13
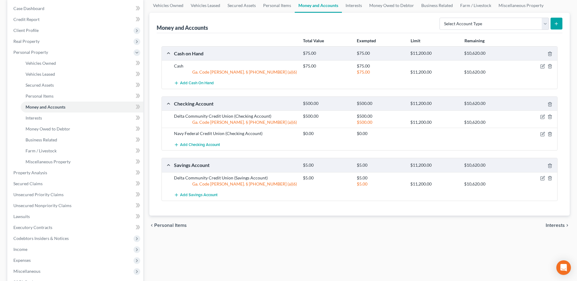
scroll to position [61, 0]
click at [25, 251] on span "Income" at bounding box center [20, 248] width 14 height 5
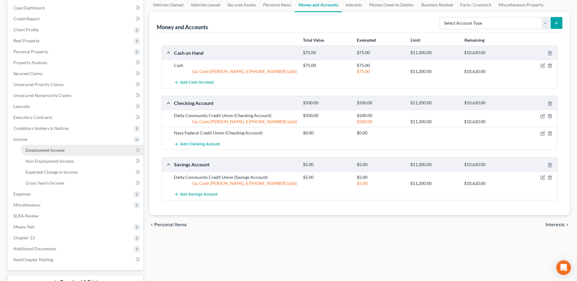
click at [43, 154] on link "Employment Income" at bounding box center [82, 150] width 123 height 11
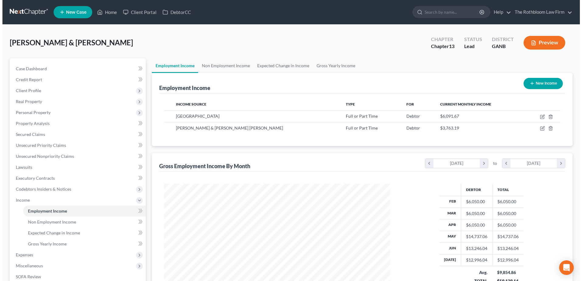
scroll to position [113, 238]
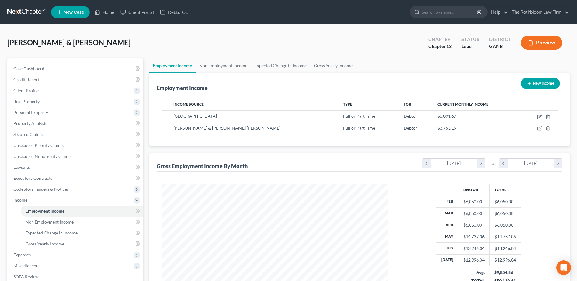
click at [545, 85] on button "New Income" at bounding box center [540, 83] width 39 height 11
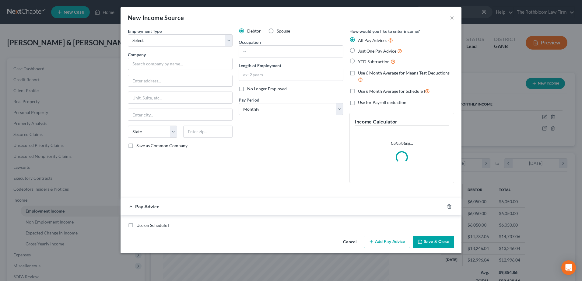
scroll to position [114, 240]
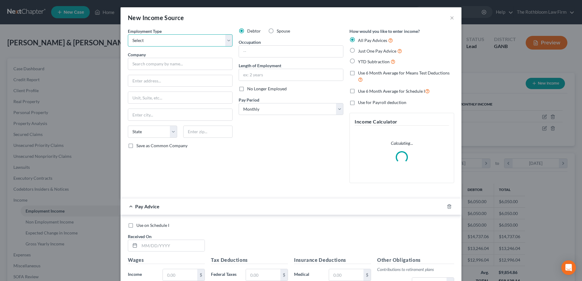
click at [166, 42] on select "Select Full or [DEMOGRAPHIC_DATA] Employment Self Employment" at bounding box center [180, 40] width 105 height 12
click at [128, 34] on select "Select Full or [DEMOGRAPHIC_DATA] Employment Self Employment" at bounding box center [180, 40] width 105 height 12
click at [142, 61] on input "text" at bounding box center [180, 64] width 105 height 12
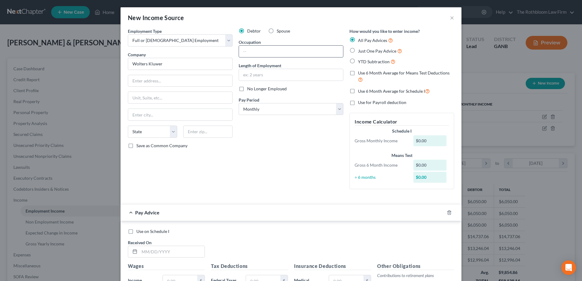
click at [246, 52] on input "text" at bounding box center [291, 52] width 104 height 12
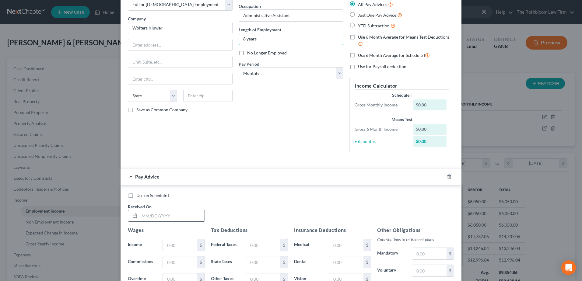
scroll to position [61, 0]
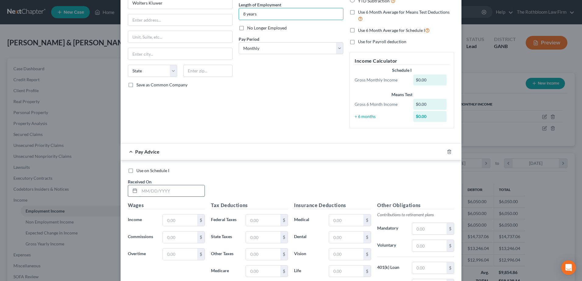
click at [142, 189] on input "text" at bounding box center [171, 191] width 65 height 12
click at [190, 223] on input "text" at bounding box center [180, 221] width 34 height 12
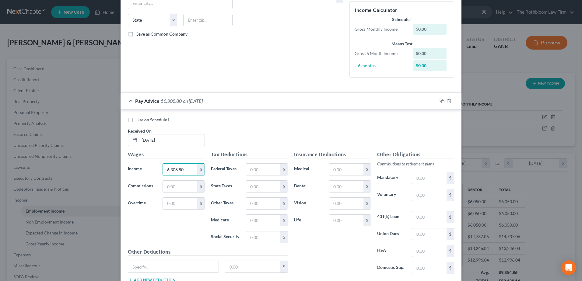
scroll to position [156, 0]
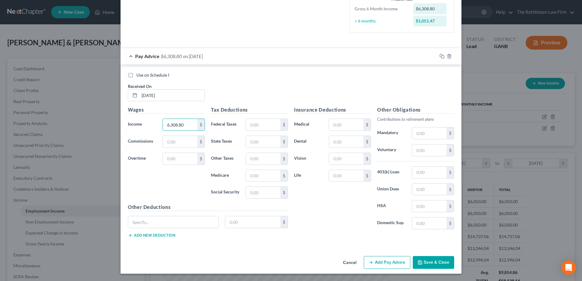
drag, startPoint x: 387, startPoint y: 265, endPoint x: 165, endPoint y: 207, distance: 229.4
click at [387, 265] on button "Add Pay Advice" at bounding box center [387, 262] width 47 height 13
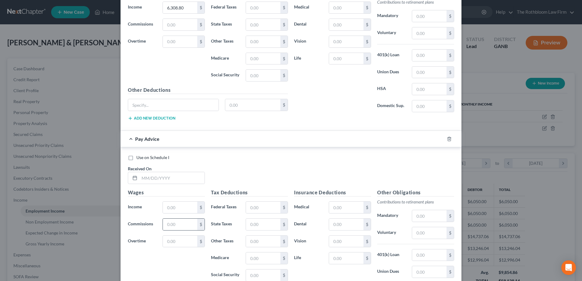
scroll to position [278, 0]
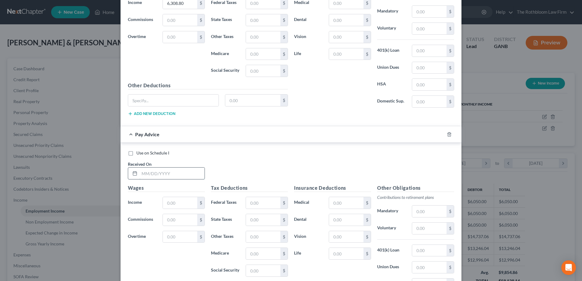
click at [167, 179] on input "text" at bounding box center [171, 174] width 65 height 12
click at [168, 204] on input "text" at bounding box center [180, 203] width 34 height 12
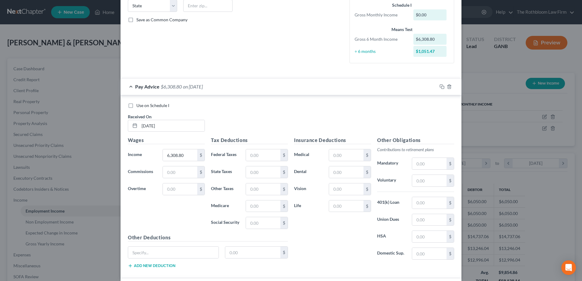
scroll to position [4, 0]
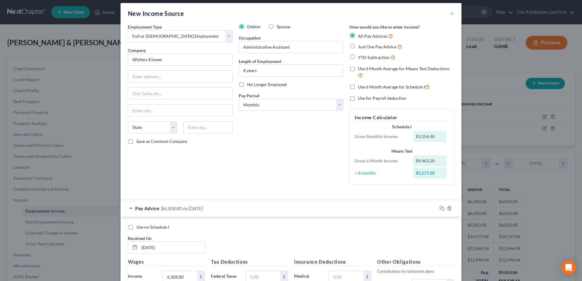
click at [247, 84] on label "No Longer Employed" at bounding box center [267, 85] width 40 height 6
click at [250, 84] on input "No Longer Employed" at bounding box center [252, 84] width 4 height 4
click at [358, 69] on label "Use 6 Month Average for Means Test Deductions" at bounding box center [406, 72] width 96 height 13
click at [360, 69] on input "Use 6 Month Average for Means Test Deductions" at bounding box center [362, 68] width 4 height 4
click at [358, 86] on label "Use 6 Month Average for Schedule I" at bounding box center [394, 86] width 72 height 7
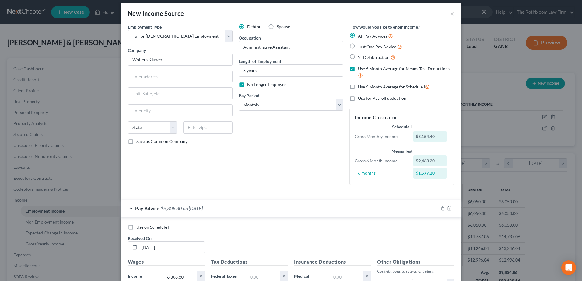
click at [360, 86] on input "Use 6 Month Average for Schedule I" at bounding box center [362, 85] width 4 height 4
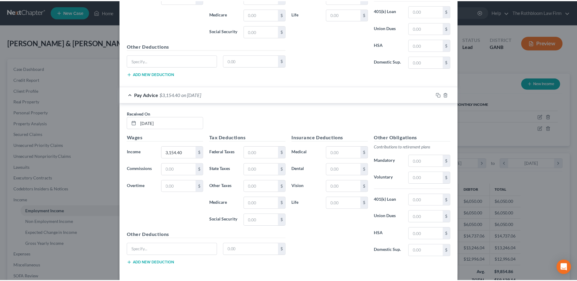
scroll to position [346, 0]
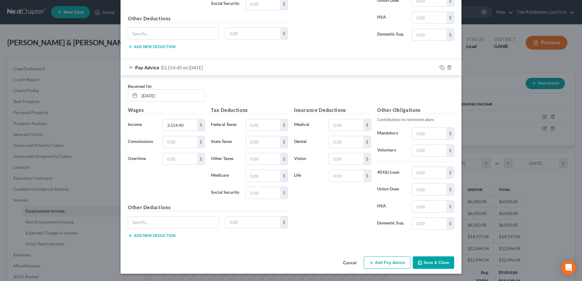
click at [431, 262] on button "Save & Close" at bounding box center [433, 263] width 41 height 13
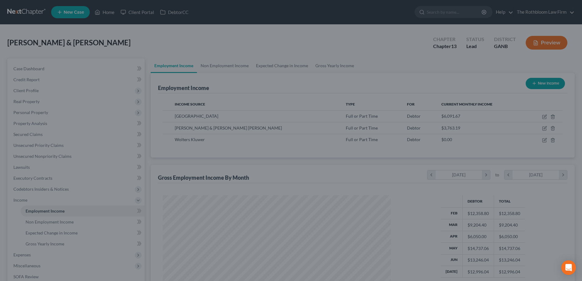
scroll to position [304291, 304166]
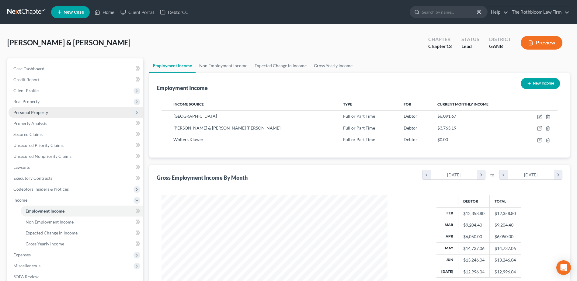
click at [36, 114] on span "Personal Property" at bounding box center [30, 112] width 35 height 5
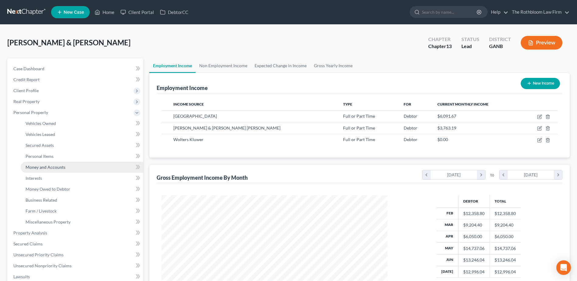
click at [40, 169] on span "Money and Accounts" at bounding box center [46, 167] width 40 height 5
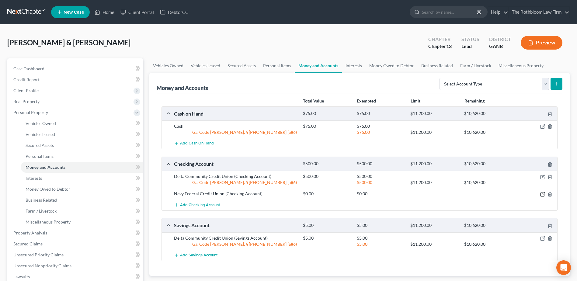
click at [543, 195] on icon "button" at bounding box center [543, 194] width 5 height 5
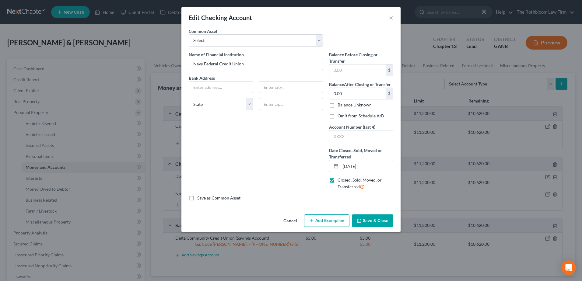
click at [338, 179] on label "Closed, Sold, Moved, or Transferred" at bounding box center [366, 183] width 56 height 13
click at [340, 179] on input "Closed, Sold, Moved, or Transferred" at bounding box center [342, 179] width 4 height 4
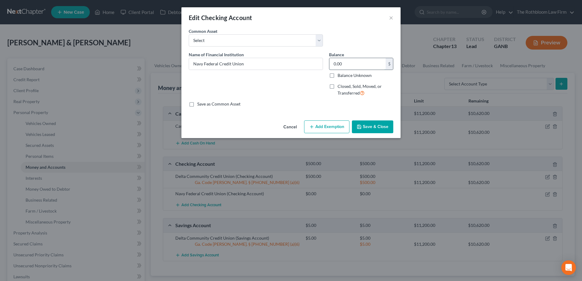
click at [340, 65] on input "0.00" at bounding box center [357, 64] width 56 height 12
click at [326, 125] on button "Add Exemption" at bounding box center [326, 127] width 45 height 13
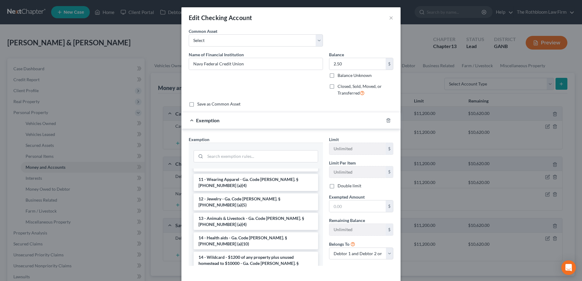
scroll to position [61, 0]
click at [225, 251] on li "14 - Wildcard - $1200 of any property plus unused homestead to $10000 - Ga. Cod…" at bounding box center [256, 262] width 125 height 23
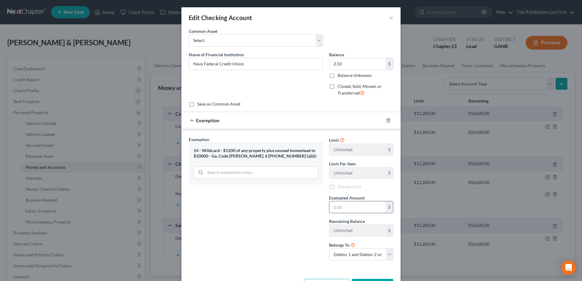
click at [349, 210] on input "text" at bounding box center [357, 208] width 56 height 12
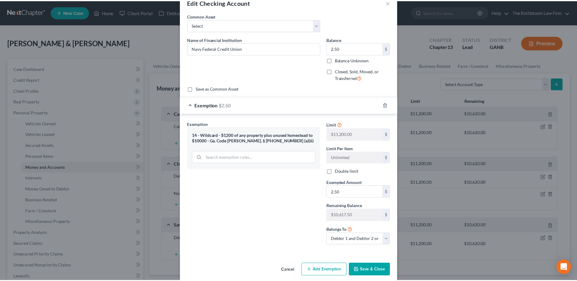
scroll to position [23, 0]
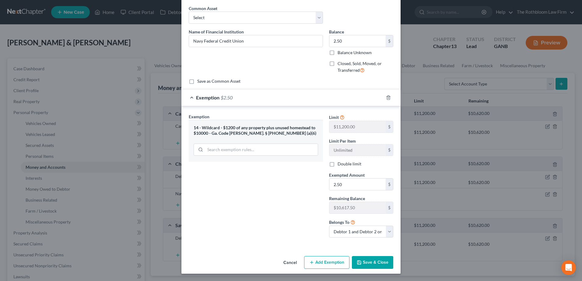
click at [368, 265] on button "Save & Close" at bounding box center [372, 262] width 41 height 13
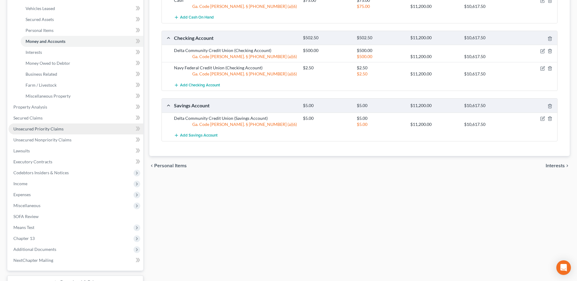
scroll to position [174, 0]
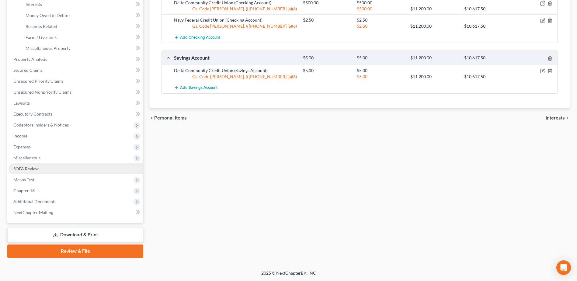
click at [33, 166] on span "SOFA Review" at bounding box center [25, 168] width 25 height 5
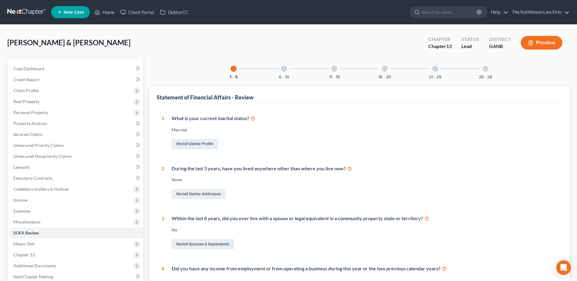
click at [334, 69] on div at bounding box center [334, 69] width 6 height 6
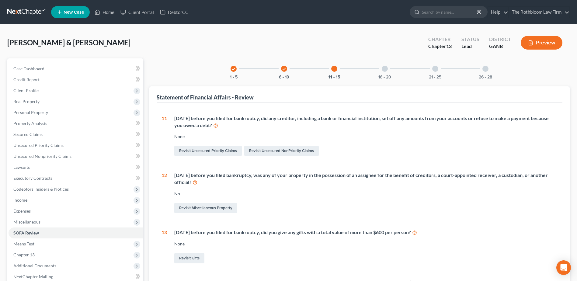
click at [384, 69] on div at bounding box center [385, 69] width 6 height 6
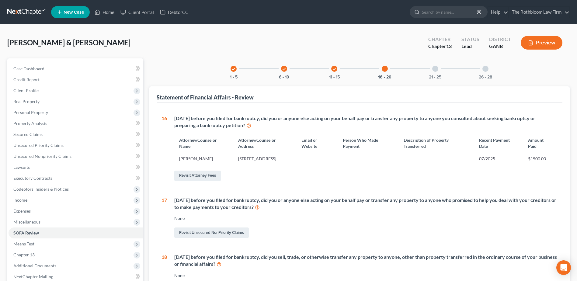
click at [434, 70] on div at bounding box center [436, 69] width 6 height 6
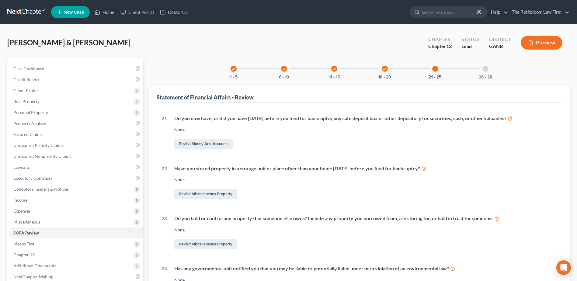
click at [487, 69] on div at bounding box center [486, 69] width 6 height 6
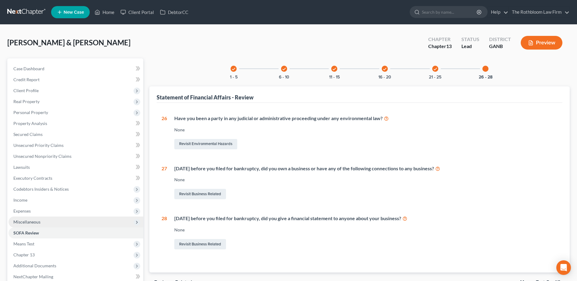
click at [39, 222] on span "Miscellaneous" at bounding box center [26, 221] width 27 height 5
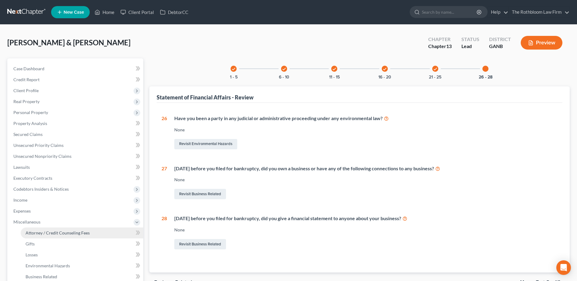
click at [37, 231] on span "Attorney / Credit Counseling Fees" at bounding box center [58, 232] width 64 height 5
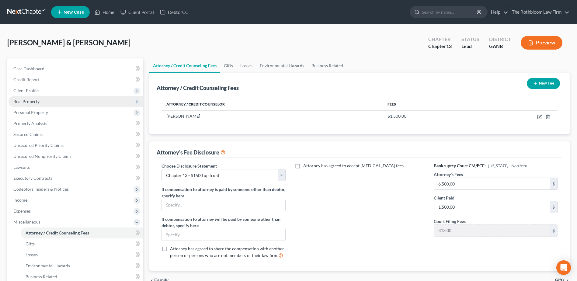
click at [23, 104] on span "Real Property" at bounding box center [26, 101] width 26 height 5
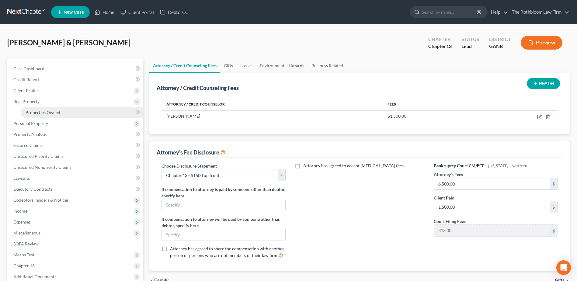
click at [51, 114] on span "Properties Owned" at bounding box center [43, 112] width 35 height 5
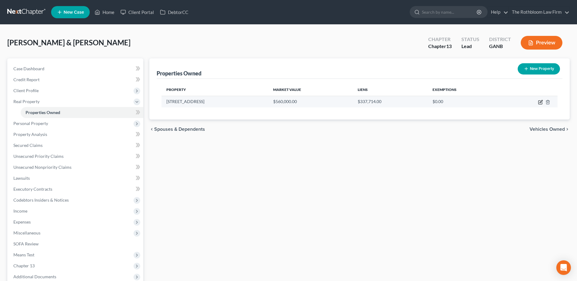
click at [541, 100] on icon "button" at bounding box center [540, 102] width 5 height 5
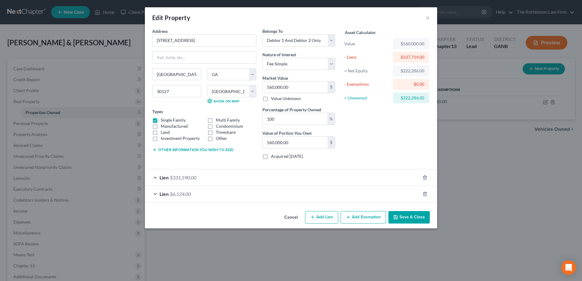
click at [203, 176] on div "Lien $331,590.00" at bounding box center [282, 178] width 275 height 16
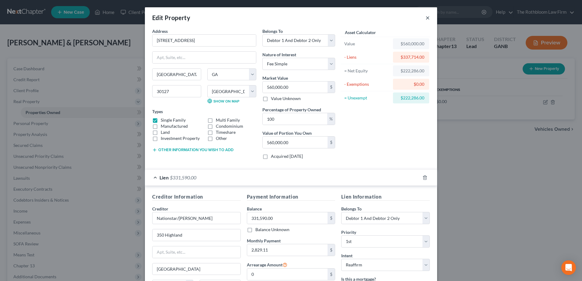
click at [427, 17] on button "×" at bounding box center [428, 17] width 4 height 7
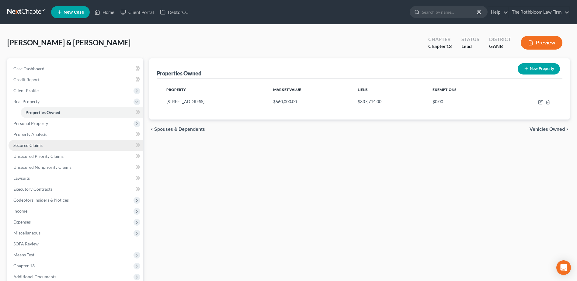
click at [27, 144] on span "Secured Claims" at bounding box center [27, 145] width 29 height 5
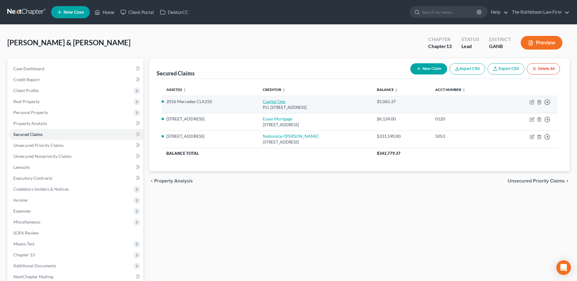
click at [275, 102] on link "Capital One" at bounding box center [274, 101] width 23 height 5
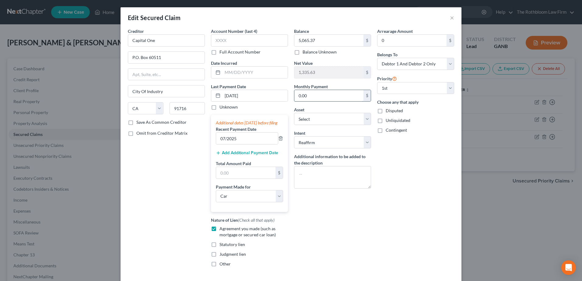
click at [300, 92] on input "0.00" at bounding box center [328, 96] width 69 height 12
click at [234, 177] on input "text" at bounding box center [245, 173] width 59 height 12
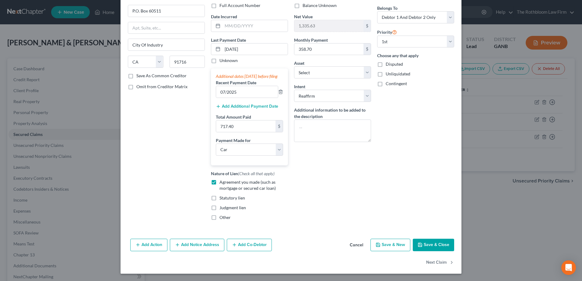
click at [433, 240] on button "Save & Close" at bounding box center [433, 245] width 41 height 13
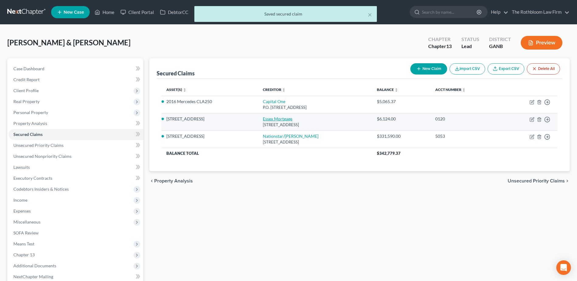
click at [275, 116] on link "Essex Mortgage" at bounding box center [278, 118] width 30 height 5
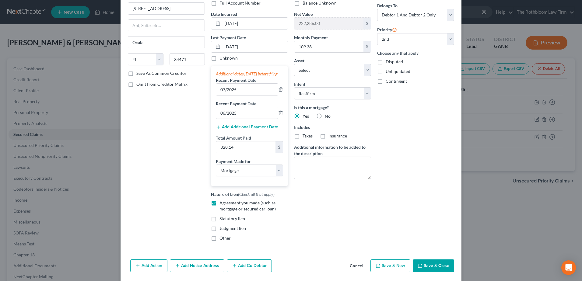
scroll to position [76, 0]
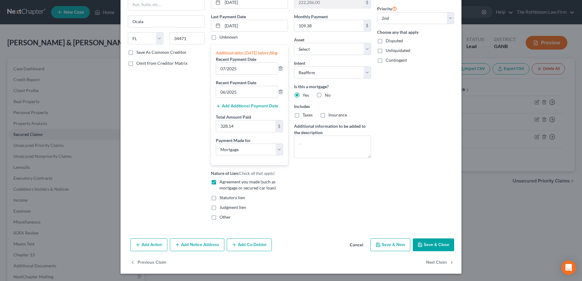
drag, startPoint x: 431, startPoint y: 248, endPoint x: 324, endPoint y: 190, distance: 122.5
click at [431, 248] on button "Save & Close" at bounding box center [433, 245] width 41 height 13
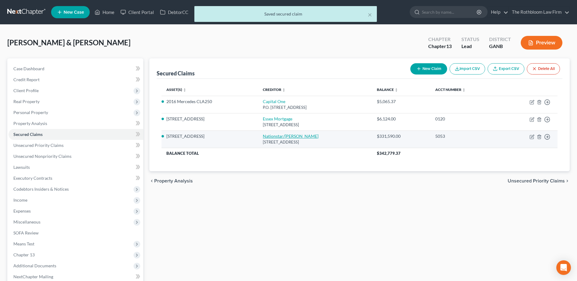
click at [273, 136] on link "Nationstar/[PERSON_NAME]" at bounding box center [291, 136] width 56 height 5
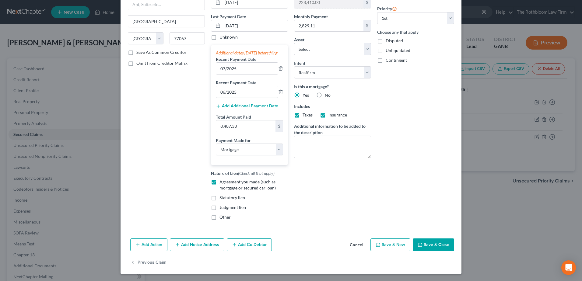
click at [437, 248] on button "Save & Close" at bounding box center [433, 245] width 41 height 13
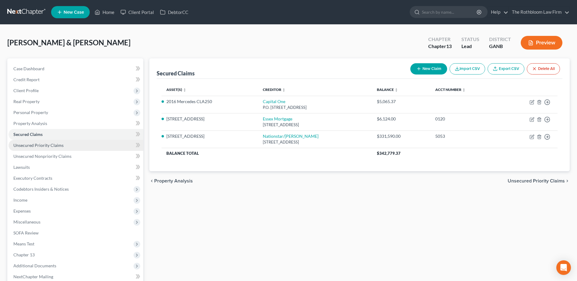
click at [27, 140] on link "Unsecured Priority Claims" at bounding box center [76, 145] width 135 height 11
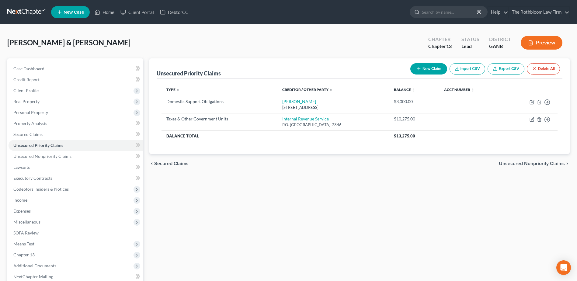
click at [428, 70] on button "New Claim" at bounding box center [429, 68] width 37 height 11
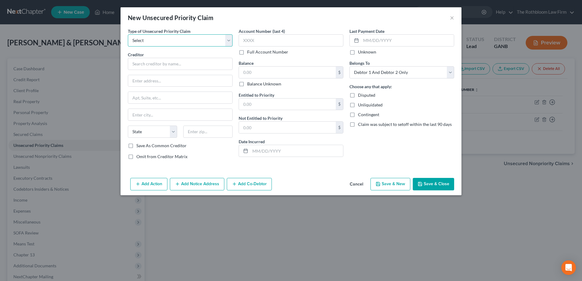
click at [146, 40] on select "Select Taxes & Other Government Units Domestic Support Obligations Extensions o…" at bounding box center [180, 40] width 105 height 12
click at [128, 34] on select "Select Taxes & Other Government Units Domestic Support Obligations Extensions o…" at bounding box center [180, 40] width 105 height 12
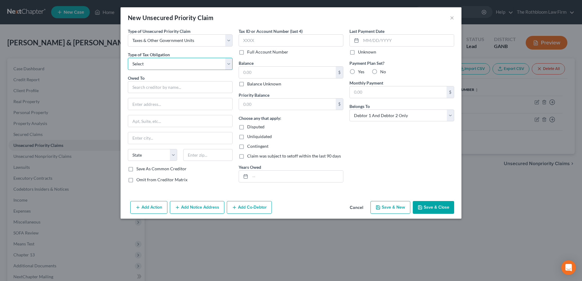
click at [145, 65] on select "Select Federal City State Franchise Tax Board Other" at bounding box center [180, 64] width 105 height 12
click at [128, 58] on select "Select Federal City State Franchise Tax Board Other" at bounding box center [180, 64] width 105 height 12
click at [142, 88] on input "text" at bounding box center [180, 87] width 105 height 12
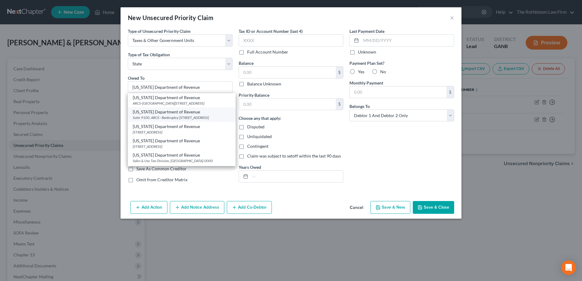
click at [155, 120] on div "Suite 9100, ARCS - Bankruptcy [STREET_ADDRESS]" at bounding box center [182, 117] width 98 height 5
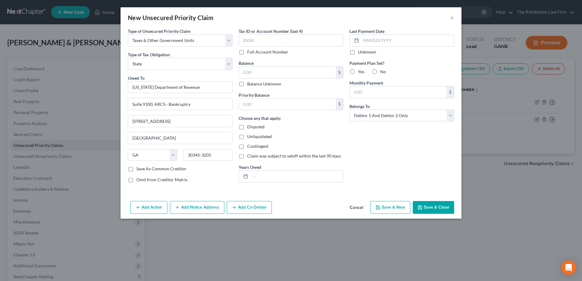
click at [357, 207] on button "Cancel" at bounding box center [356, 208] width 23 height 12
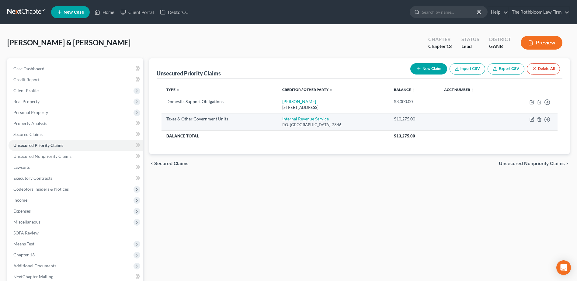
click at [292, 120] on link "Internal Revenue Service" at bounding box center [305, 118] width 47 height 5
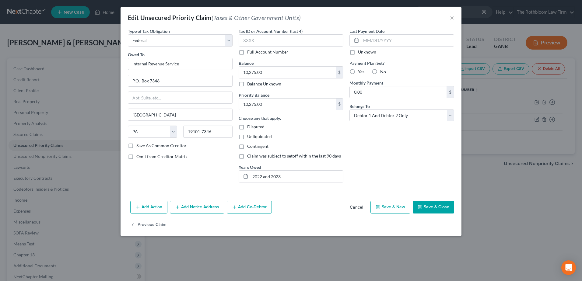
click at [442, 207] on button "Save & Close" at bounding box center [433, 207] width 41 height 13
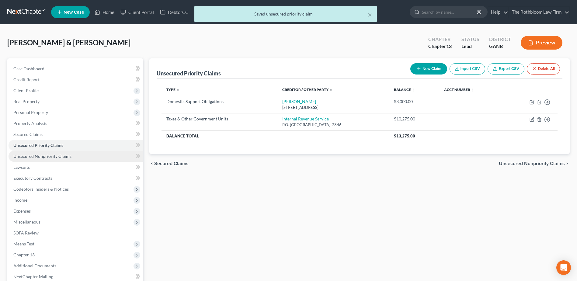
click at [50, 158] on span "Unsecured Nonpriority Claims" at bounding box center [42, 156] width 58 height 5
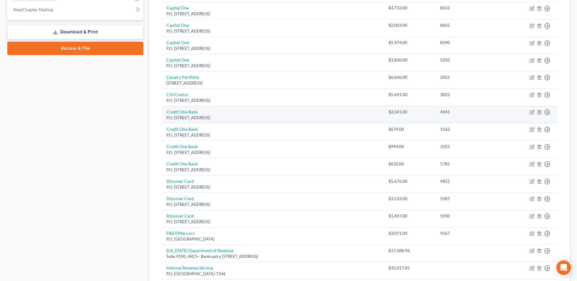
scroll to position [178, 0]
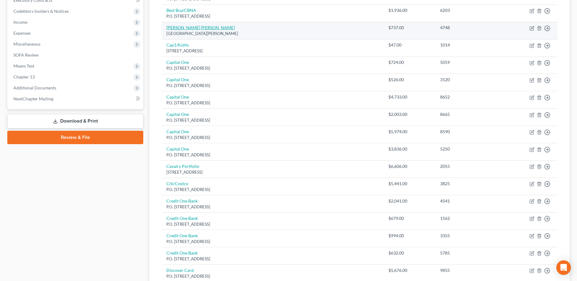
click at [181, 27] on link "[PERSON_NAME] [PERSON_NAME]" at bounding box center [201, 27] width 68 height 5
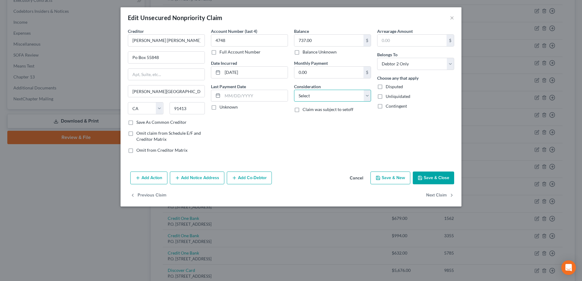
drag, startPoint x: 331, startPoint y: 93, endPoint x: 320, endPoint y: 100, distance: 13.1
click at [331, 95] on select "Select Cable / Satellite Services Collection Agency Credit Card Debt Debt Couns…" at bounding box center [332, 96] width 77 height 12
click at [294, 90] on select "Select Cable / Satellite Services Collection Agency Credit Card Debt Debt Couns…" at bounding box center [332, 96] width 77 height 12
click at [134, 58] on input "Po Box 55848" at bounding box center [166, 58] width 76 height 12
click at [432, 175] on button "Save & Close" at bounding box center [433, 178] width 41 height 13
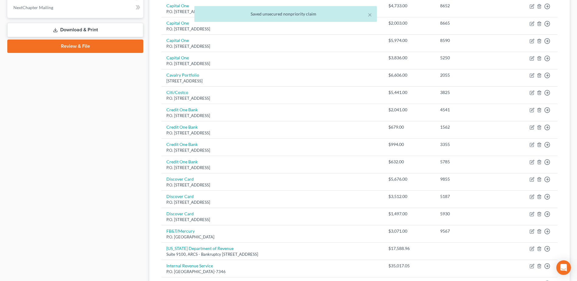
scroll to position [391, 0]
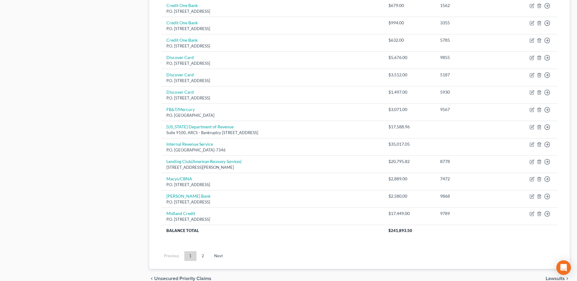
drag, startPoint x: 204, startPoint y: 258, endPoint x: 198, endPoint y: 258, distance: 5.8
click at [204, 258] on link "2" at bounding box center [203, 256] width 12 height 10
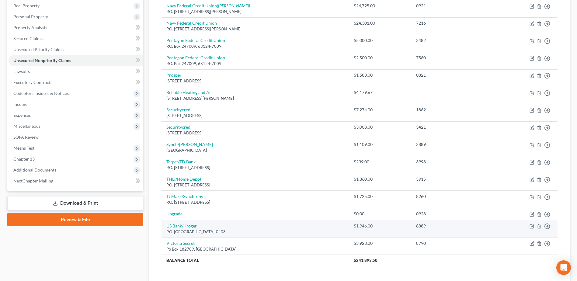
scroll to position [95, 0]
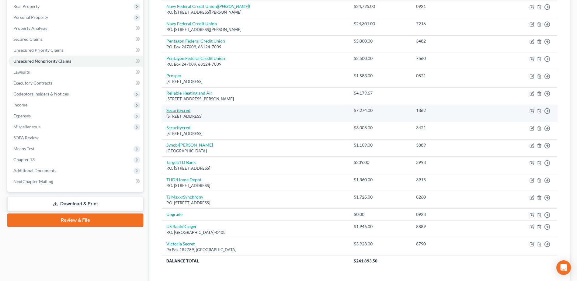
click at [177, 110] on link "Securitycred" at bounding box center [179, 110] width 24 height 5
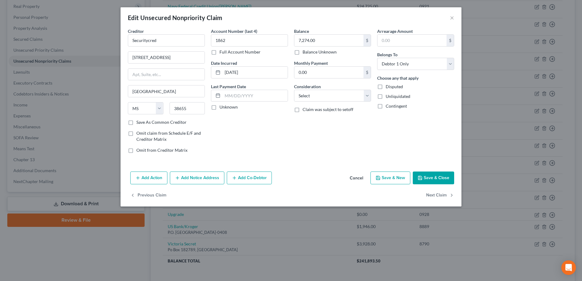
click at [353, 175] on button "Cancel" at bounding box center [356, 178] width 23 height 12
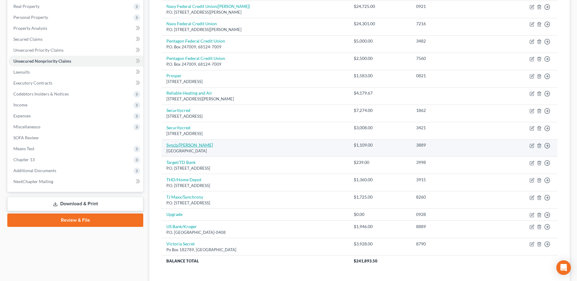
click at [176, 144] on link "Syncb/[PERSON_NAME]" at bounding box center [190, 144] width 47 height 5
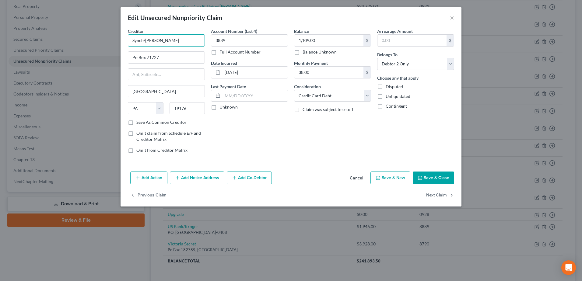
drag, startPoint x: 162, startPoint y: 39, endPoint x: 112, endPoint y: 41, distance: 50.3
click at [112, 41] on div "Edit Unsecured Nonpriority Claim × Creditor * Syncb/[PERSON_NAME] Po Box 71727 …" at bounding box center [291, 140] width 582 height 281
click at [137, 57] on input "Po Box 71727" at bounding box center [166, 58] width 76 height 12
click at [425, 178] on button "Save & Close" at bounding box center [433, 178] width 41 height 13
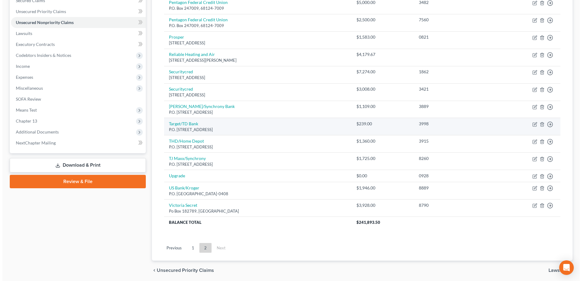
scroll to position [156, 0]
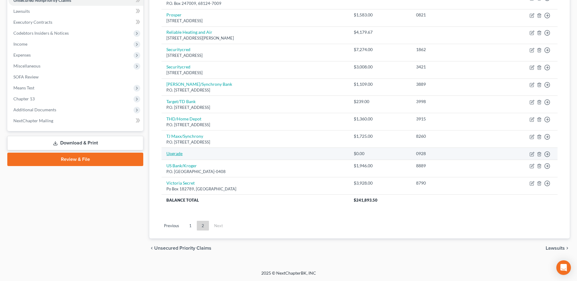
click at [171, 154] on link "Upgrade" at bounding box center [175, 153] width 16 height 5
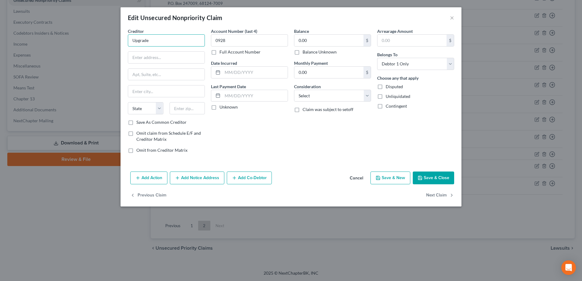
click at [158, 38] on input "Upgrade" at bounding box center [166, 40] width 77 height 12
click at [131, 58] on input "text" at bounding box center [166, 58] width 76 height 12
paste input "[STREET_ADDRESS]"
drag, startPoint x: 145, startPoint y: 59, endPoint x: 215, endPoint y: 59, distance: 70.3
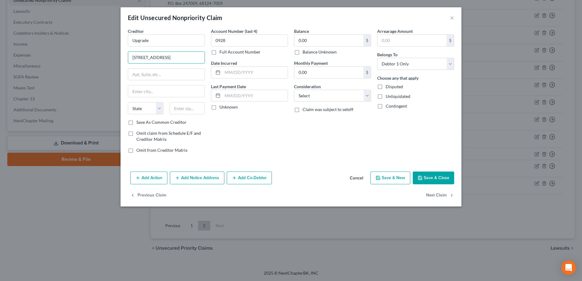
click at [215, 59] on div "Creditor * Upgrade [STREET_ADDRESS][GEOGRAPHIC_DATA] State [US_STATE][GEOGRAPHI…" at bounding box center [291, 93] width 332 height 130
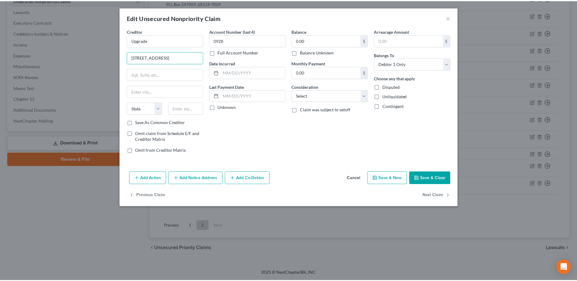
scroll to position [0, 0]
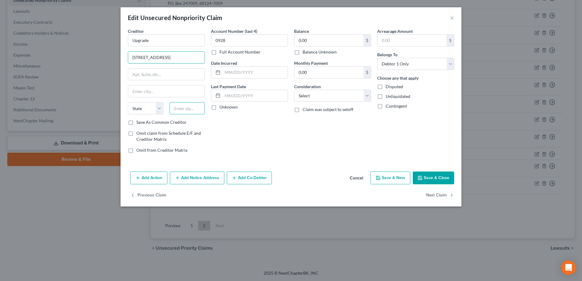
click at [185, 111] on input "text" at bounding box center [188, 108] width 36 height 12
click at [317, 96] on select "Select Cable / Satellite Services Collection Agency Credit Card Debt Debt Couns…" at bounding box center [332, 96] width 77 height 12
click at [294, 90] on select "Select Cable / Satellite Services Collection Agency Credit Card Debt Debt Couns…" at bounding box center [332, 96] width 77 height 12
click at [434, 178] on button "Save & Close" at bounding box center [433, 178] width 41 height 13
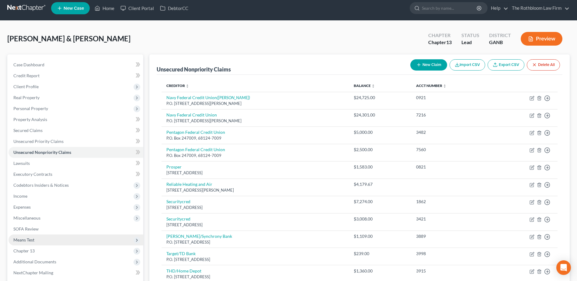
scroll to position [126, 0]
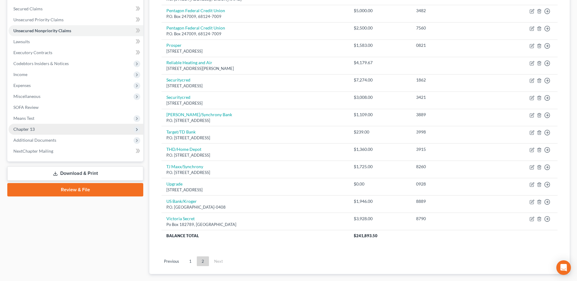
click at [33, 128] on span "Chapter 13" at bounding box center [23, 129] width 21 height 5
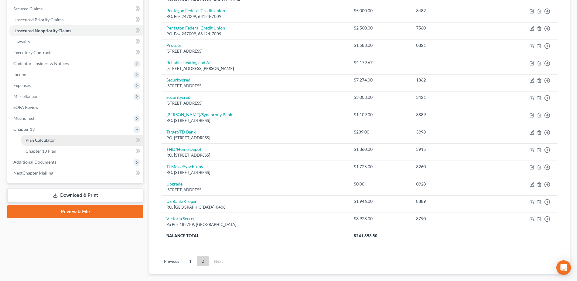
click at [56, 141] on link "Plan Calculator" at bounding box center [82, 140] width 123 height 11
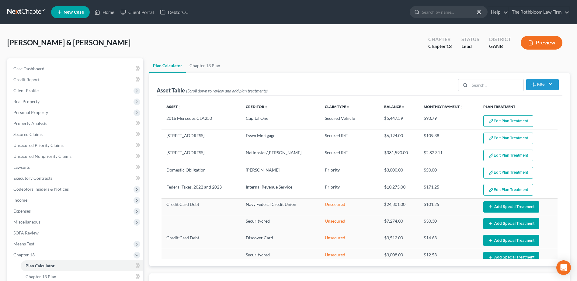
click at [495, 118] on button "Edit Plan Treatment" at bounding box center [509, 121] width 50 height 12
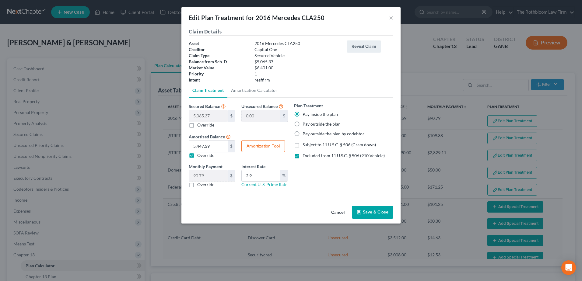
click at [377, 211] on button "Save & Close" at bounding box center [372, 212] width 41 height 13
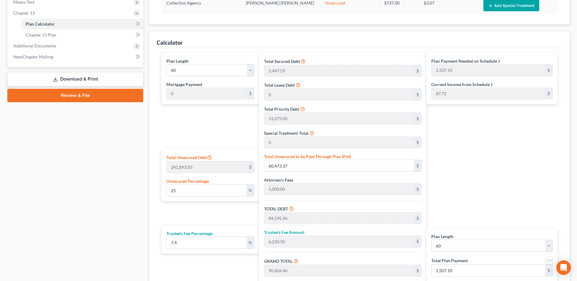
scroll to position [120, 0]
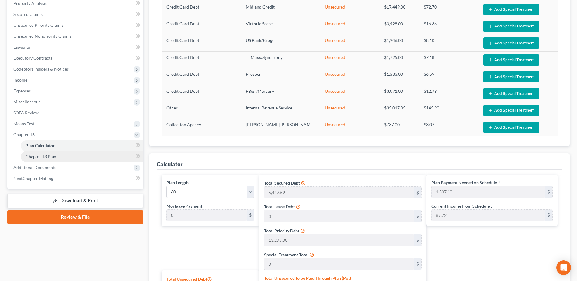
click at [44, 156] on span "Chapter 13 Plan" at bounding box center [41, 156] width 31 height 5
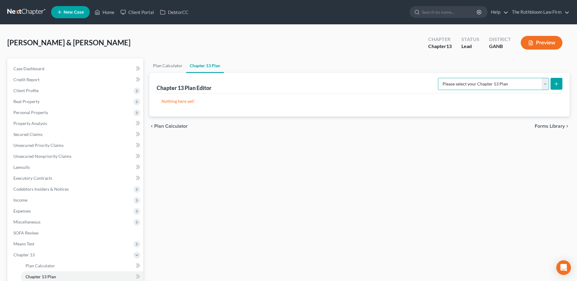
click at [545, 85] on select "Please select your Chapter 13 Plan National Form Plan - Official Form 113 North…" at bounding box center [493, 84] width 111 height 12
click at [439, 78] on select "Please select your Chapter 13 Plan National Form Plan - Official Form 113 North…" at bounding box center [493, 84] width 111 height 12
click at [557, 86] on icon "submit" at bounding box center [556, 84] width 5 height 5
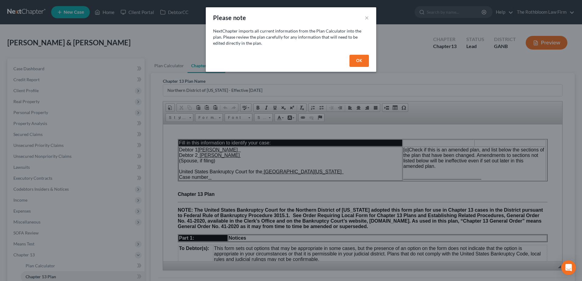
click at [363, 61] on button "OK" at bounding box center [358, 61] width 19 height 12
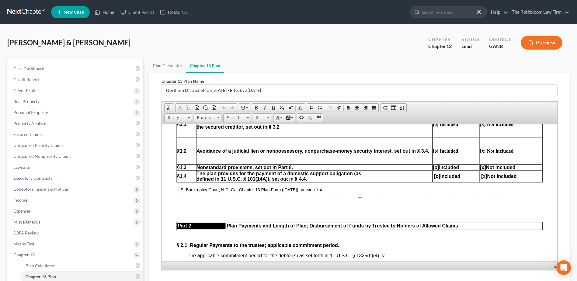
scroll to position [274, 0]
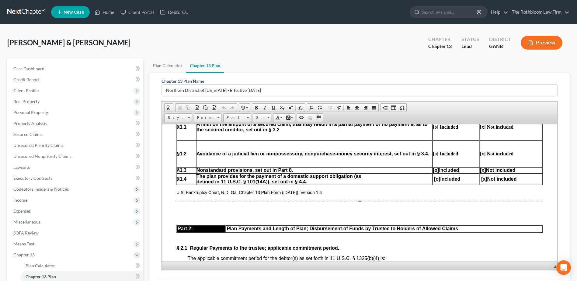
click at [183, 208] on p at bounding box center [360, 209] width 367 height 5
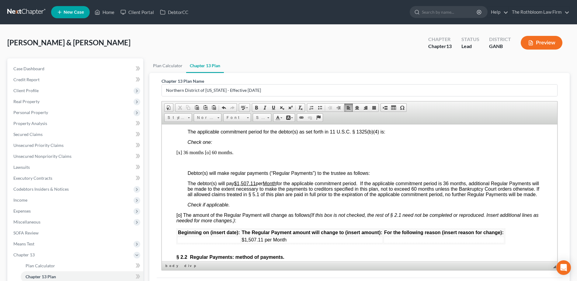
scroll to position [396, 0]
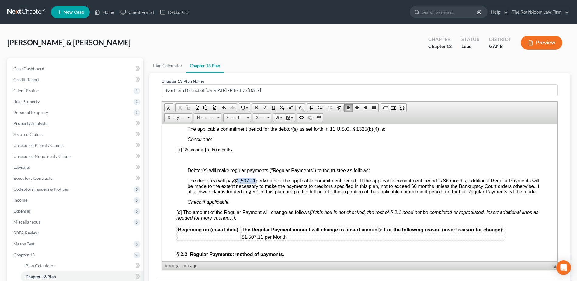
drag, startPoint x: 239, startPoint y: 180, endPoint x: 257, endPoint y: 178, distance: 18.0
click at [257, 178] on span "The debtor(s) will pay $1,507.11 per Month for the applicable commitment period…" at bounding box center [364, 186] width 352 height 16
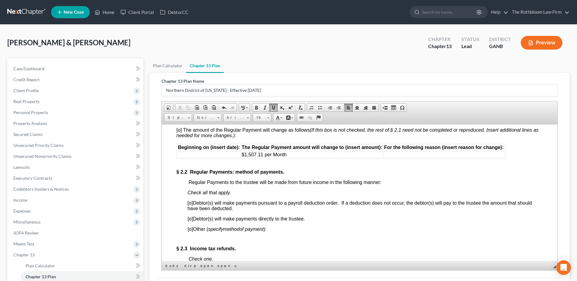
scroll to position [487, 0]
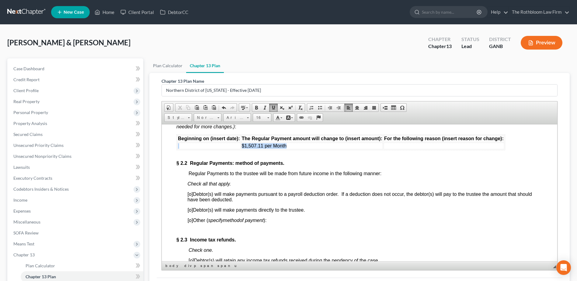
drag, startPoint x: 290, startPoint y: 152, endPoint x: 240, endPoint y: 153, distance: 50.8
click at [240, 149] on tr "$1,507.11 per Month" at bounding box center [340, 145] width 327 height 7
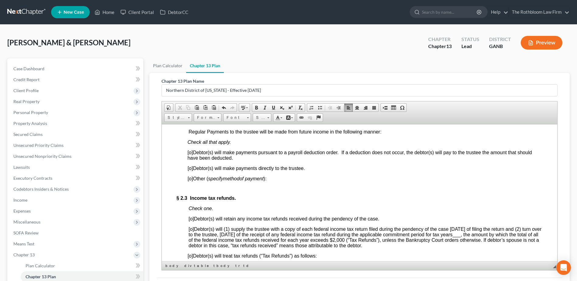
scroll to position [548, 0]
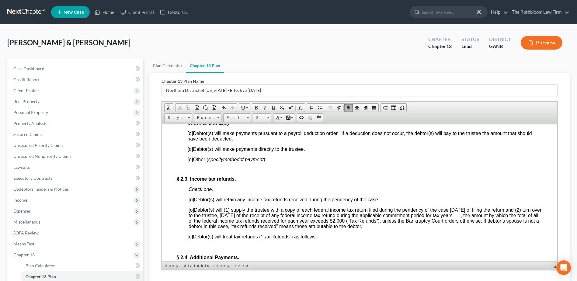
click at [190, 152] on span "[o]" at bounding box center [190, 148] width 5 height 5
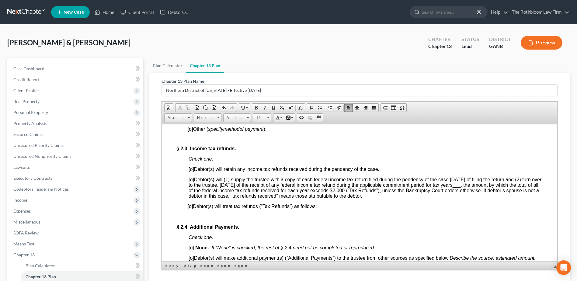
click at [193, 186] on span "[o] Debtor(s) will (1) supply the trustee with a copy of each federal income ta…" at bounding box center [365, 188] width 353 height 22
click at [190, 182] on span "[o]" at bounding box center [191, 179] width 5 height 5
click at [490, 190] on span "[x ] Debtor(s) will (1) supply the trustee with a copy of each federal income t…" at bounding box center [365, 188] width 353 height 22
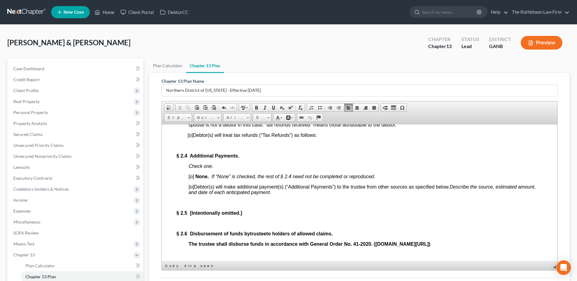
scroll to position [670, 0]
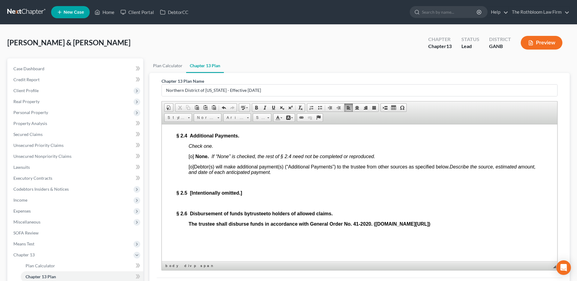
click at [192, 159] on span "[o]" at bounding box center [191, 156] width 5 height 5
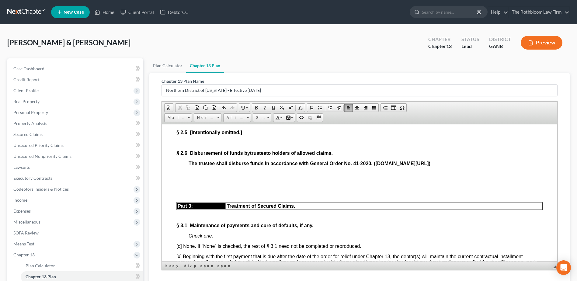
scroll to position [731, 0]
click at [502, 166] on p "The trustee shall disburse funds in accordance with General Order No. 41-2020. …" at bounding box center [366, 162] width 354 height 5
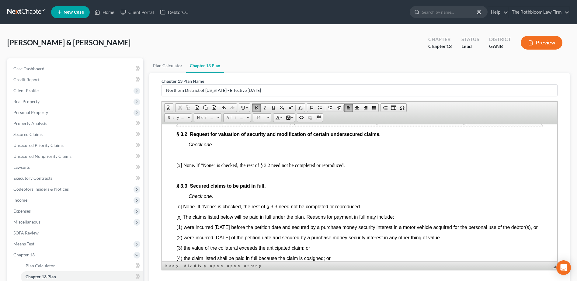
scroll to position [913, 0]
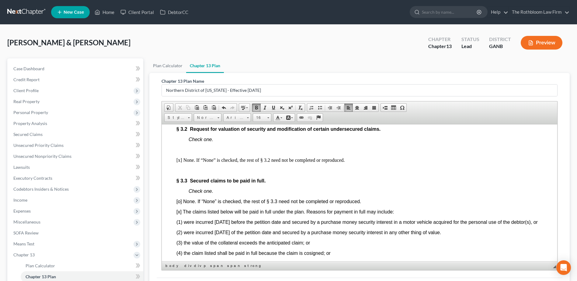
click at [227, 142] on p "Check one." at bounding box center [366, 139] width 354 height 5
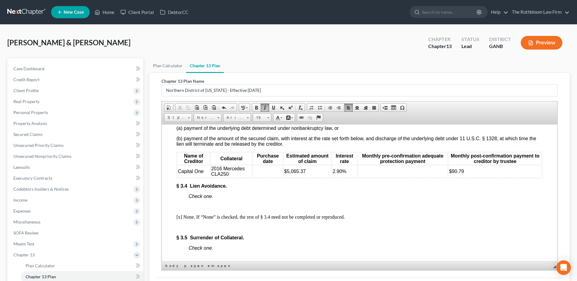
scroll to position [1096, 0]
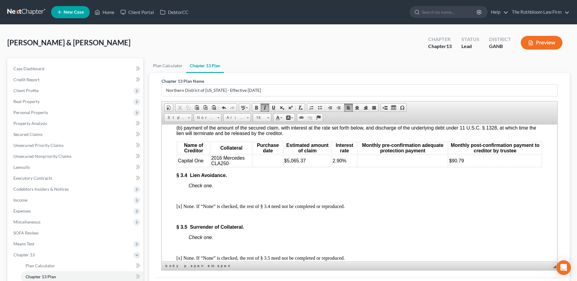
click at [219, 188] on p "Check one." at bounding box center [366, 185] width 354 height 5
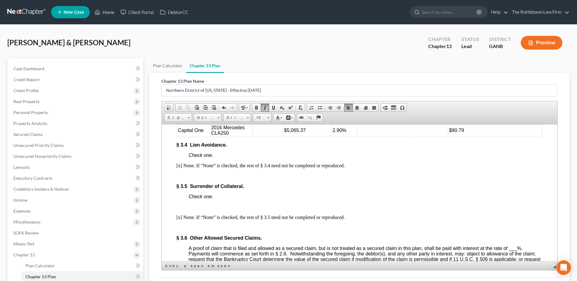
scroll to position [1187, 0]
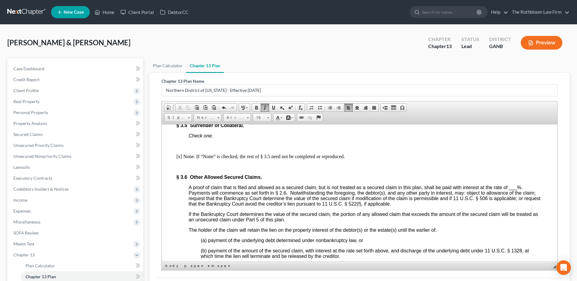
click at [228, 139] on p "Check one." at bounding box center [366, 135] width 354 height 5
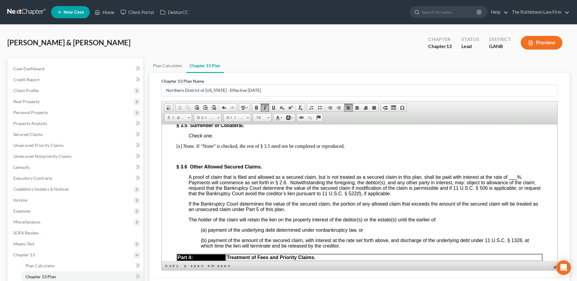
click at [509, 180] on span at bounding box center [508, 176] width 1 height 5
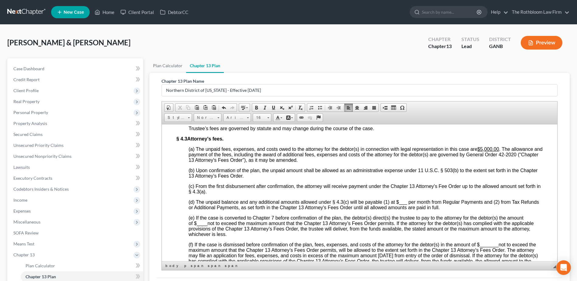
scroll to position [1370, 0]
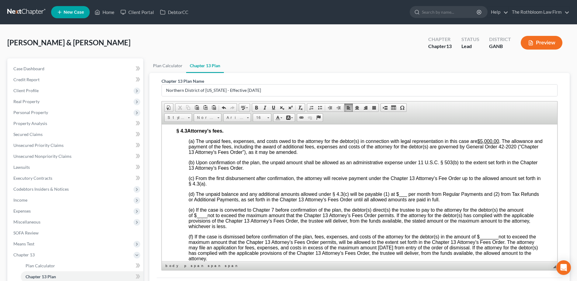
click at [398, 202] on span "(d) The unpaid balance and any additional amounts allowed under § 4.3(c) will b…" at bounding box center [364, 196] width 351 height 11
click at [196, 229] on span "(e) If the case is converted to Chapter 7 before confirmation of the plan, the …" at bounding box center [361, 218] width 345 height 22
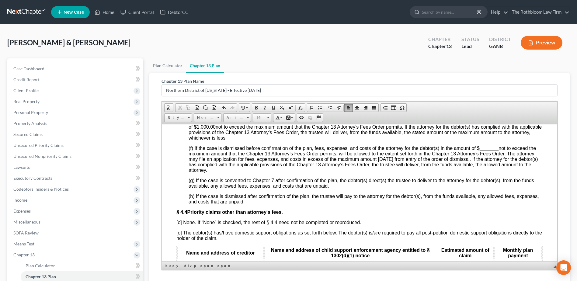
scroll to position [1461, 0]
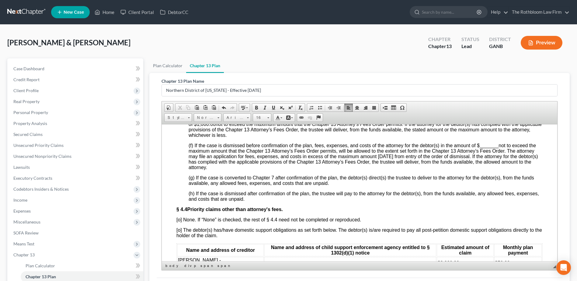
click at [481, 148] on span "_______" at bounding box center [489, 145] width 19 height 5
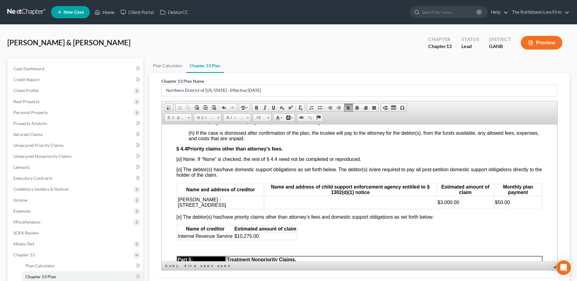
scroll to position [1522, 0]
click at [179, 177] on font "[o] The debtor(s) has/have domestic support obligations as set forth below. The…" at bounding box center [360, 172] width 366 height 11
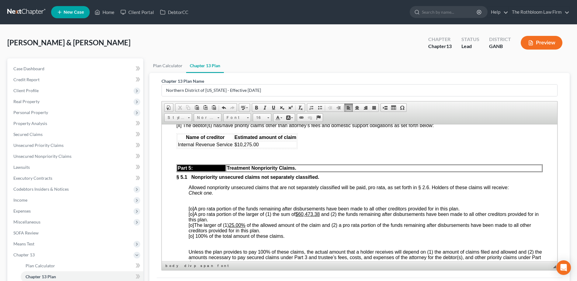
scroll to position [1644, 0]
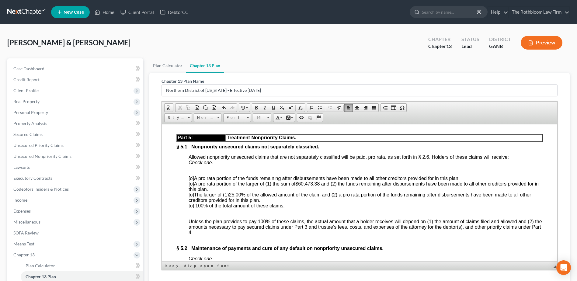
drag, startPoint x: 191, startPoint y: 219, endPoint x: 198, endPoint y: 219, distance: 7.3
click at [191, 186] on span "[o]" at bounding box center [191, 183] width 5 height 5
drag, startPoint x: 302, startPoint y: 219, endPoint x: 322, endPoint y: 219, distance: 20.1
click at [322, 192] on span "[x ] A pro rata portion of the larger of (1) the sum of $60,473.38 and (2) the …" at bounding box center [364, 186] width 350 height 11
click at [273, 209] on p "[o] A pro rata portion of the funds remaining after disbursements have been mad…" at bounding box center [366, 192] width 354 height 33
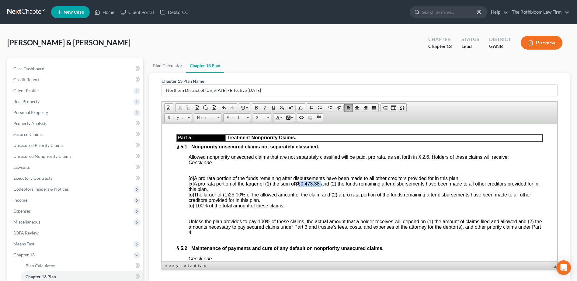
drag, startPoint x: 301, startPoint y: 218, endPoint x: 323, endPoint y: 220, distance: 22.7
click at [323, 192] on span "[x ] A pro rata portion of the larger of (1) the sum of $60,473.38 and (2) the …" at bounding box center [364, 186] width 350 height 11
drag, startPoint x: 231, startPoint y: 227, endPoint x: 244, endPoint y: 227, distance: 13.1
click at [244, 209] on p "[o] A pro rata portion of the funds remaining after disbursements have been mad…" at bounding box center [366, 192] width 354 height 33
drag, startPoint x: 244, startPoint y: 229, endPoint x: 231, endPoint y: 230, distance: 13.1
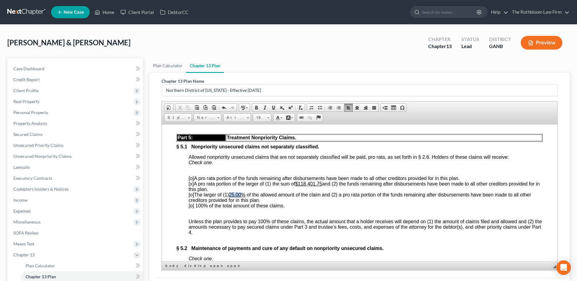
click at [231, 203] on span "[o] The larger of (1) 25.00% of the allowed amount of the claim and (2) a pro r…" at bounding box center [360, 197] width 343 height 11
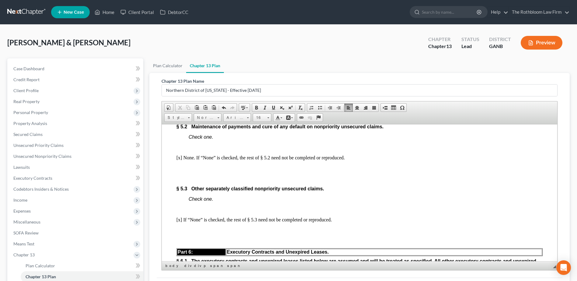
click at [228, 140] on p "Check one." at bounding box center [366, 136] width 354 height 5
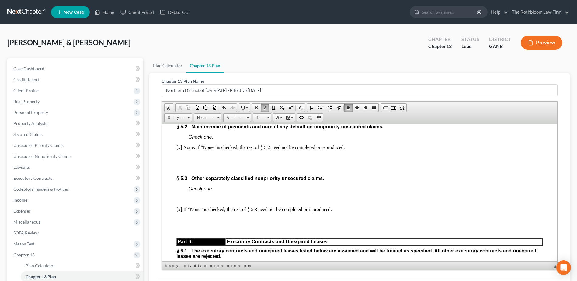
click at [344, 181] on p "§ 5.3 Other separately classified nonpriority unsecured claims." at bounding box center [360, 178] width 367 height 5
click at [235, 191] on p "Check one." at bounding box center [366, 188] width 354 height 5
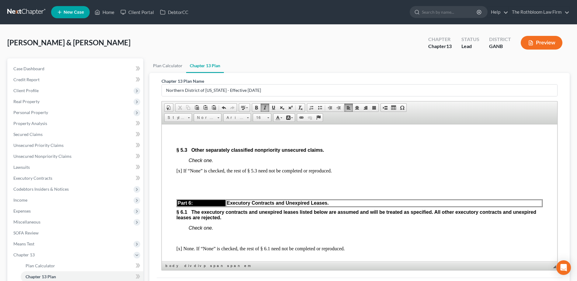
scroll to position [1826, 0]
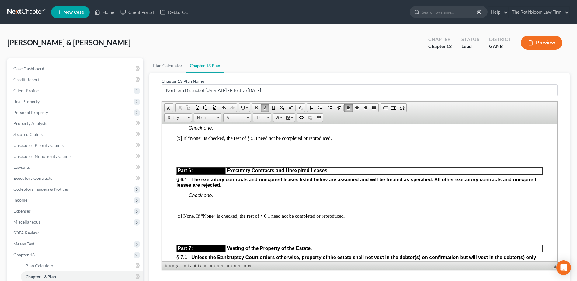
click at [350, 168] on div "Part 5: Treatment Nonpriority Claims. § 5.1 Nonpriority unsecured claims not se…" at bounding box center [360, 235] width 367 height 569
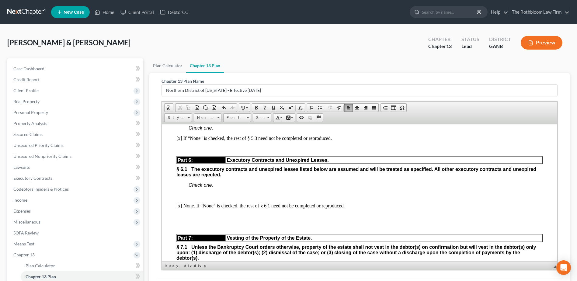
scroll to position [1735, 0]
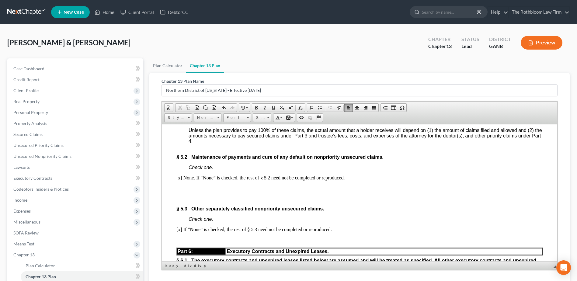
click at [362, 181] on p "[x] None. If “None” is checked, the rest of § 5.2 need not be completed or repr…" at bounding box center [360, 177] width 367 height 5
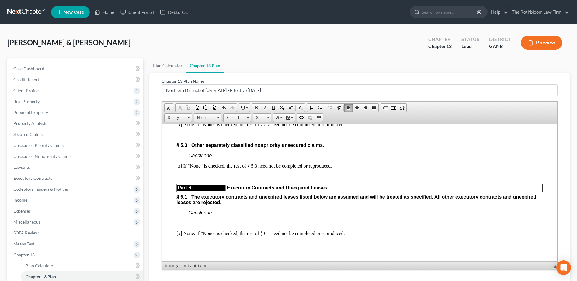
scroll to position [1887, 0]
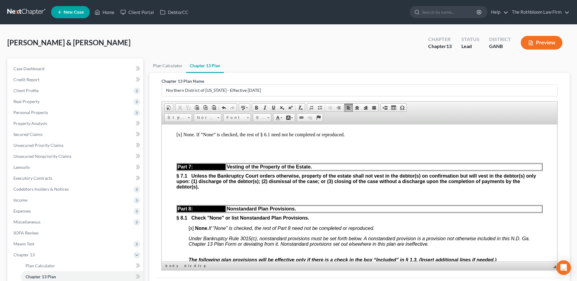
click at [222, 117] on p "Check one." at bounding box center [366, 113] width 354 height 5
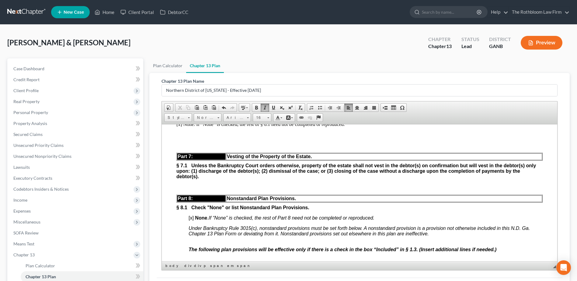
click at [359, 127] on p "[x] None. If “None” is checked, the rest of § 6.1 need not be completed or repr…" at bounding box center [360, 123] width 367 height 5
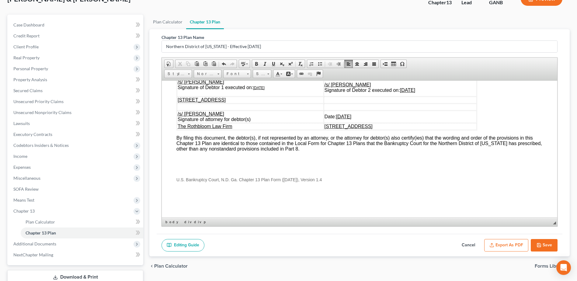
scroll to position [86, 0]
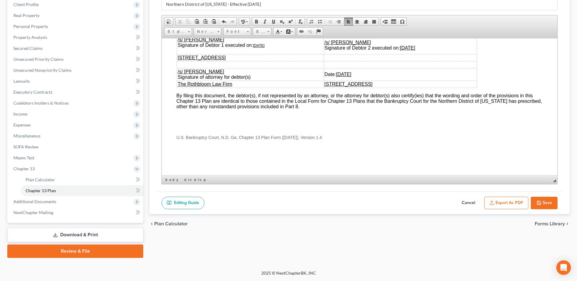
click at [500, 205] on button "Export as PDF" at bounding box center [507, 203] width 44 height 13
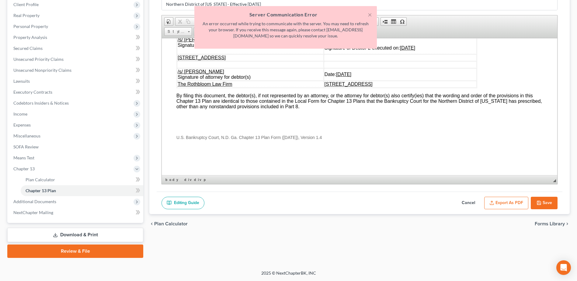
click at [540, 199] on button "Save" at bounding box center [544, 203] width 27 height 13
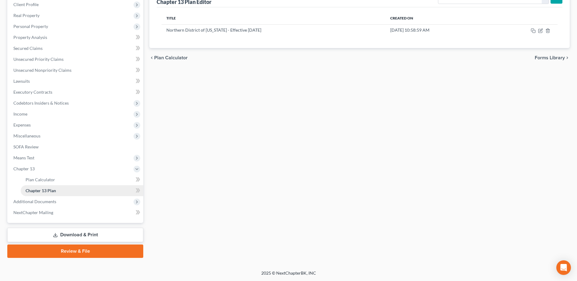
click at [39, 190] on span "Chapter 13 Plan" at bounding box center [41, 190] width 30 height 5
click at [540, 28] on icon "button" at bounding box center [540, 30] width 5 height 5
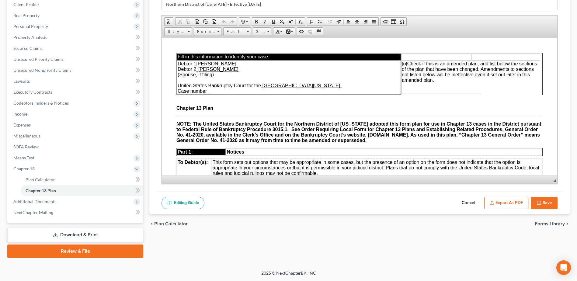
scroll to position [0, 0]
click at [511, 201] on button "Export as PDF" at bounding box center [507, 203] width 44 height 13
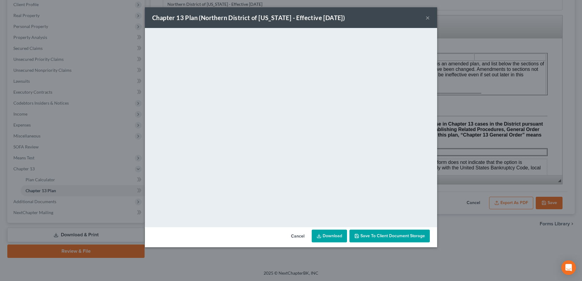
click at [329, 239] on link "Download" at bounding box center [329, 236] width 35 height 13
click at [297, 237] on button "Cancel" at bounding box center [297, 236] width 23 height 12
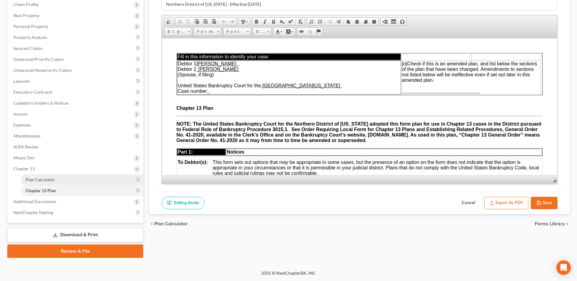
click at [51, 179] on span "Plan Calculator" at bounding box center [41, 179] width 30 height 5
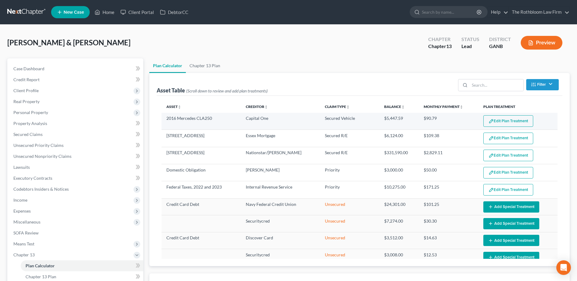
click at [509, 121] on button "Edit Plan Treatment" at bounding box center [509, 121] width 50 height 12
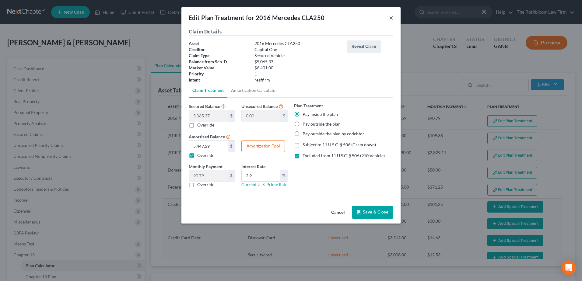
click at [393, 20] on button "×" at bounding box center [391, 17] width 4 height 7
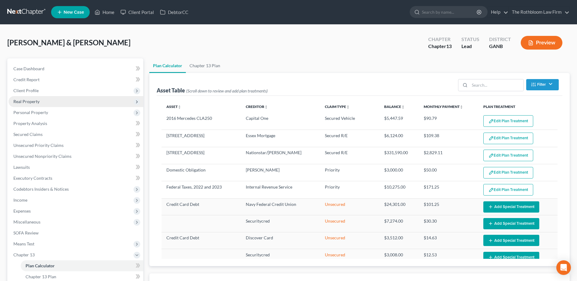
click at [40, 103] on span "Real Property" at bounding box center [76, 101] width 135 height 11
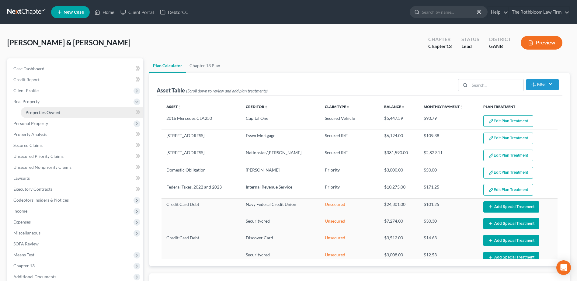
click at [51, 114] on span "Properties Owned" at bounding box center [43, 112] width 35 height 5
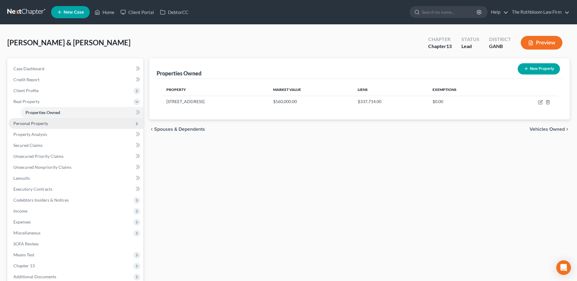
click at [27, 125] on span "Personal Property" at bounding box center [30, 123] width 35 height 5
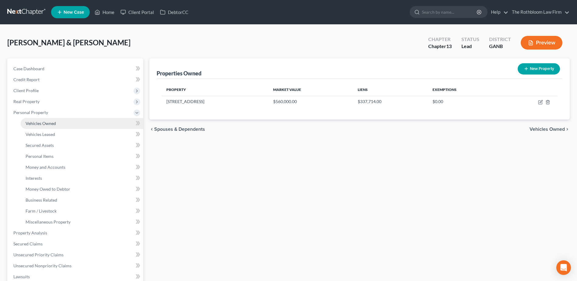
click at [53, 119] on link "Vehicles Owned" at bounding box center [82, 123] width 123 height 11
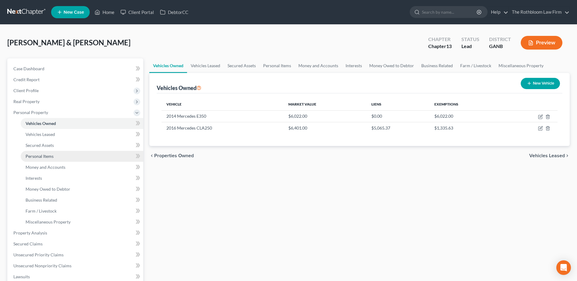
click at [41, 157] on span "Personal Items" at bounding box center [40, 156] width 28 height 5
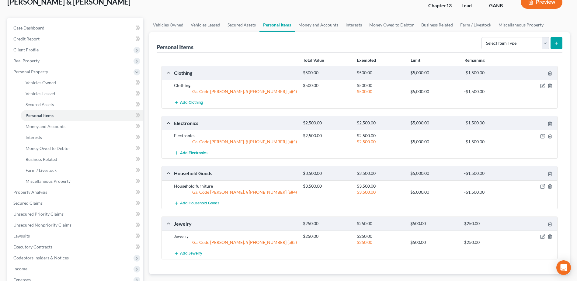
scroll to position [30, 0]
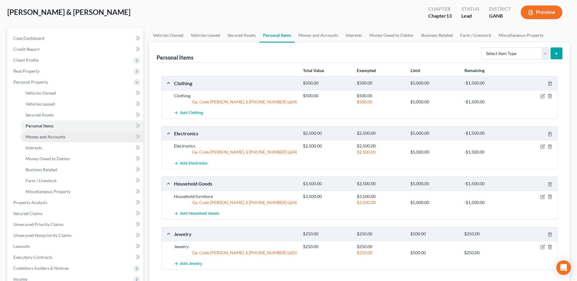
click at [52, 137] on span "Money and Accounts" at bounding box center [46, 136] width 40 height 5
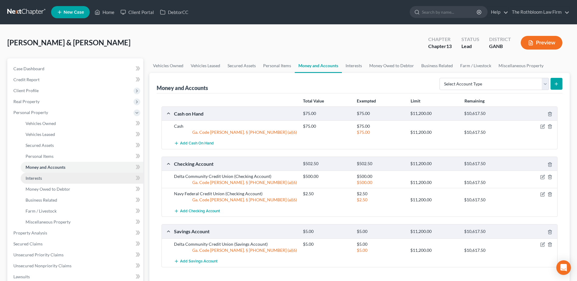
click at [29, 175] on link "Interests" at bounding box center [82, 178] width 123 height 11
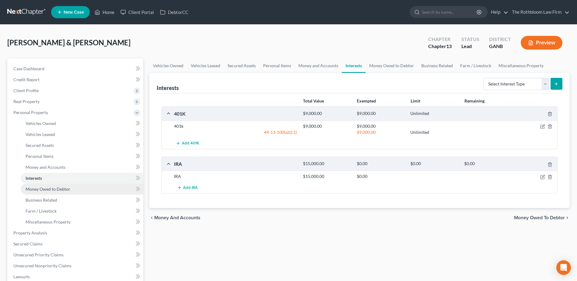
click at [65, 190] on span "Money Owed to Debtor" at bounding box center [48, 189] width 45 height 5
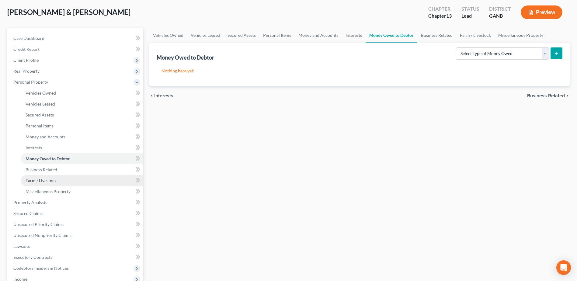
scroll to position [61, 0]
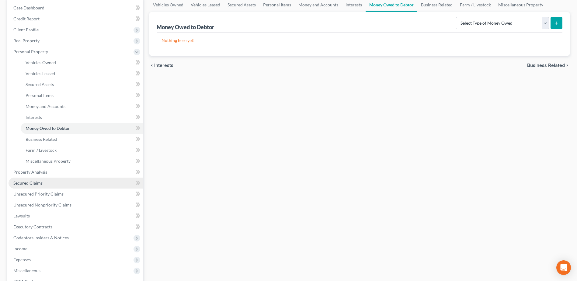
click at [38, 184] on span "Secured Claims" at bounding box center [27, 183] width 29 height 5
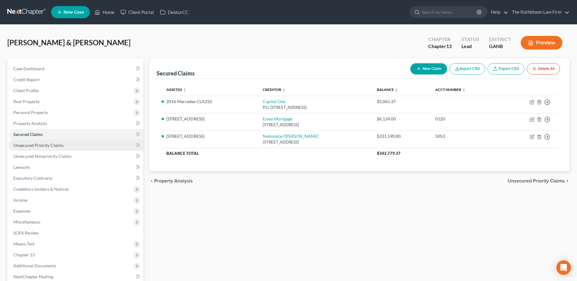
click at [31, 146] on span "Unsecured Priority Claims" at bounding box center [38, 145] width 50 height 5
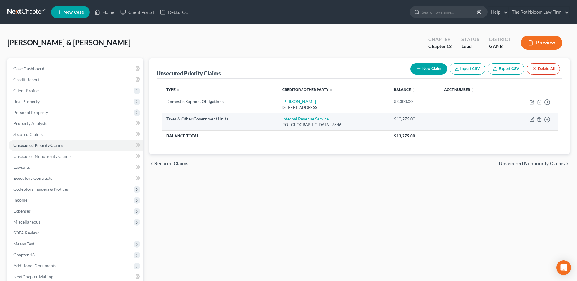
click at [299, 118] on link "Internal Revenue Service" at bounding box center [305, 118] width 47 height 5
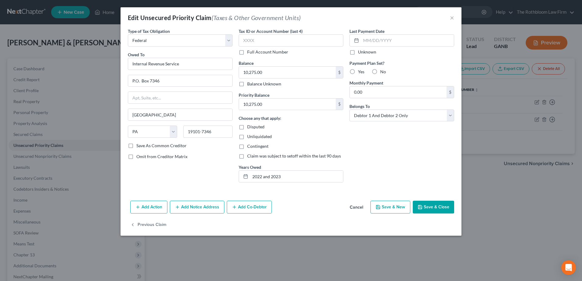
drag, startPoint x: 438, startPoint y: 208, endPoint x: 402, endPoint y: 134, distance: 82.1
click at [438, 208] on button "Save & Close" at bounding box center [433, 207] width 41 height 13
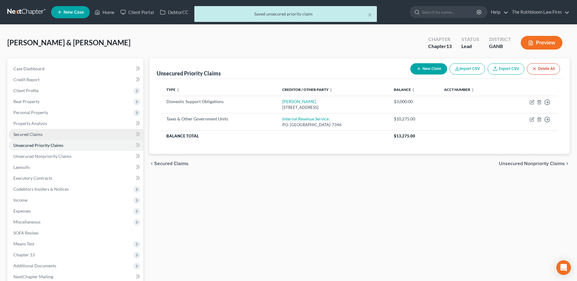
click at [23, 131] on link "Secured Claims" at bounding box center [76, 134] width 135 height 11
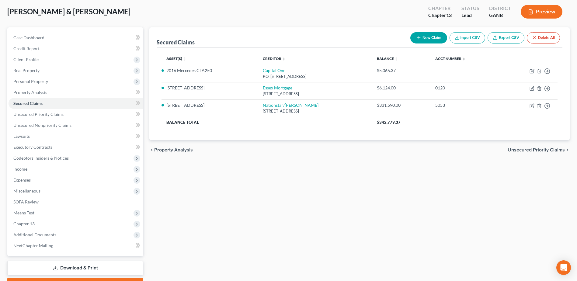
scroll to position [61, 0]
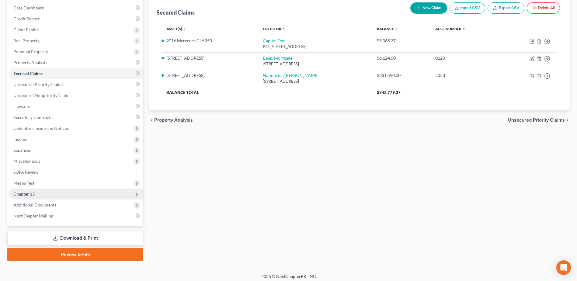
click at [33, 194] on span "Chapter 13" at bounding box center [23, 193] width 21 height 5
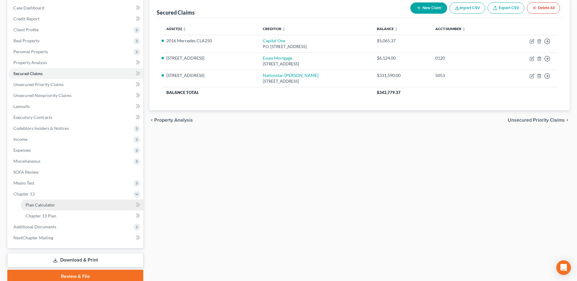
click at [36, 204] on span "Plan Calculator" at bounding box center [41, 204] width 30 height 5
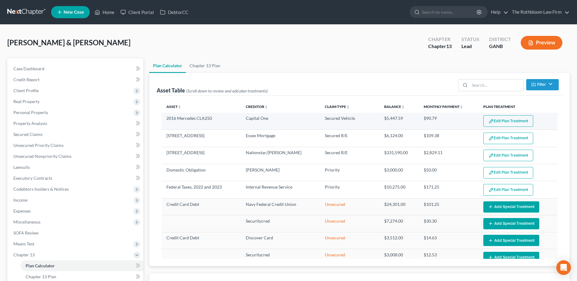
click at [499, 120] on button "Edit Plan Treatment" at bounding box center [509, 121] width 50 height 12
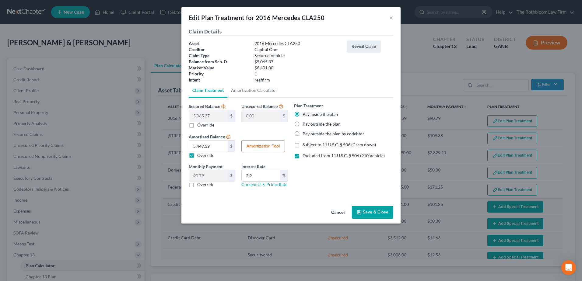
click at [377, 212] on button "Save & Close" at bounding box center [372, 212] width 41 height 13
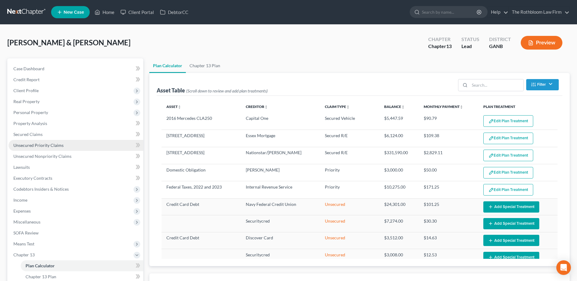
drag, startPoint x: 35, startPoint y: 145, endPoint x: 98, endPoint y: 150, distance: 62.9
click at [35, 145] on span "Unsecured Priority Claims" at bounding box center [38, 145] width 50 height 5
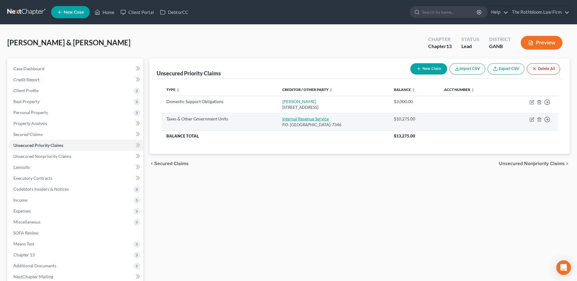
click at [296, 119] on link "Internal Revenue Service" at bounding box center [305, 118] width 47 height 5
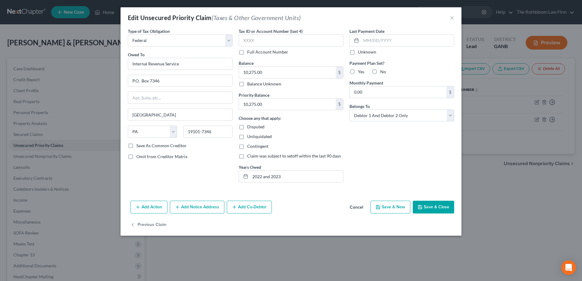
click at [435, 205] on button "Save & Close" at bounding box center [433, 207] width 41 height 13
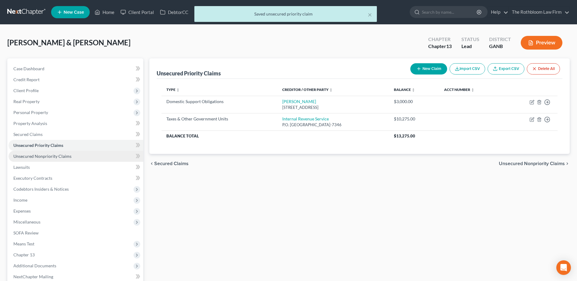
drag, startPoint x: 43, startPoint y: 158, endPoint x: 79, endPoint y: 161, distance: 36.6
click at [43, 158] on span "Unsecured Nonpriority Claims" at bounding box center [42, 156] width 58 height 5
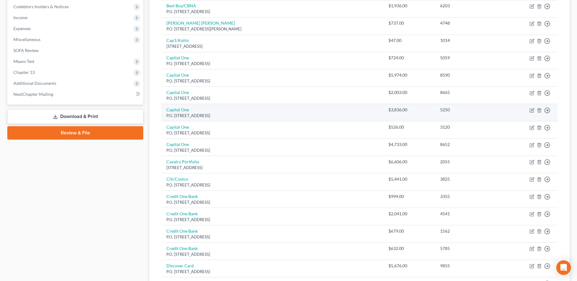
scroll to position [61, 0]
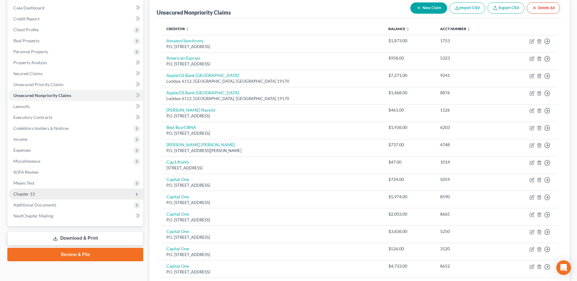
drag, startPoint x: 32, startPoint y: 198, endPoint x: 23, endPoint y: 198, distance: 8.8
click at [32, 198] on span "Chapter 13" at bounding box center [76, 194] width 135 height 11
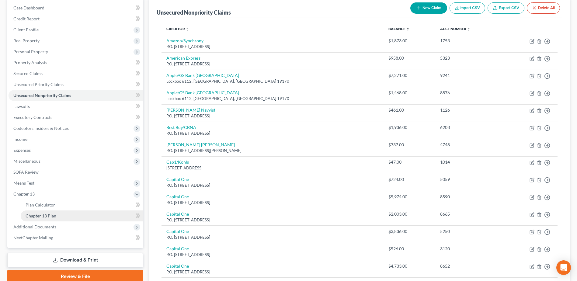
click at [45, 215] on span "Chapter 13 Plan" at bounding box center [41, 215] width 31 height 5
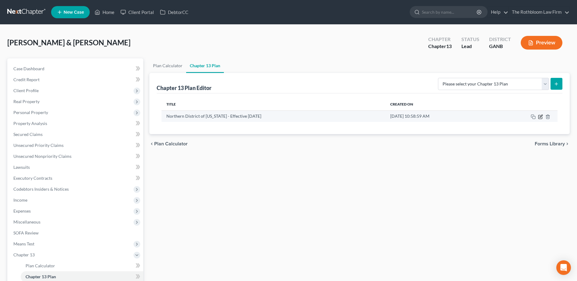
click at [539, 116] on icon "button" at bounding box center [541, 117] width 4 height 4
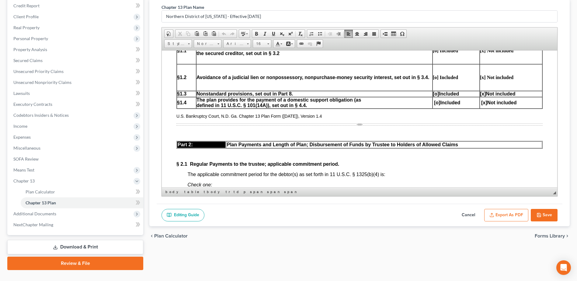
scroll to position [365, 0]
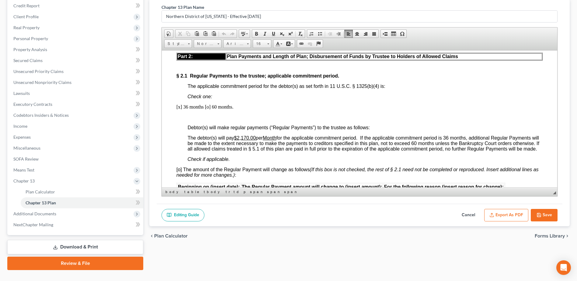
click at [247, 138] on u "$2,170.00" at bounding box center [245, 137] width 22 height 5
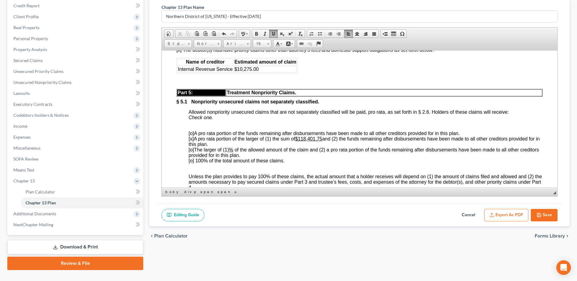
scroll to position [1675, 0]
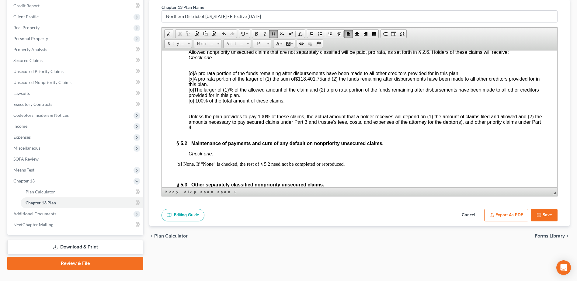
click at [302, 81] on u "$118,401.75" at bounding box center [308, 78] width 27 height 5
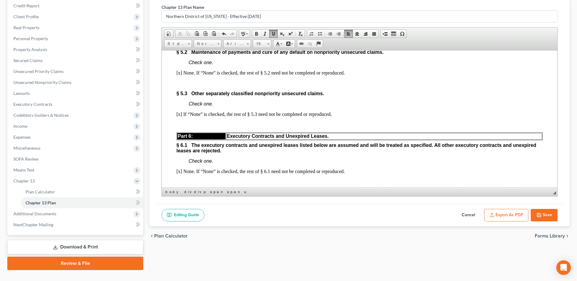
click at [507, 213] on button "Export as PDF" at bounding box center [507, 215] width 44 height 13
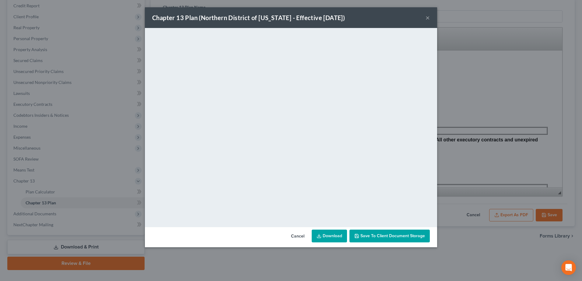
click at [333, 237] on link "Download" at bounding box center [329, 236] width 35 height 13
drag, startPoint x: 301, startPoint y: 235, endPoint x: 500, endPoint y: 239, distance: 199.1
click at [301, 235] on button "Cancel" at bounding box center [297, 236] width 23 height 12
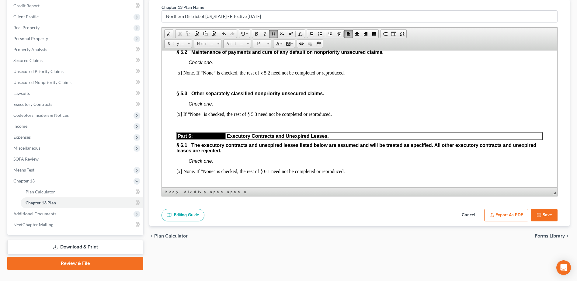
click at [544, 214] on button "Save" at bounding box center [544, 215] width 27 height 13
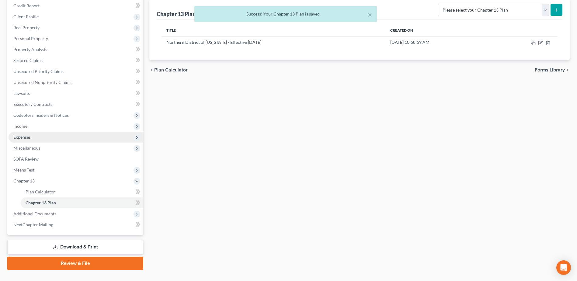
click at [28, 136] on span "Expenses" at bounding box center [21, 137] width 17 height 5
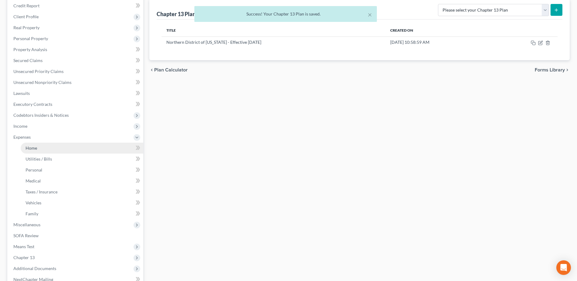
click at [28, 148] on span "Home" at bounding box center [32, 148] width 12 height 5
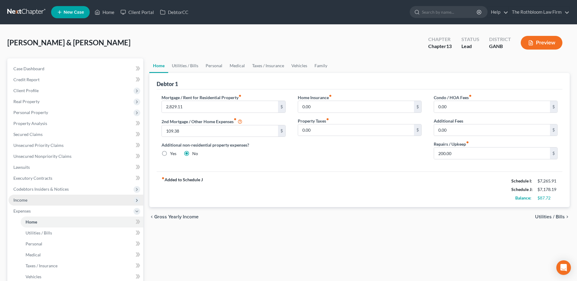
click at [25, 203] on span "Income" at bounding box center [76, 200] width 135 height 11
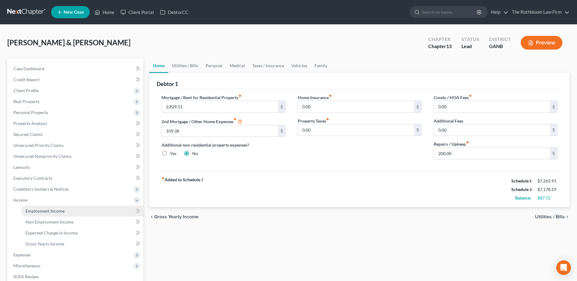
click at [50, 212] on span "Employment Income" at bounding box center [45, 211] width 39 height 5
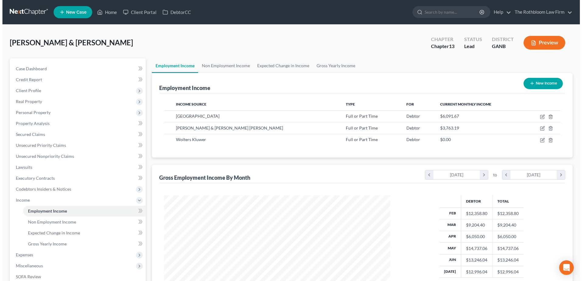
scroll to position [113, 238]
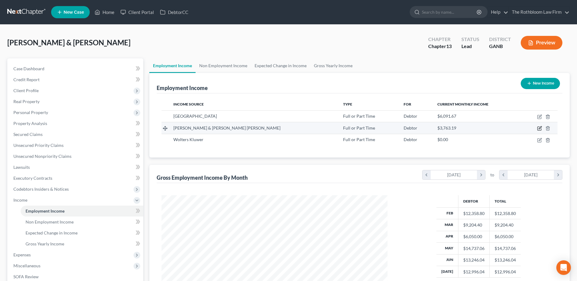
click at [539, 129] on icon "button" at bounding box center [540, 128] width 5 height 5
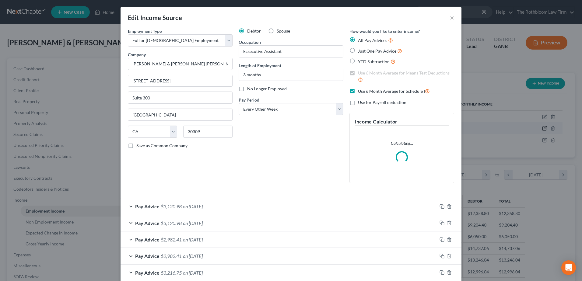
scroll to position [114, 240]
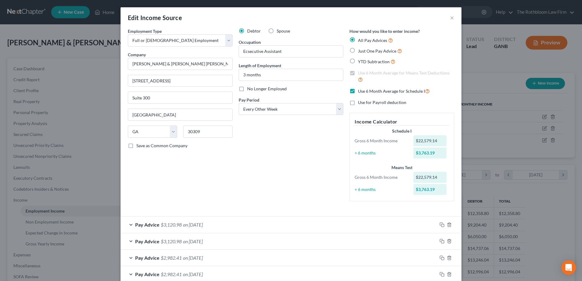
click at [358, 91] on label "Use 6 Month Average for Schedule I" at bounding box center [394, 91] width 72 height 7
click at [360, 91] on input "Use 6 Month Average for Schedule I" at bounding box center [362, 90] width 4 height 4
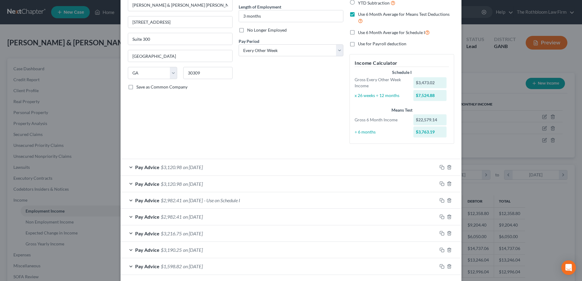
scroll to position [61, 0]
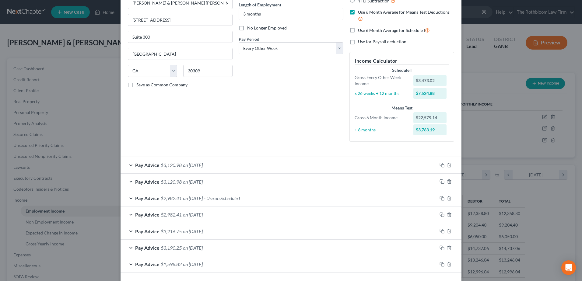
click at [180, 167] on div "Pay Advice $3,120.98 on [DATE]" at bounding box center [279, 165] width 317 height 16
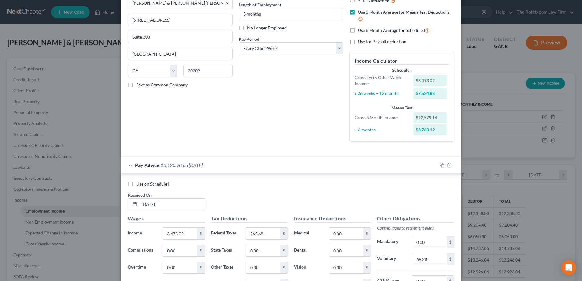
click at [136, 184] on label "Use on Schedule I" at bounding box center [152, 184] width 33 height 6
click at [139, 184] on input "Use on Schedule I" at bounding box center [141, 183] width 4 height 4
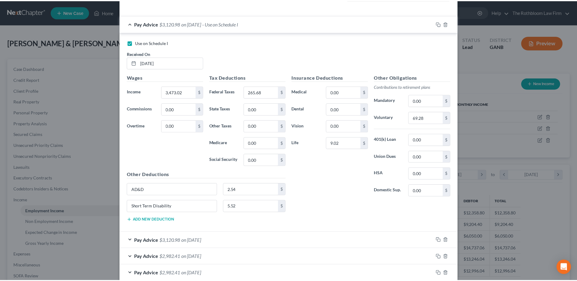
scroll to position [274, 0]
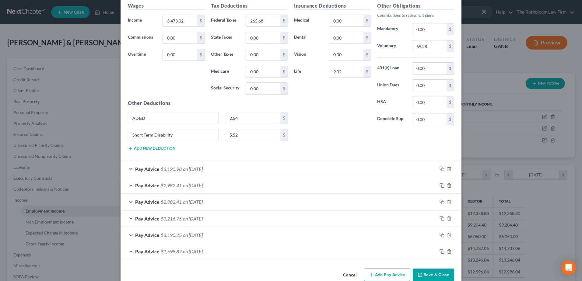
click at [435, 277] on button "Save & Close" at bounding box center [433, 275] width 41 height 13
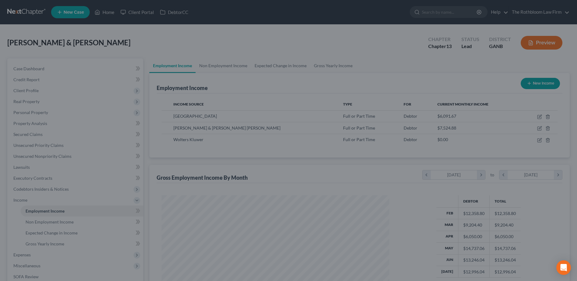
scroll to position [304291, 304166]
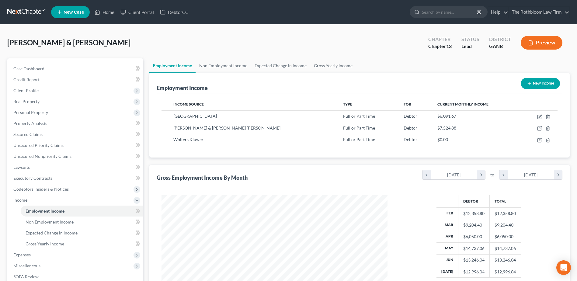
drag, startPoint x: 20, startPoint y: 253, endPoint x: 3, endPoint y: 253, distance: 17.7
click at [20, 253] on span "Expenses" at bounding box center [21, 254] width 17 height 5
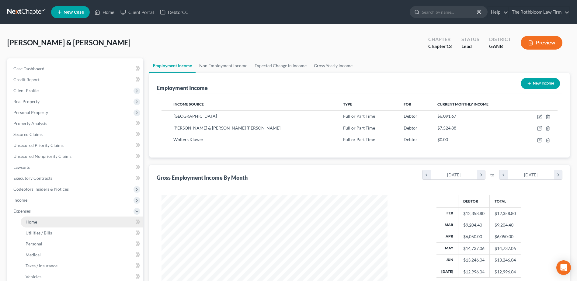
click at [38, 223] on link "Home" at bounding box center [82, 222] width 123 height 11
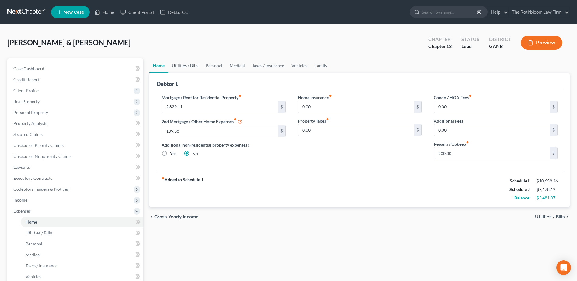
click at [184, 65] on link "Utilities / Bills" at bounding box center [185, 65] width 34 height 15
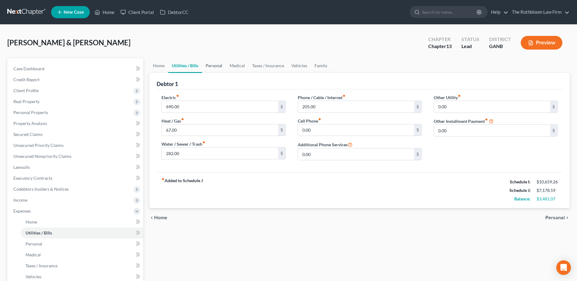
click at [222, 66] on link "Personal" at bounding box center [214, 65] width 24 height 15
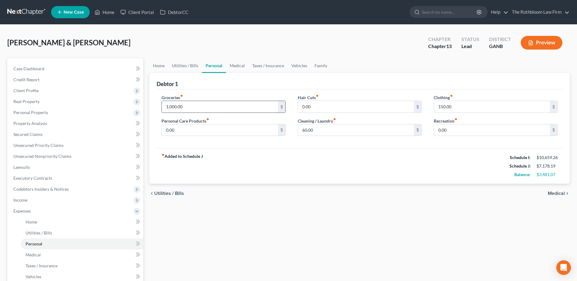
click at [192, 110] on input "1,000.00" at bounding box center [220, 107] width 116 height 12
click at [191, 108] on input "1,000.00" at bounding box center [220, 107] width 116 height 12
drag, startPoint x: 191, startPoint y: 108, endPoint x: 142, endPoint y: 108, distance: 49.0
click at [142, 108] on div "Petition Navigation Case Dashboard Payments Invoices Payments Payments Credit R…" at bounding box center [288, 228] width 569 height 341
click at [185, 108] on input "2,000" at bounding box center [220, 107] width 116 height 12
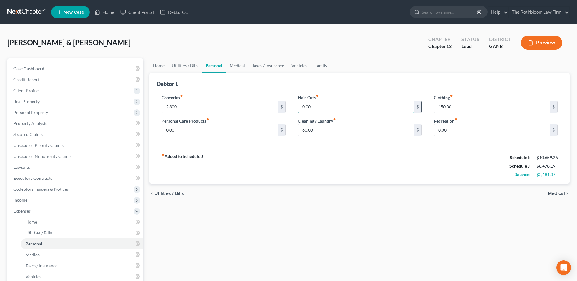
click at [329, 105] on input "0.00" at bounding box center [356, 107] width 116 height 12
click at [314, 103] on input "10" at bounding box center [356, 107] width 116 height 12
click at [180, 105] on input "2,300" at bounding box center [220, 107] width 116 height 12
click at [313, 106] on input "50" at bounding box center [356, 107] width 116 height 12
click at [235, 66] on link "Medical" at bounding box center [237, 65] width 23 height 15
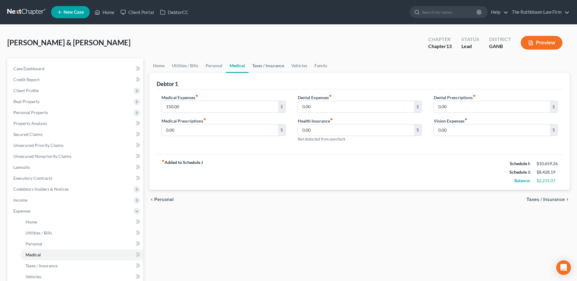
click at [263, 65] on link "Taxes / Insurance" at bounding box center [268, 65] width 39 height 15
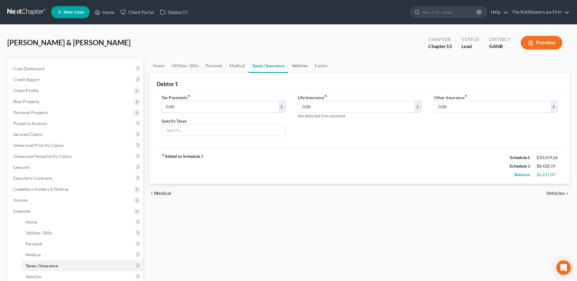
click at [295, 64] on link "Vehicles" at bounding box center [299, 65] width 23 height 15
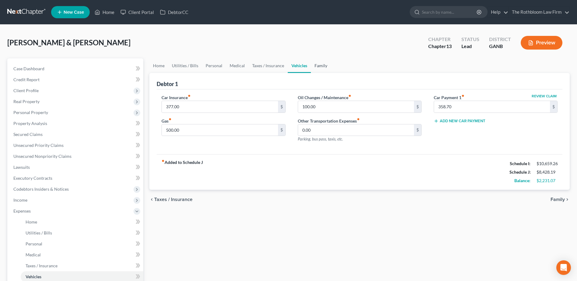
click at [319, 65] on link "Family" at bounding box center [321, 65] width 20 height 15
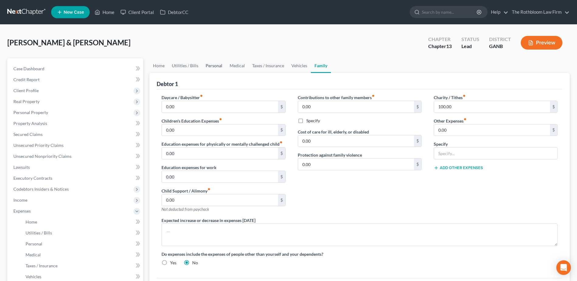
click at [213, 67] on link "Personal" at bounding box center [214, 65] width 24 height 15
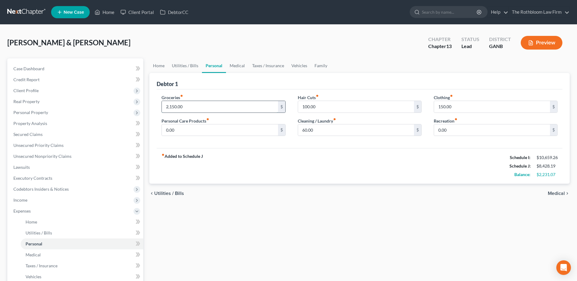
click at [198, 106] on input "2,150.00" at bounding box center [220, 107] width 116 height 12
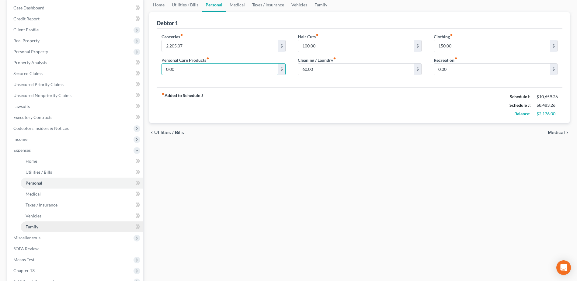
scroll to position [122, 0]
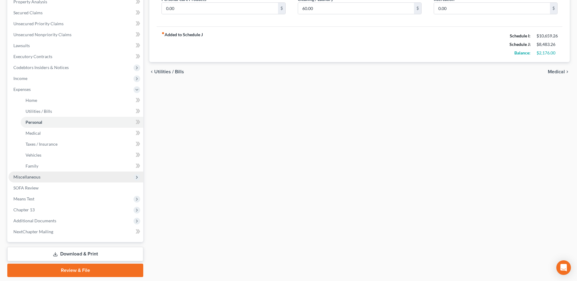
click at [37, 179] on span "Miscellaneous" at bounding box center [26, 176] width 27 height 5
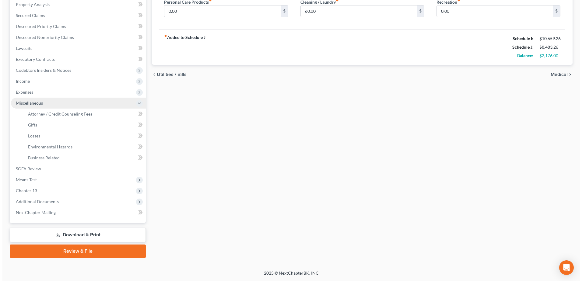
scroll to position [119, 0]
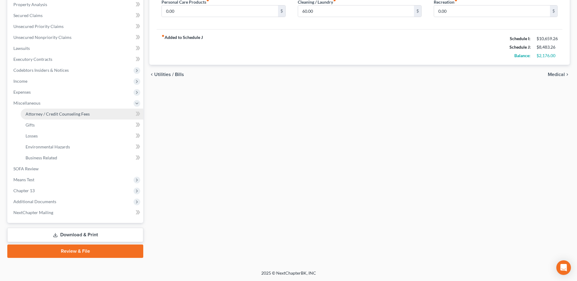
click at [74, 118] on link "Attorney / Credit Counseling Fees" at bounding box center [82, 114] width 123 height 11
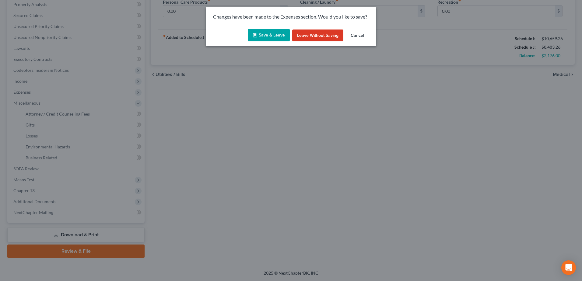
click at [268, 36] on button "Save & Leave" at bounding box center [269, 35] width 42 height 13
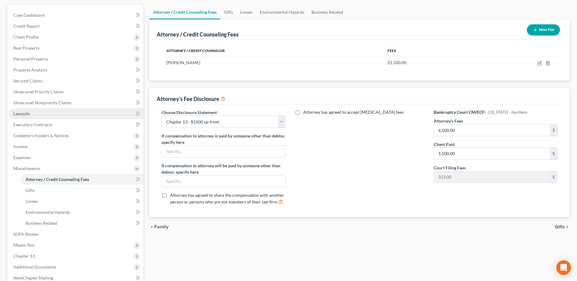
scroll to position [119, 0]
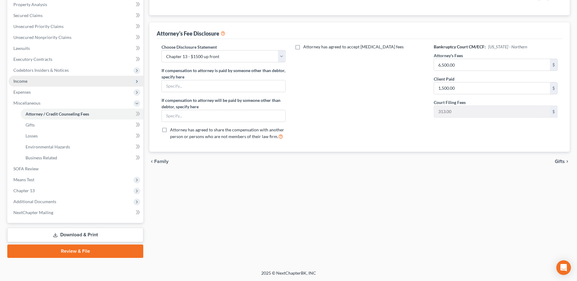
click at [23, 82] on span "Income" at bounding box center [20, 81] width 14 height 5
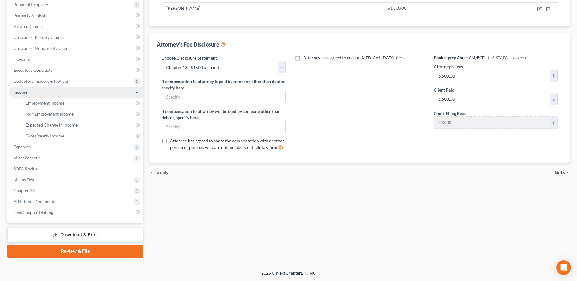
scroll to position [108, 0]
click at [51, 103] on span "Employment Income" at bounding box center [45, 102] width 39 height 5
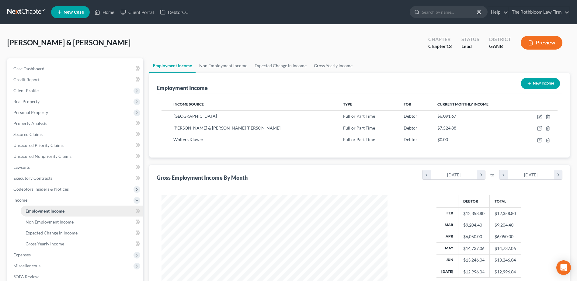
scroll to position [113, 238]
click at [52, 245] on span "Gross Yearly Income" at bounding box center [45, 243] width 39 height 5
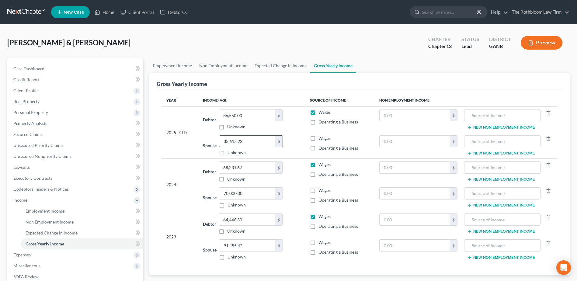
click at [244, 141] on input "33,615.22" at bounding box center [247, 142] width 56 height 12
click at [251, 115] on input "36,550.00" at bounding box center [247, 116] width 56 height 12
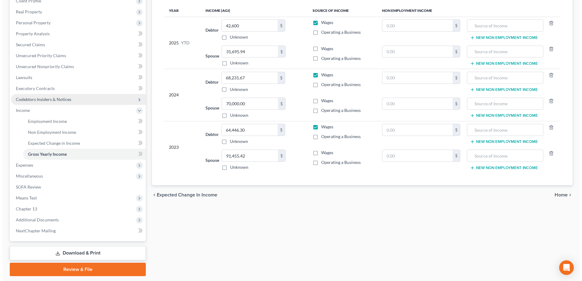
scroll to position [91, 0]
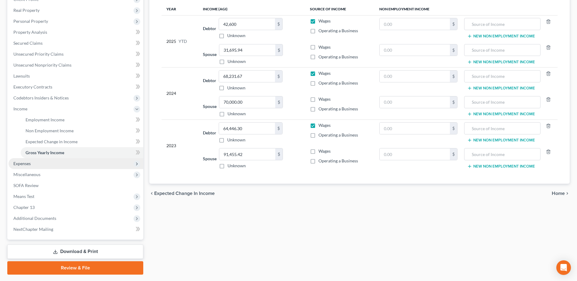
click at [21, 167] on span "Expenses" at bounding box center [76, 163] width 135 height 11
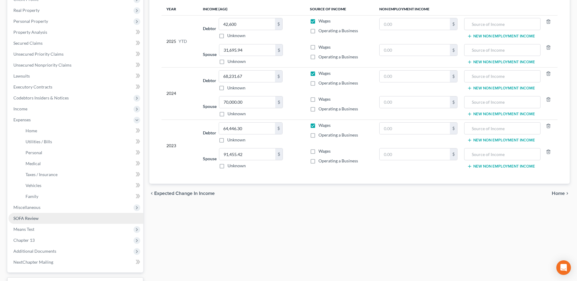
click at [39, 220] on link "SOFA Review" at bounding box center [76, 218] width 135 height 11
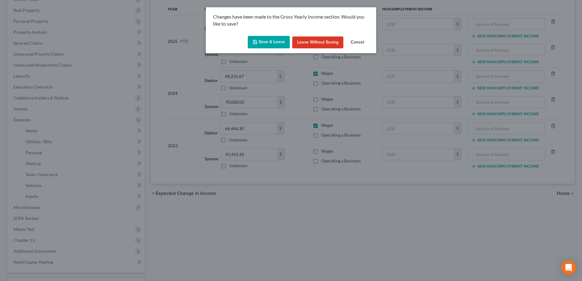
click at [277, 38] on button "Save & Leave" at bounding box center [269, 42] width 42 height 13
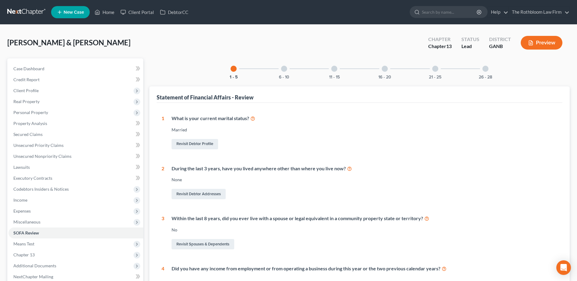
click at [335, 71] on div at bounding box center [334, 69] width 6 height 6
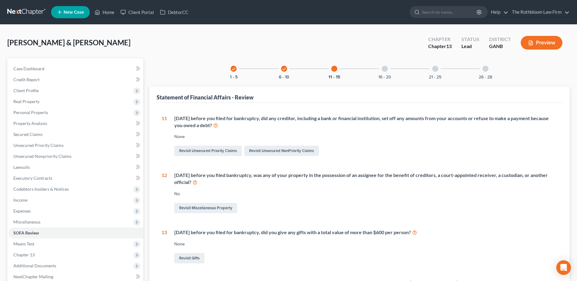
scroll to position [122, 0]
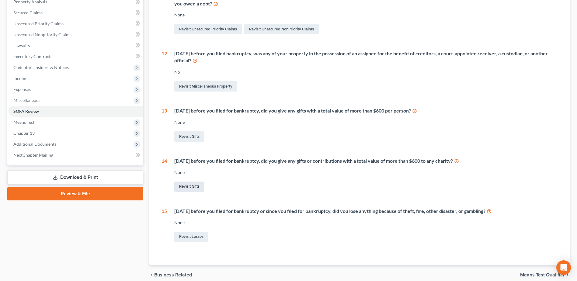
click at [189, 188] on link "Revisit Gifts" at bounding box center [189, 187] width 30 height 10
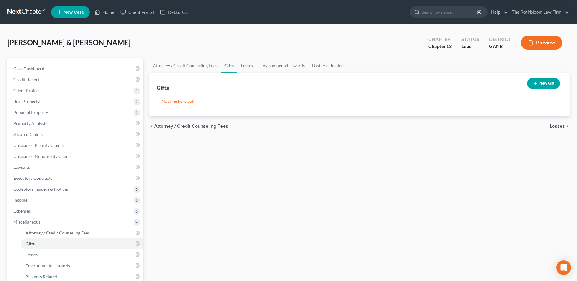
click at [547, 83] on button "New Gift" at bounding box center [544, 83] width 33 height 11
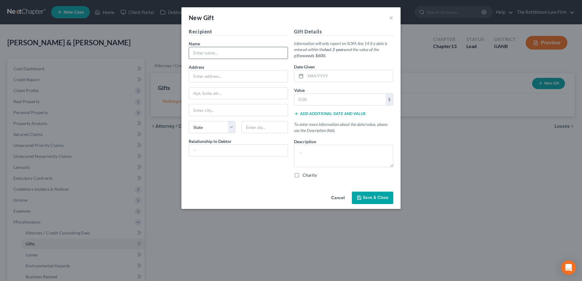
click at [212, 51] on input "text" at bounding box center [238, 53] width 99 height 12
click at [303, 177] on label "Charity" at bounding box center [310, 175] width 14 height 6
click at [305, 176] on input "Charity" at bounding box center [307, 174] width 4 height 4
drag, startPoint x: 302, startPoint y: 97, endPoint x: 349, endPoint y: 97, distance: 46.3
click at [302, 97] on input "text" at bounding box center [339, 100] width 91 height 12
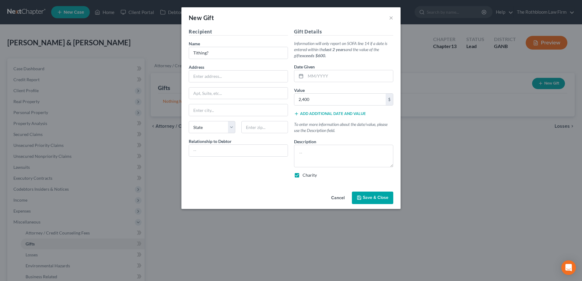
click at [375, 195] on span "Save & Close" at bounding box center [376, 197] width 26 height 5
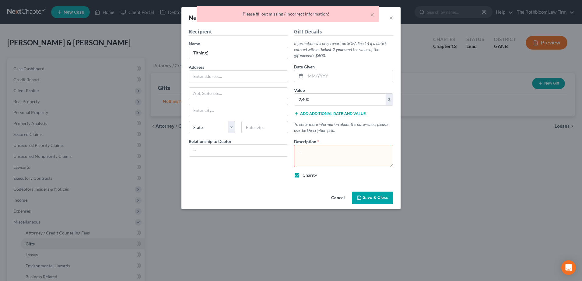
click at [329, 150] on textarea at bounding box center [343, 156] width 99 height 23
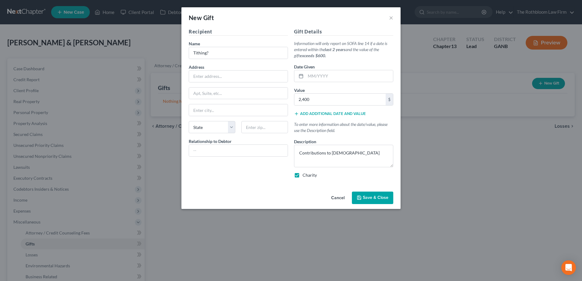
click at [383, 197] on span "Save & Close" at bounding box center [376, 197] width 26 height 5
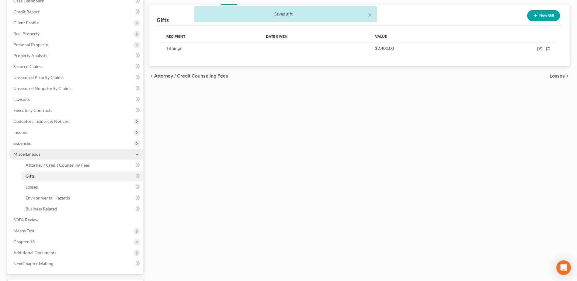
scroll to position [119, 0]
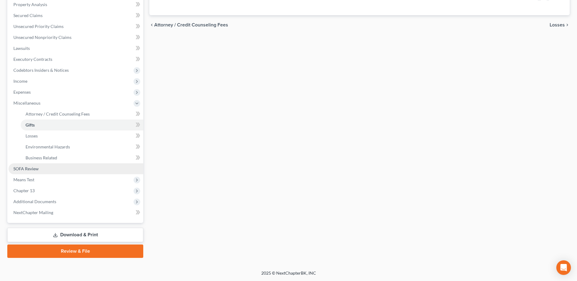
click at [51, 167] on link "SOFA Review" at bounding box center [76, 168] width 135 height 11
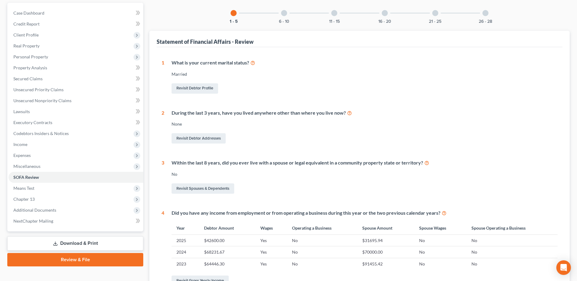
scroll to position [55, 0]
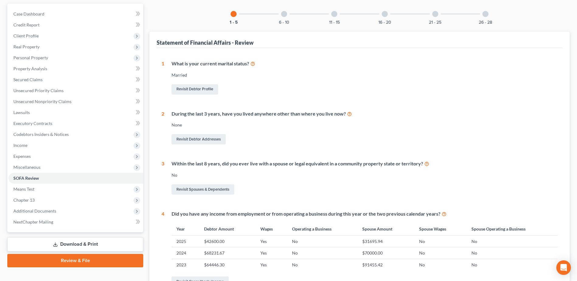
click at [285, 17] on div "6 - 10" at bounding box center [284, 14] width 21 height 21
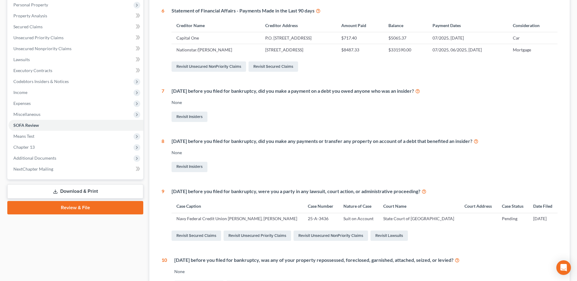
scroll to position [62, 0]
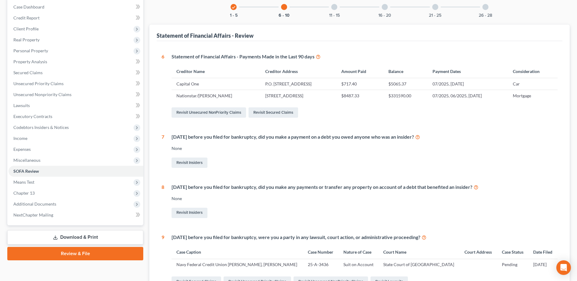
click at [336, 7] on div at bounding box center [334, 7] width 6 height 6
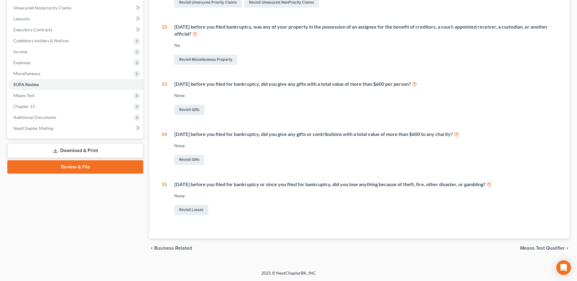
scroll to position [27, 0]
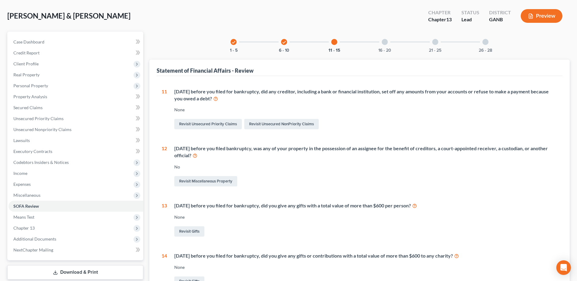
click at [388, 40] on div at bounding box center [385, 42] width 6 height 6
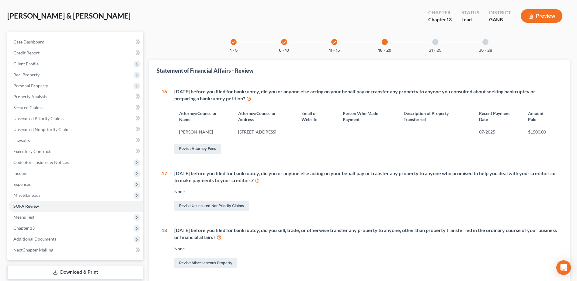
click at [436, 42] on div at bounding box center [436, 42] width 6 height 6
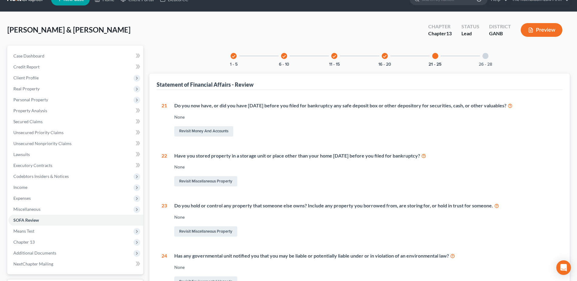
scroll to position [135, 0]
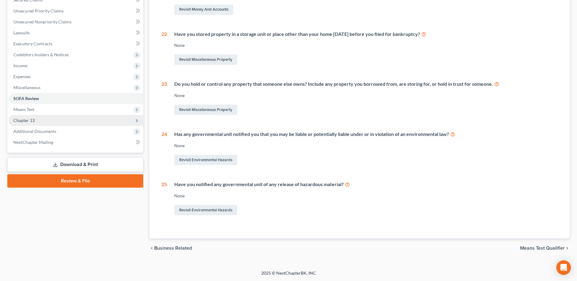
drag, startPoint x: 77, startPoint y: 165, endPoint x: 28, endPoint y: 165, distance: 49.6
click at [77, 165] on link "Download & Print" at bounding box center [75, 165] width 136 height 14
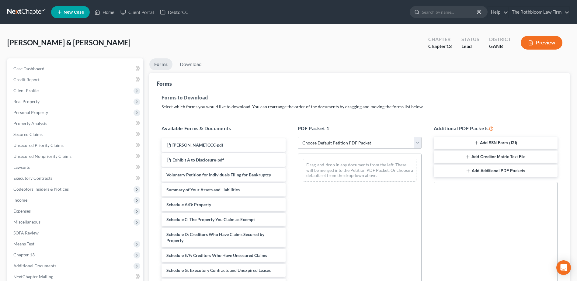
click at [333, 139] on select "Choose Default Petition PDF Packet Complete Bankruptcy Petition (all forms and …" at bounding box center [360, 143] width 124 height 12
click at [298, 137] on select "Choose Default Petition PDF Packet Complete Bankruptcy Petition (all forms and …" at bounding box center [360, 143] width 124 height 12
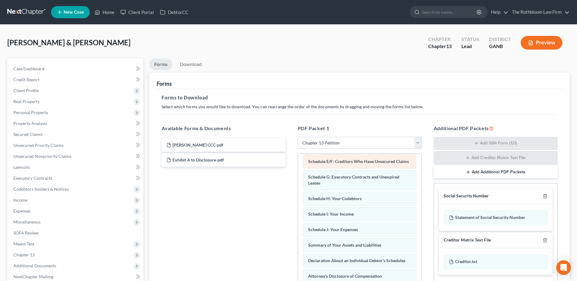
scroll to position [172, 0]
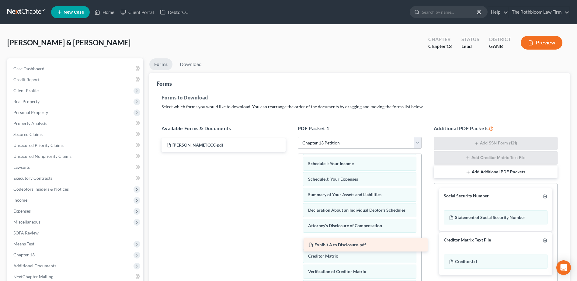
drag, startPoint x: 195, startPoint y: 160, endPoint x: 337, endPoint y: 245, distance: 165.6
click at [290, 152] on div "Exhibit A to Disclosure-pdf [PERSON_NAME] CCC-pdf Exhibit A to Disclosure-pdf" at bounding box center [224, 145] width 134 height 13
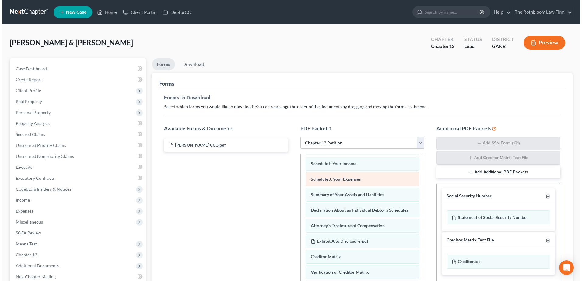
scroll to position [188, 0]
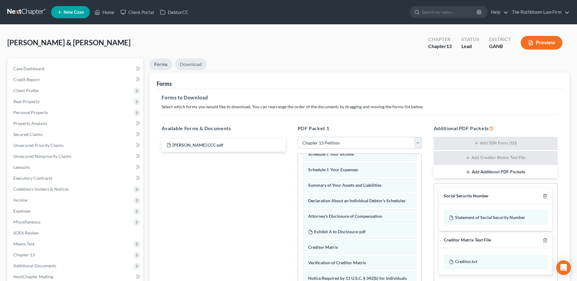
click at [196, 64] on link "Download" at bounding box center [191, 64] width 32 height 12
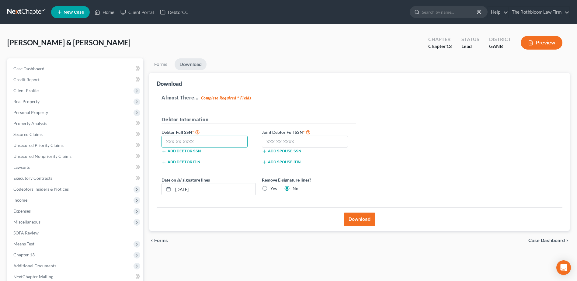
click at [179, 139] on input "text" at bounding box center [205, 142] width 86 height 12
click at [183, 141] on input "text" at bounding box center [205, 142] width 86 height 12
click at [271, 141] on input "text" at bounding box center [305, 142] width 86 height 12
click at [354, 219] on button "Download" at bounding box center [360, 219] width 32 height 13
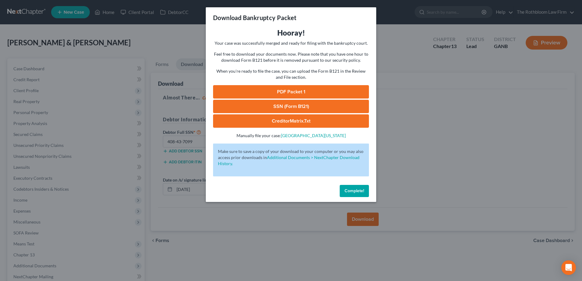
click at [281, 91] on link "PDF Packet 1" at bounding box center [291, 91] width 156 height 13
click at [303, 106] on link "SSN (Form B121)" at bounding box center [291, 106] width 156 height 13
click at [353, 191] on span "Complete!" at bounding box center [354, 190] width 19 height 5
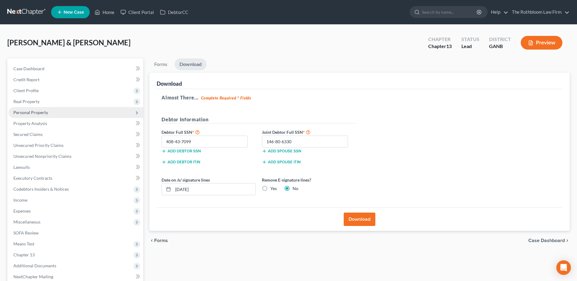
click at [28, 112] on span "Personal Property" at bounding box center [30, 112] width 35 height 5
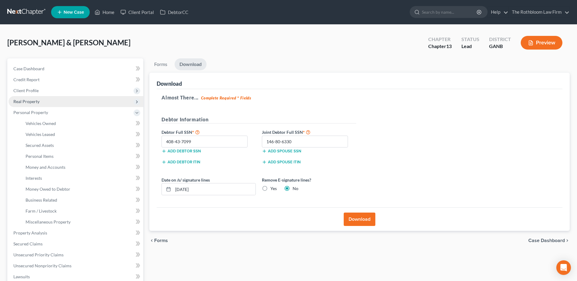
click at [24, 98] on span "Real Property" at bounding box center [76, 101] width 135 height 11
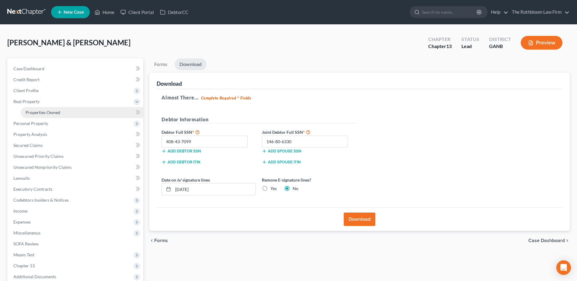
click at [36, 110] on span "Properties Owned" at bounding box center [43, 112] width 35 height 5
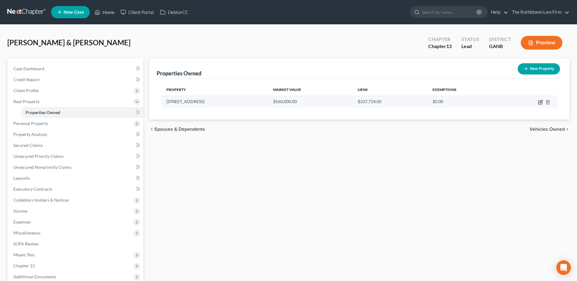
click at [541, 103] on icon "button" at bounding box center [541, 101] width 3 height 3
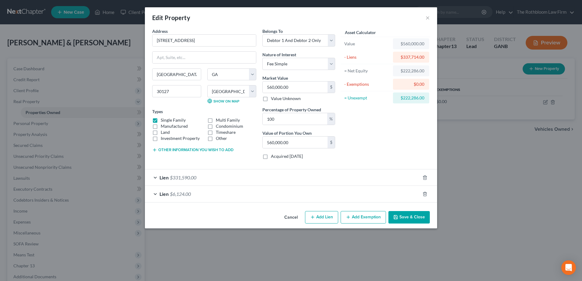
click at [363, 220] on button "Add Exemption" at bounding box center [363, 217] width 45 height 13
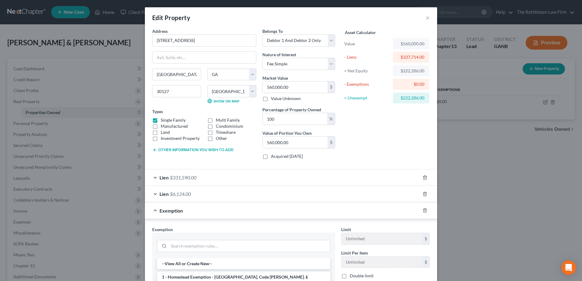
scroll to position [91, 0]
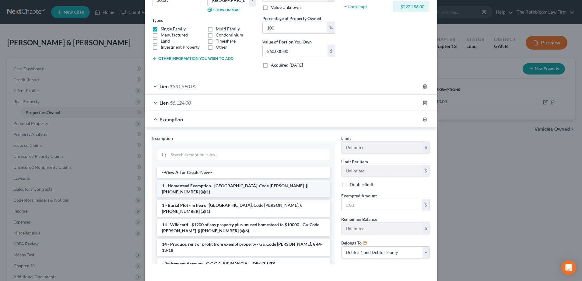
click at [199, 188] on li "1 - Homestead Exemption - [GEOGRAPHIC_DATA]. Code [PERSON_NAME]. § [PHONE_NUMBE…" at bounding box center [243, 189] width 173 height 17
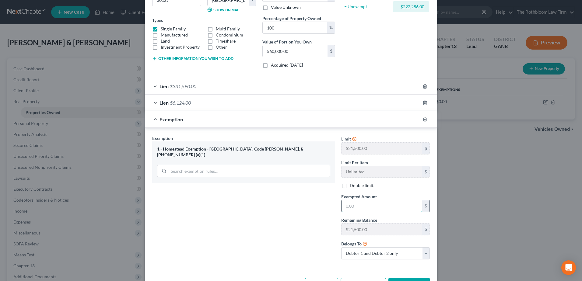
click at [362, 209] on input "text" at bounding box center [382, 206] width 81 height 12
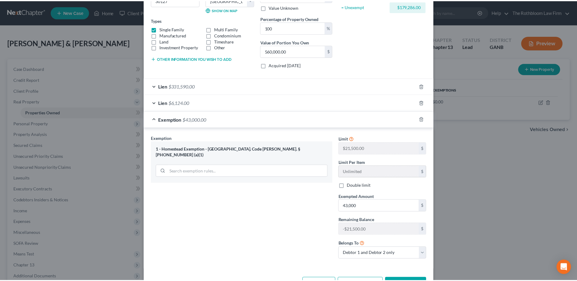
scroll to position [113, 0]
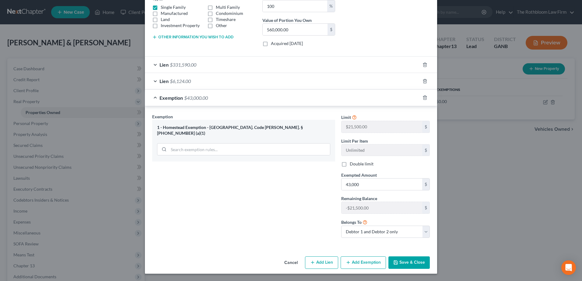
click at [409, 261] on button "Save & Close" at bounding box center [408, 263] width 41 height 13
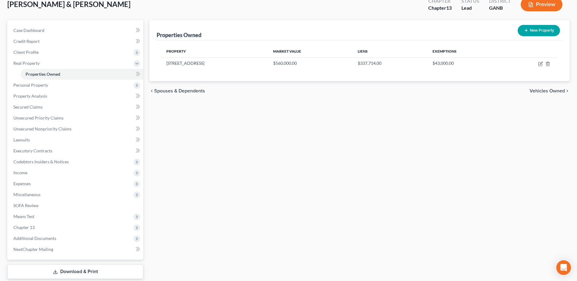
scroll to position [75, 0]
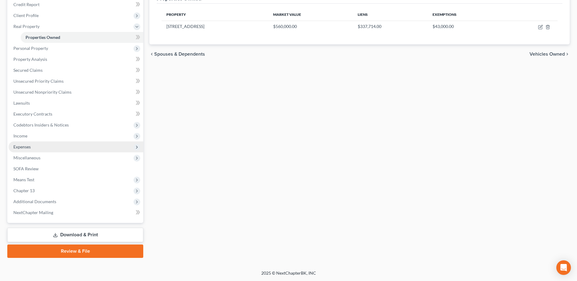
click at [19, 145] on span "Expenses" at bounding box center [21, 146] width 17 height 5
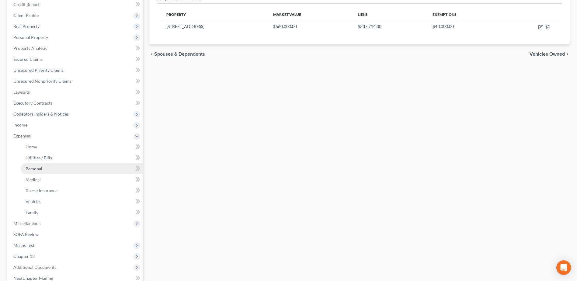
click at [37, 168] on span "Personal" at bounding box center [34, 168] width 17 height 5
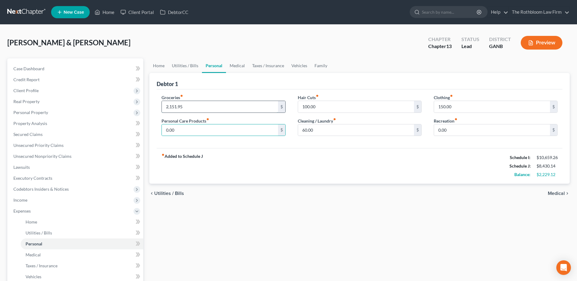
click at [191, 107] on input "2,151.95" at bounding box center [220, 107] width 116 height 12
click at [188, 107] on input "2,151.95" at bounding box center [220, 107] width 116 height 12
click at [184, 107] on input "2,151.95" at bounding box center [220, 107] width 116 height 12
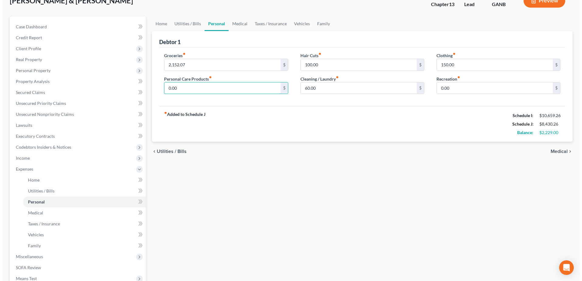
scroll to position [122, 0]
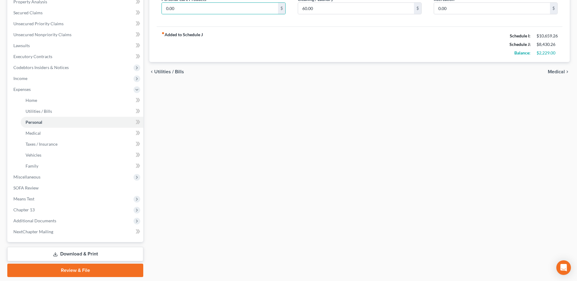
click at [94, 254] on link "Download & Print" at bounding box center [75, 254] width 136 height 14
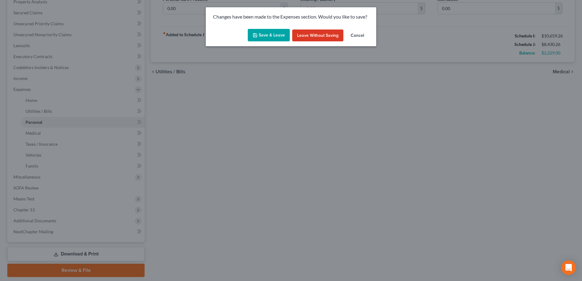
click at [269, 37] on button "Save & Leave" at bounding box center [269, 35] width 42 height 13
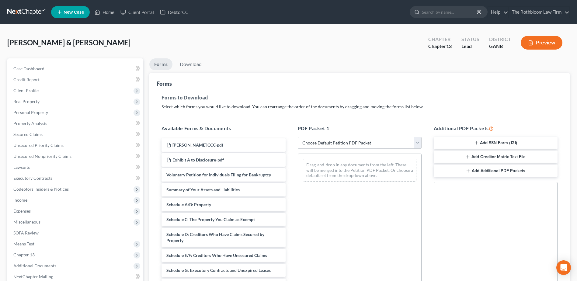
drag, startPoint x: 359, startPoint y: 143, endPoint x: 361, endPoint y: 149, distance: 6.6
click at [359, 142] on select "Choose Default Petition PDF Packet Complete Bankruptcy Petition (all forms and …" at bounding box center [360, 143] width 124 height 12
click at [298, 137] on select "Choose Default Petition PDF Packet Complete Bankruptcy Petition (all forms and …" at bounding box center [360, 143] width 124 height 12
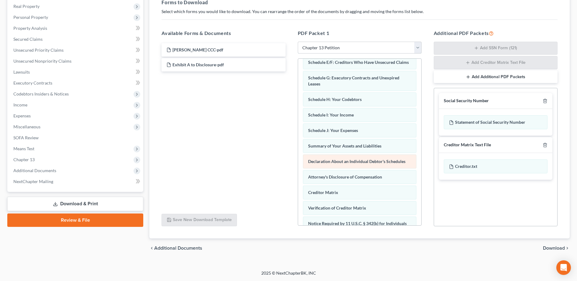
scroll to position [172, 0]
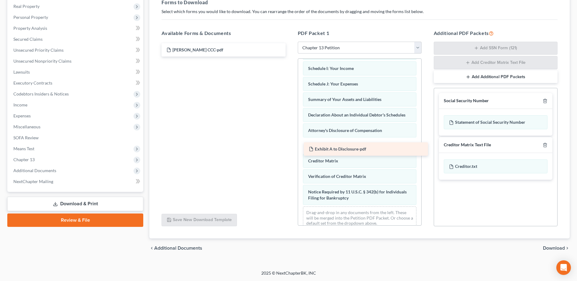
drag, startPoint x: 197, startPoint y: 65, endPoint x: 339, endPoint y: 149, distance: 165.5
click at [290, 57] on div "Exhibit A to Disclosure-pdf [PERSON_NAME] CCC-pdf Exhibit A to Disclosure-pdf" at bounding box center [224, 49] width 134 height 13
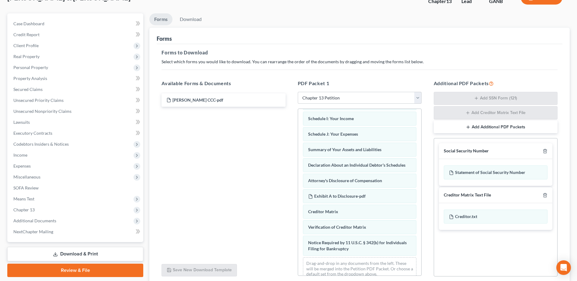
scroll to position [0, 0]
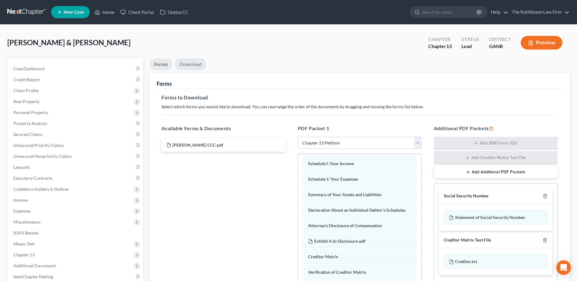
click at [194, 63] on link "Download" at bounding box center [191, 64] width 32 height 12
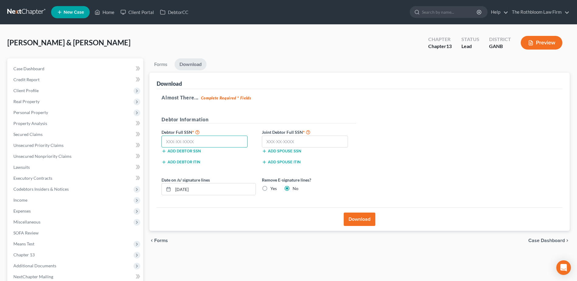
click at [190, 146] on input "text" at bounding box center [205, 142] width 86 height 12
click at [267, 142] on input "text" at bounding box center [305, 142] width 86 height 12
click at [359, 219] on button "Download" at bounding box center [360, 219] width 32 height 13
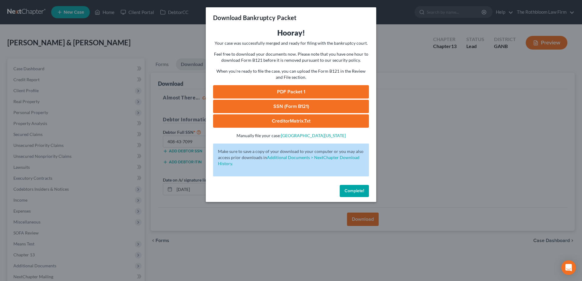
click at [278, 93] on link "PDF Packet 1" at bounding box center [291, 91] width 156 height 13
drag, startPoint x: 356, startPoint y: 192, endPoint x: 97, endPoint y: 171, distance: 259.9
click at [356, 192] on span "Complete!" at bounding box center [354, 190] width 19 height 5
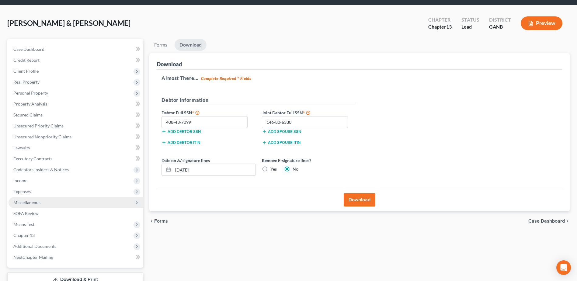
scroll to position [30, 0]
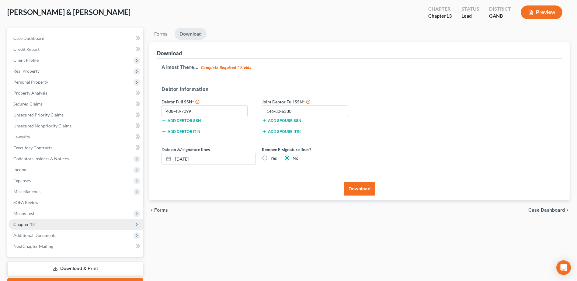
click at [38, 225] on span "Chapter 13" at bounding box center [76, 224] width 135 height 11
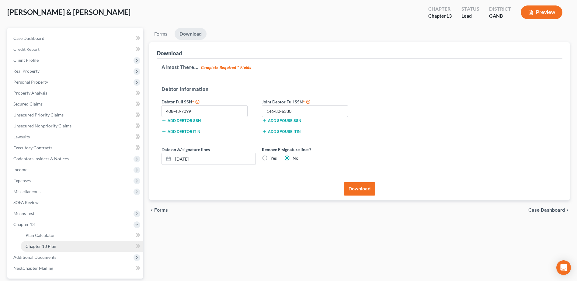
click at [49, 247] on span "Chapter 13 Plan" at bounding box center [41, 246] width 31 height 5
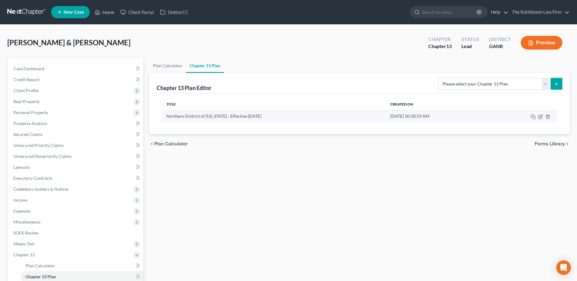
click at [538, 117] on td at bounding box center [524, 116] width 68 height 12
click at [542, 118] on icon "button" at bounding box center [540, 116] width 5 height 5
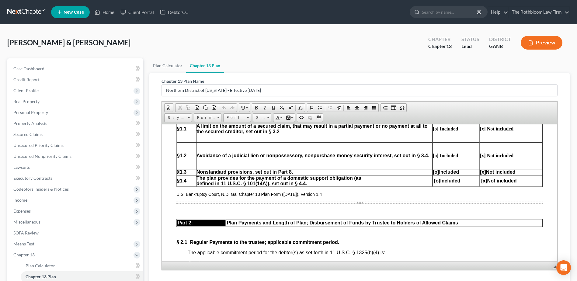
scroll to position [365, 0]
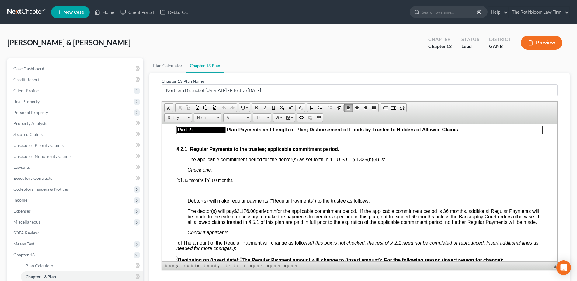
click at [243, 209] on u "$2,176.00" at bounding box center [245, 211] width 22 height 5
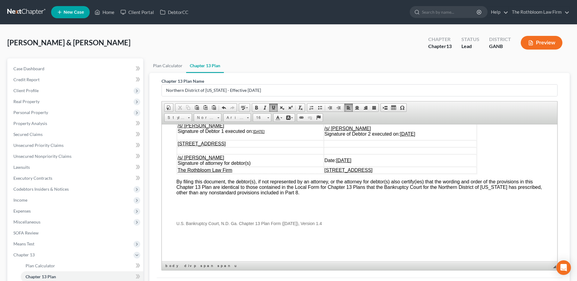
scroll to position [86, 0]
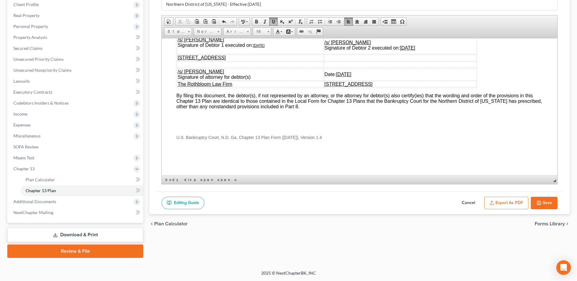
click at [544, 201] on button "Save" at bounding box center [544, 203] width 27 height 13
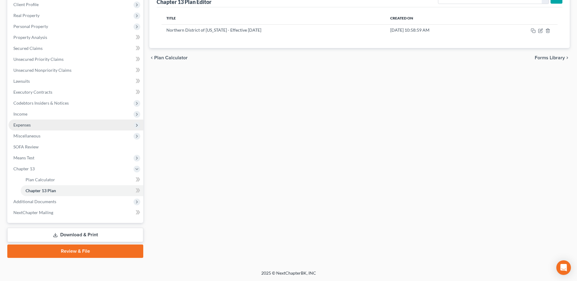
click at [23, 123] on span "Expenses" at bounding box center [21, 124] width 17 height 5
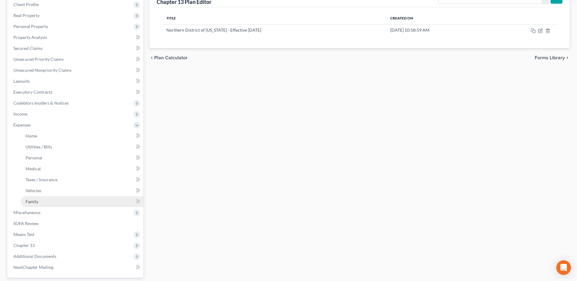
click at [34, 199] on span "Family" at bounding box center [32, 201] width 13 height 5
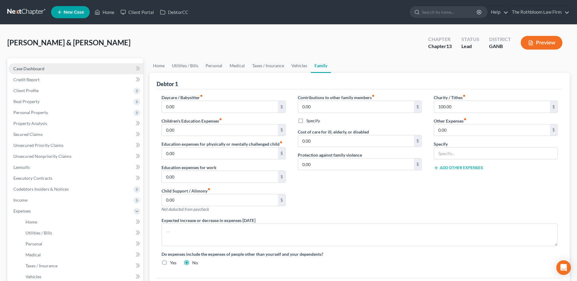
click at [37, 69] on span "Case Dashboard" at bounding box center [28, 68] width 31 height 5
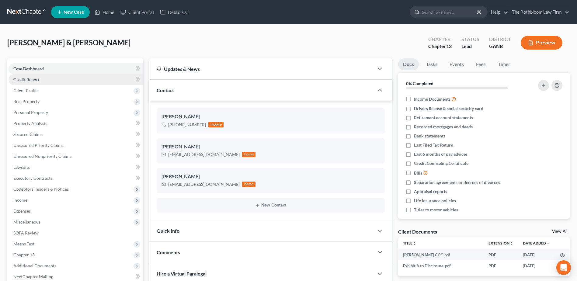
scroll to position [37, 0]
